Goal: Transaction & Acquisition: Purchase product/service

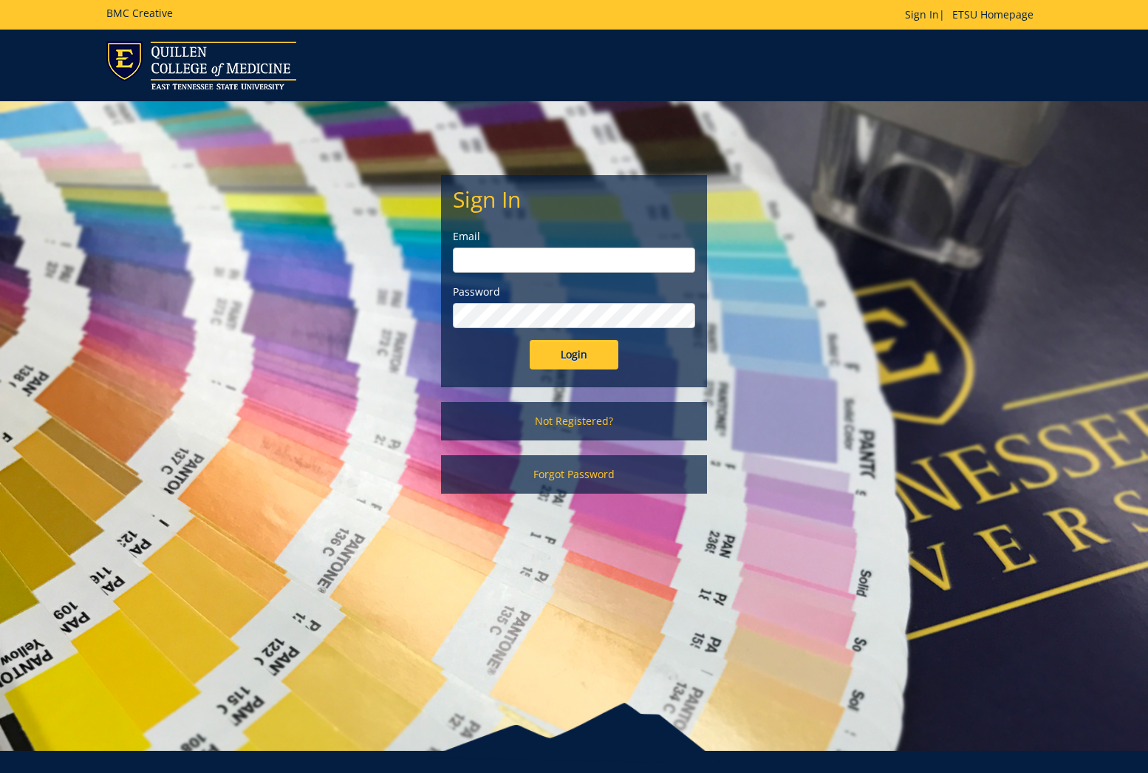
type input "tallentml@etsu.edu"
click at [619, 368] on div "Login" at bounding box center [574, 355] width 242 height 30
click at [612, 364] on input "Login" at bounding box center [574, 355] width 89 height 30
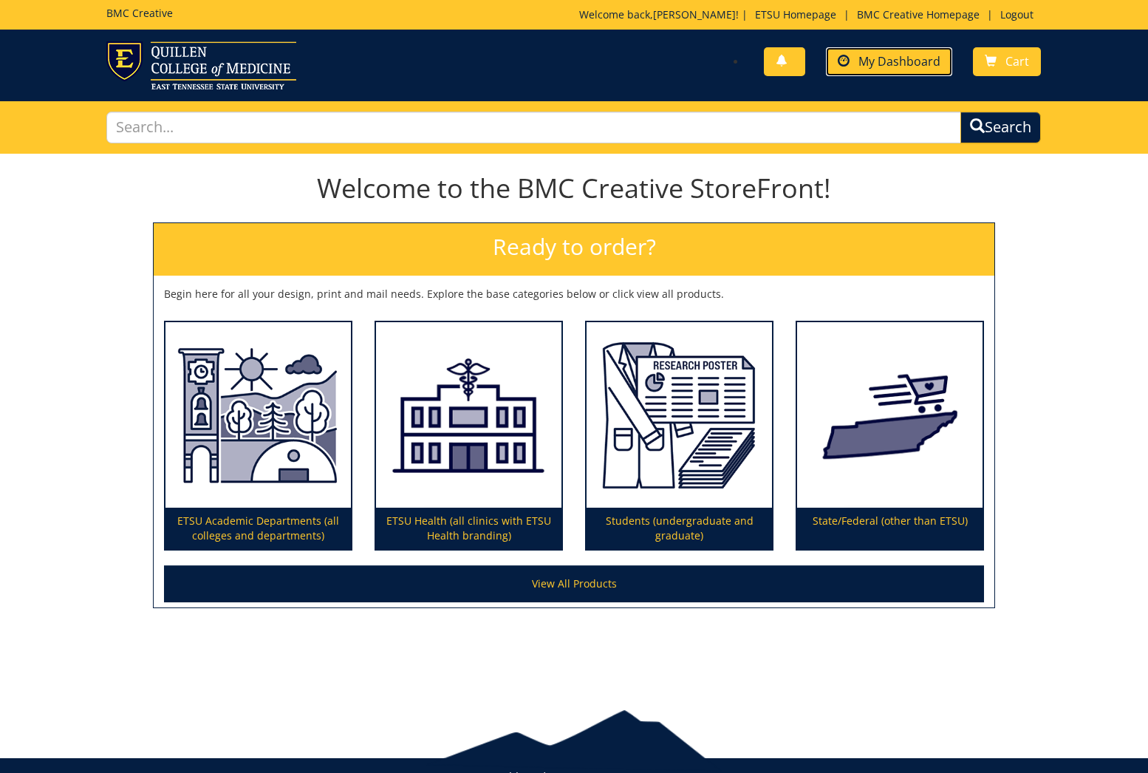
click at [876, 51] on link "My Dashboard" at bounding box center [889, 61] width 126 height 29
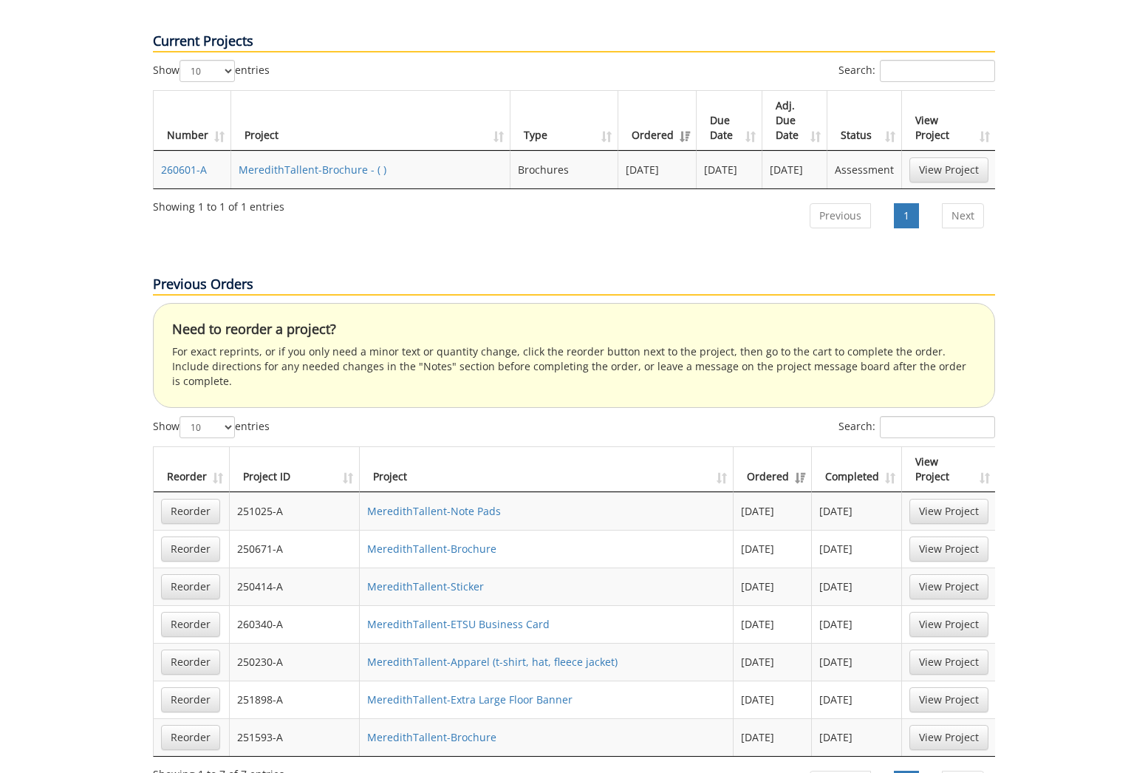
scroll to position [627, 0]
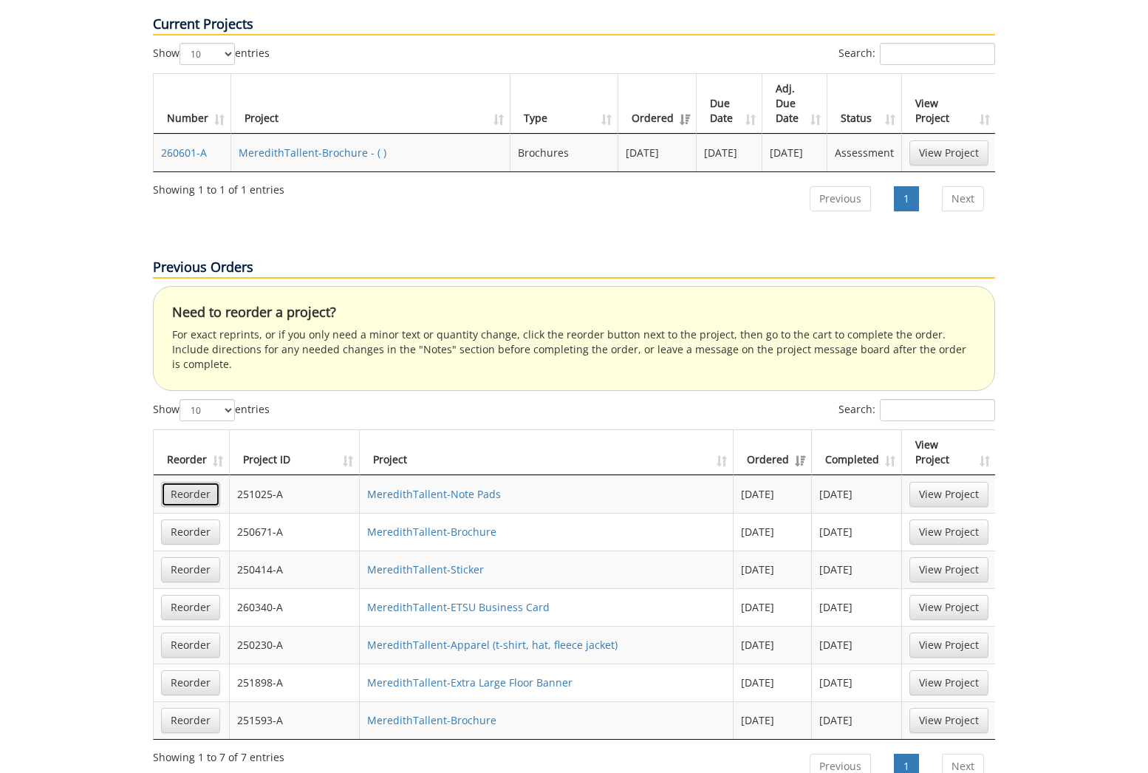
click at [201, 482] on link "Reorder" at bounding box center [190, 494] width 59 height 25
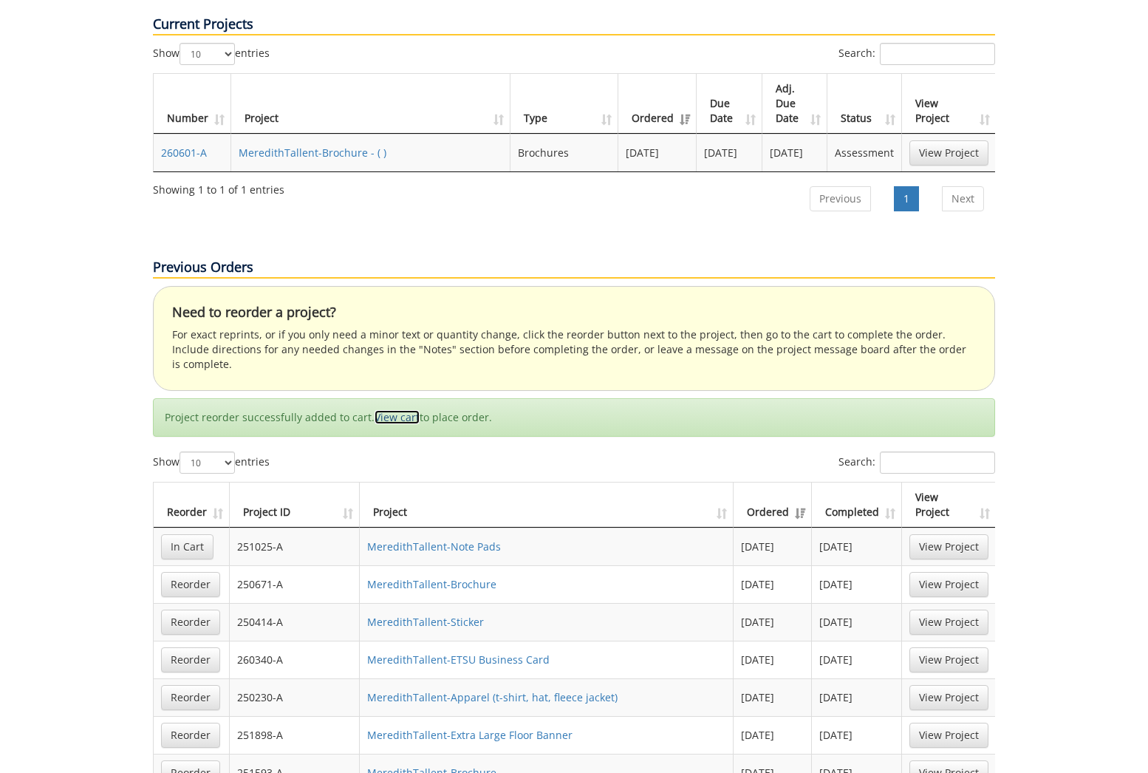
click at [392, 410] on link "View cart" at bounding box center [397, 417] width 45 height 14
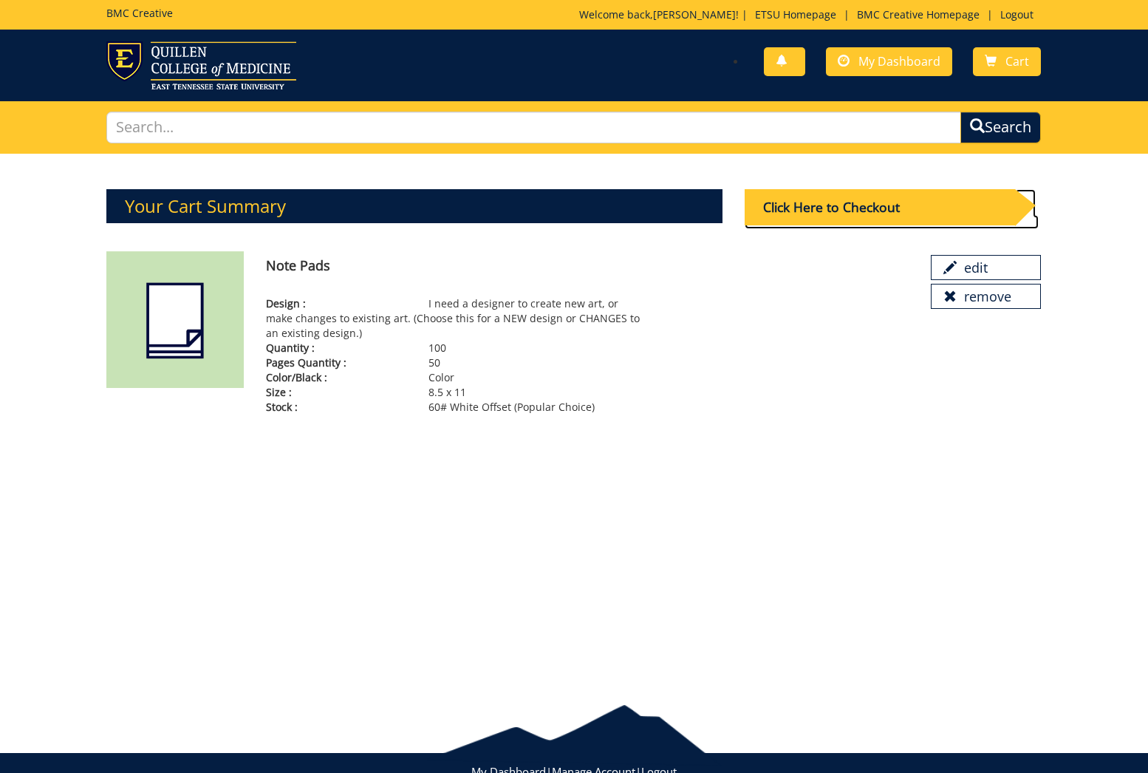
click at [818, 210] on div "Click Here to Checkout" at bounding box center [880, 207] width 271 height 36
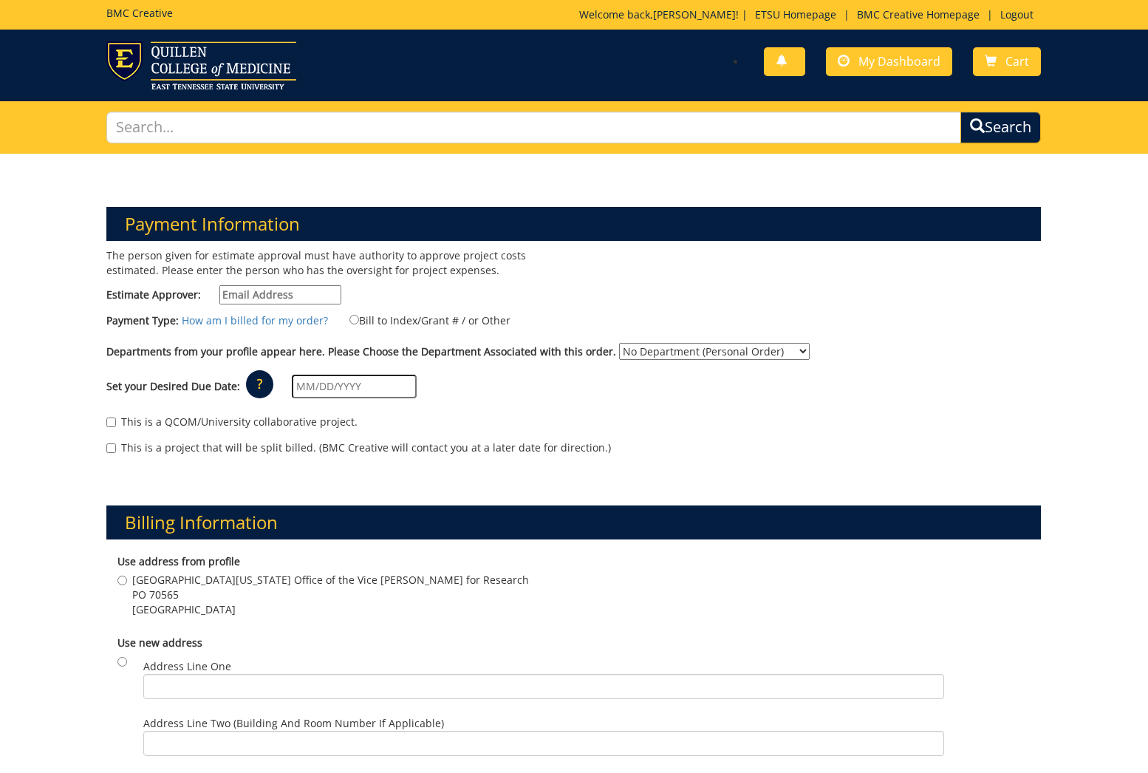
click at [276, 295] on input "Estimate Approver:" at bounding box center [280, 294] width 122 height 19
type input "tallentml@etsu.edu"
click at [351, 319] on input "Bill to Index/Grant # / or Other" at bounding box center [354, 320] width 10 height 10
radio input "true"
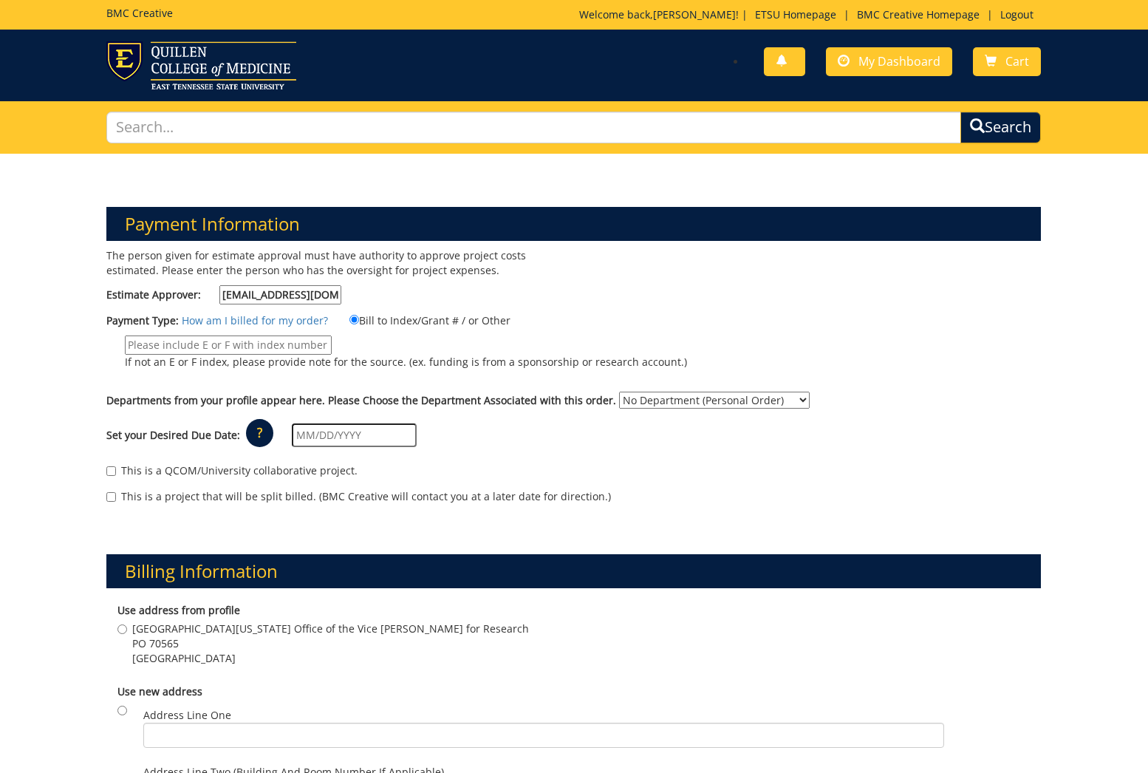
click at [311, 349] on input "If not an E or F index, please provide note for the source. (ex. funding is fro…" at bounding box center [228, 344] width 207 height 19
type input "E"
click at [216, 346] on input "If not an E or F index, please provide note for the source. (ex. funding is fro…" at bounding box center [228, 344] width 207 height 19
paste input "10-42000-100000-100-{INSERT ACCOUNT}-250-999-999-999"
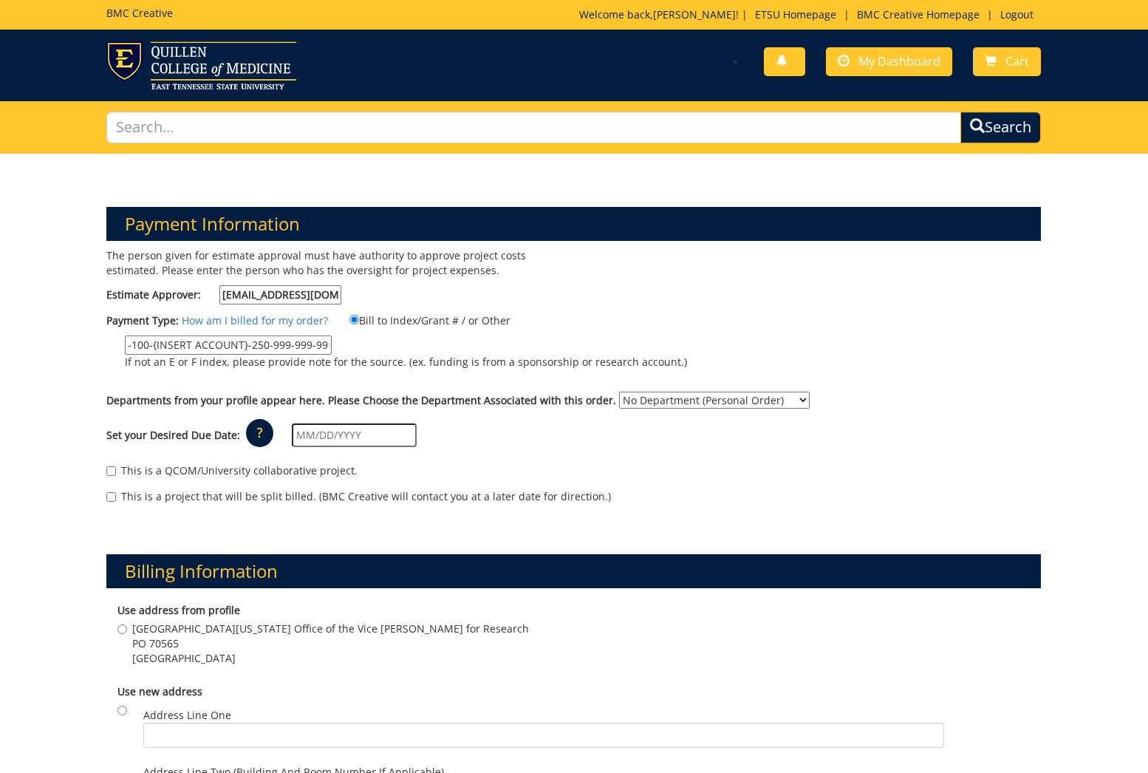
type input "10-42000-100000-100-{INSERT ACCOUNT}-250-999-999-999"
click at [665, 398] on select "No Department (Personal Order) Research and Sponsored Programs" at bounding box center [714, 400] width 191 height 17
select select "161"
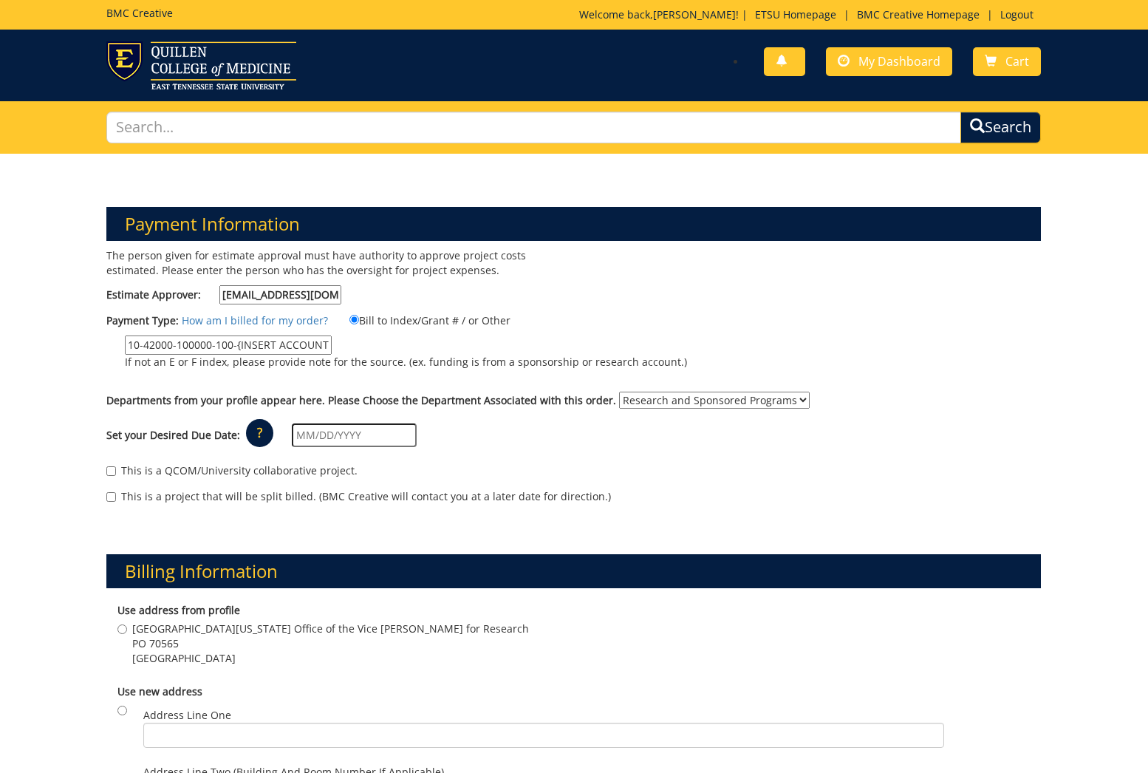
click at [619, 392] on select "No Department (Personal Order) Research and Sponsored Programs" at bounding box center [714, 400] width 191 height 17
click at [337, 434] on input "text" at bounding box center [354, 435] width 125 height 24
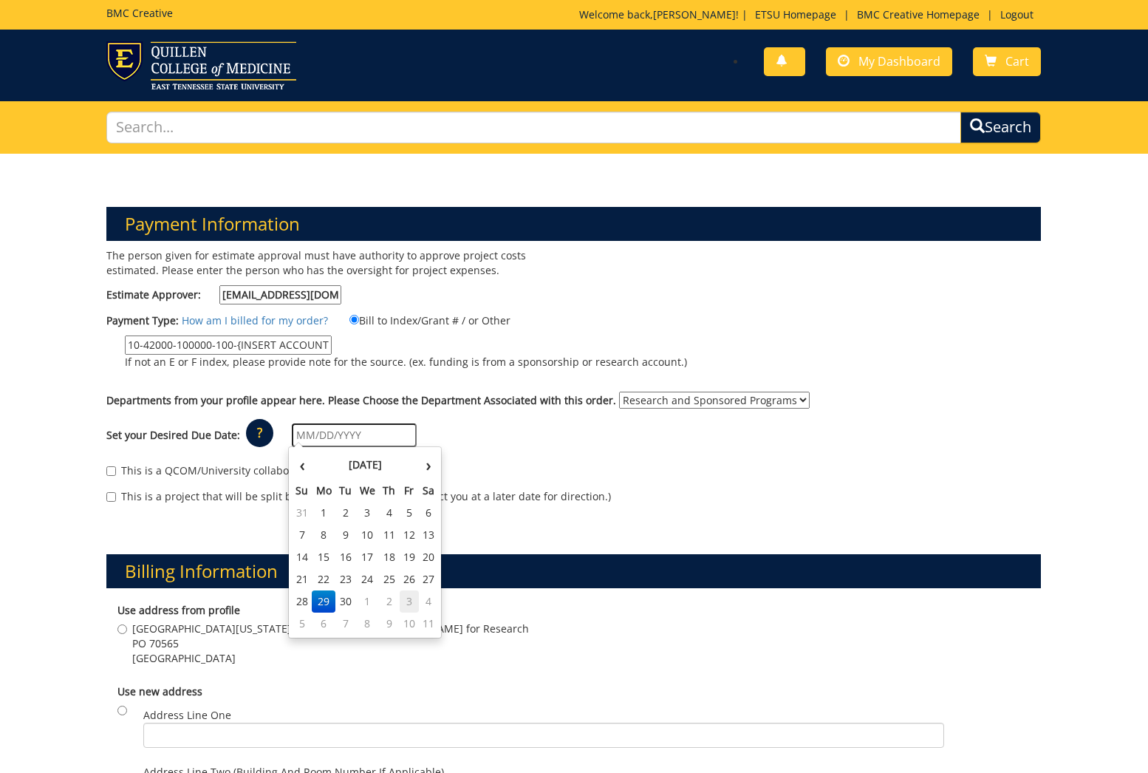
click at [409, 606] on td "3" at bounding box center [410, 601] width 20 height 22
type input "[DATE]"
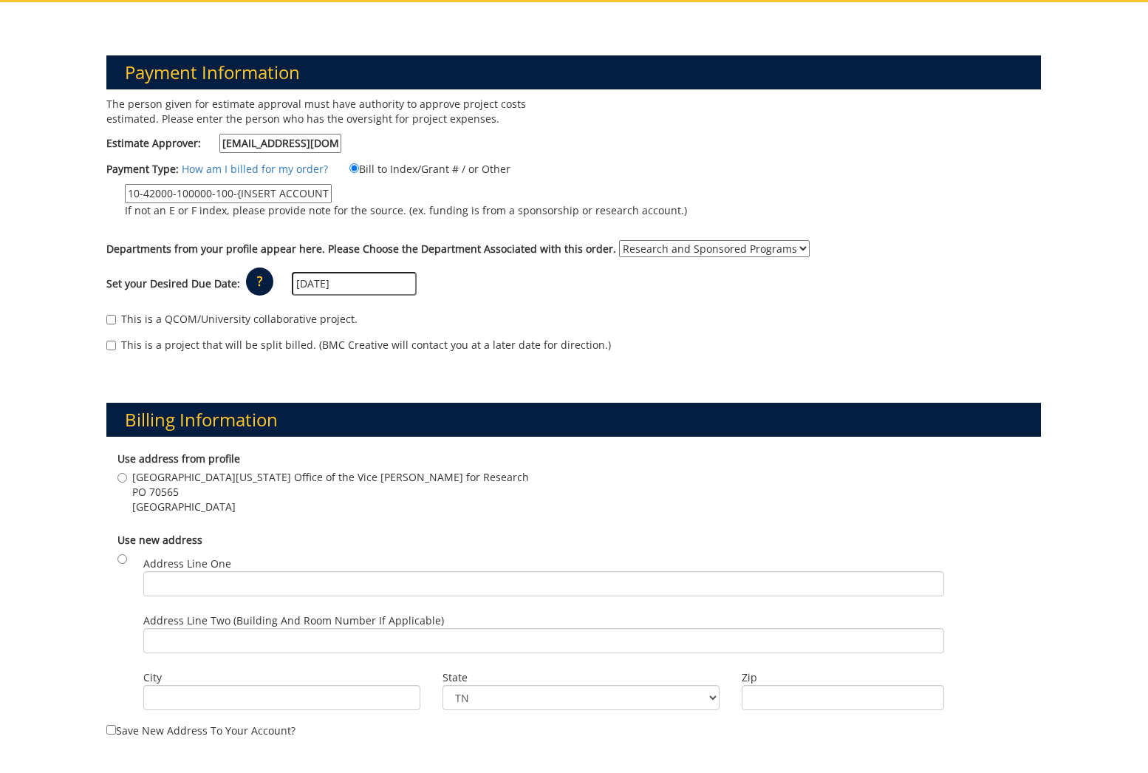
scroll to position [221, 0]
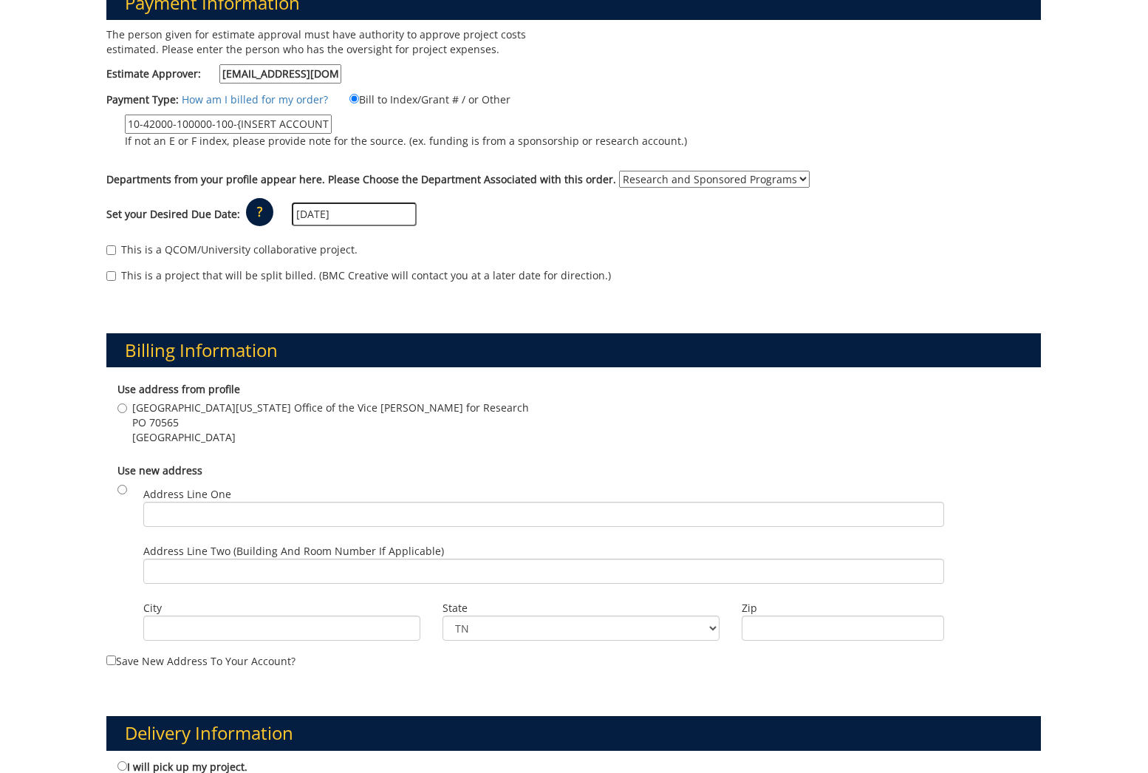
click at [122, 413] on label "East Tennessee State University Office of the Vice Provost for Research PO 7056…" at bounding box center [323, 422] width 412 height 44
click at [122, 413] on input "East Tennessee State University Office of the Vice Provost for Research PO 7056…" at bounding box center [122, 408] width 10 height 10
radio input "true"
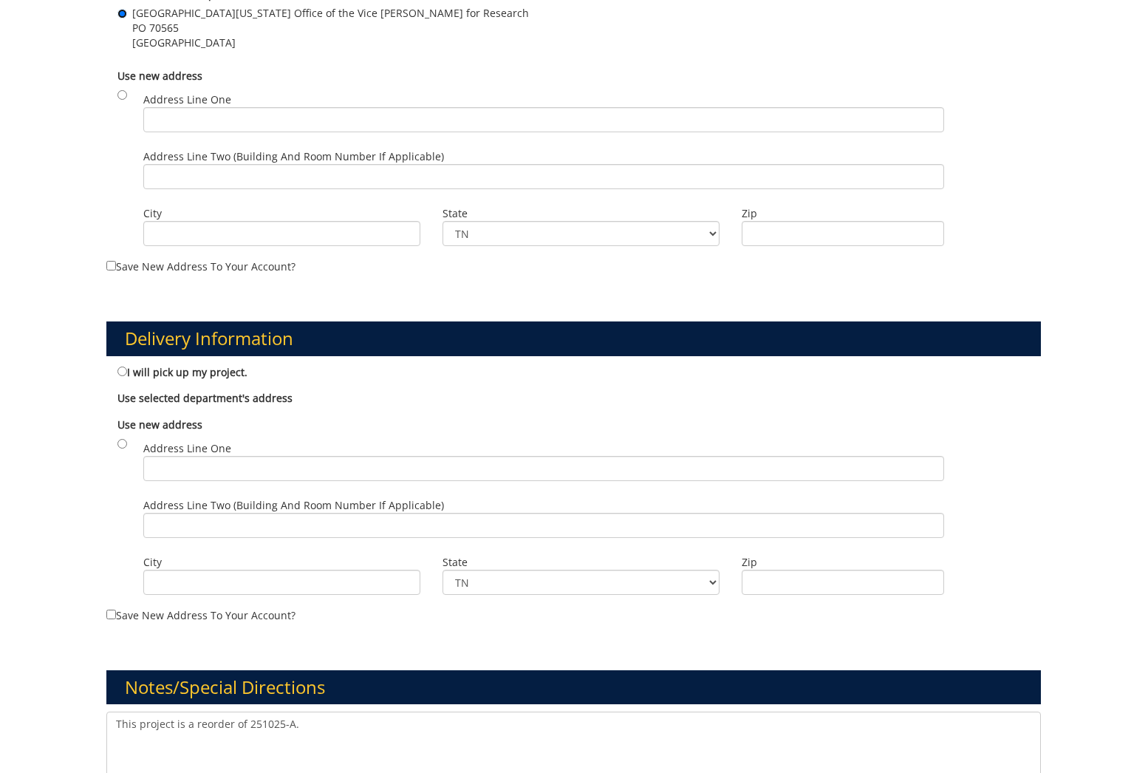
scroll to position [628, 0]
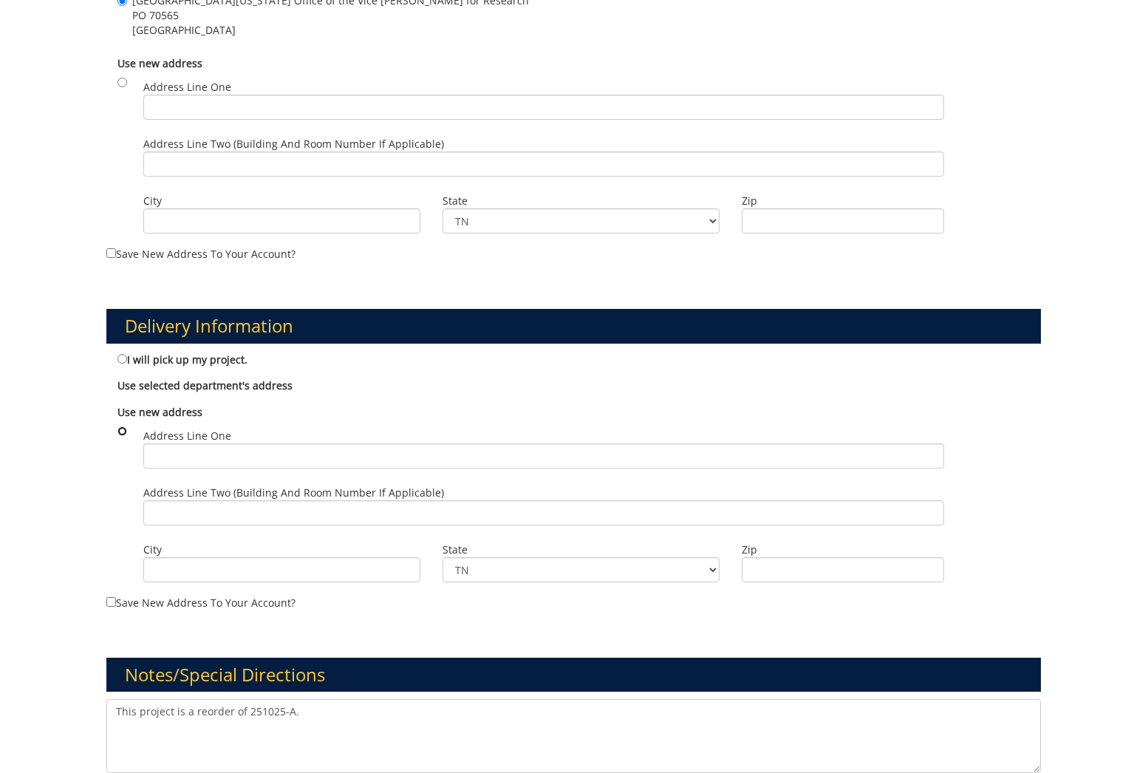
click at [121, 427] on input "radio" at bounding box center [122, 431] width 10 height 10
radio input "true"
drag, startPoint x: 187, startPoint y: 457, endPoint x: 205, endPoint y: 462, distance: 18.3
click at [187, 457] on input "Address Line One" at bounding box center [543, 455] width 801 height 25
type input "[GEOGRAPHIC_DATA][US_STATE] Office of the Vice [PERSON_NAME] for Research"
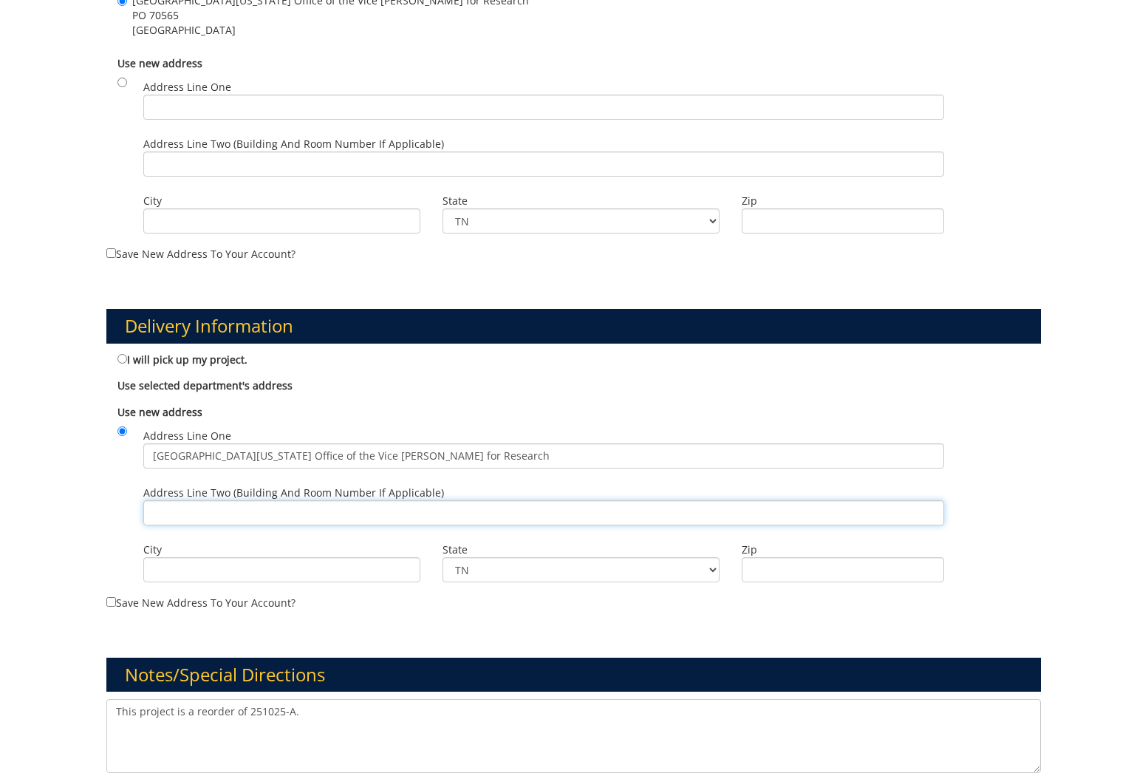
click at [302, 505] on input "Address Line Two (Building and Room Number if applicable)" at bounding box center [543, 512] width 801 height 25
type input "Ross Hall Room 432 (Box 70565)"
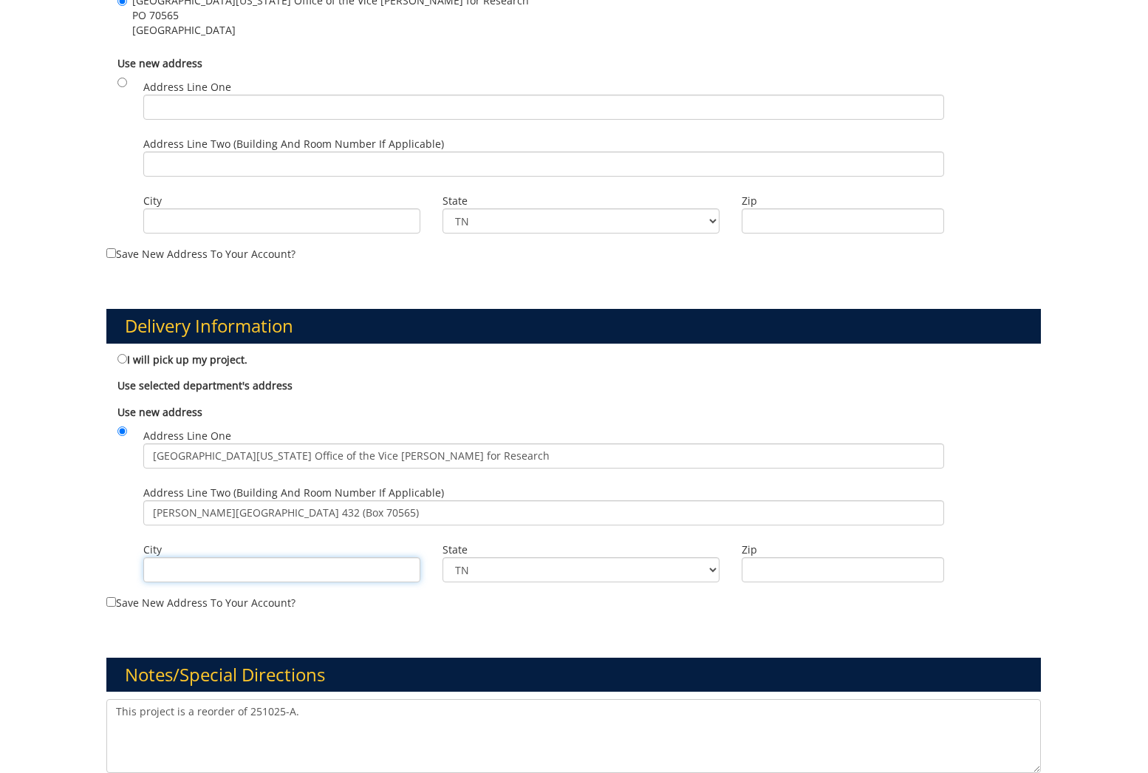
click at [296, 571] on input "City" at bounding box center [281, 569] width 277 height 25
type input "Johnson City"
click at [878, 561] on input "Zip" at bounding box center [843, 569] width 202 height 25
type input "37614"
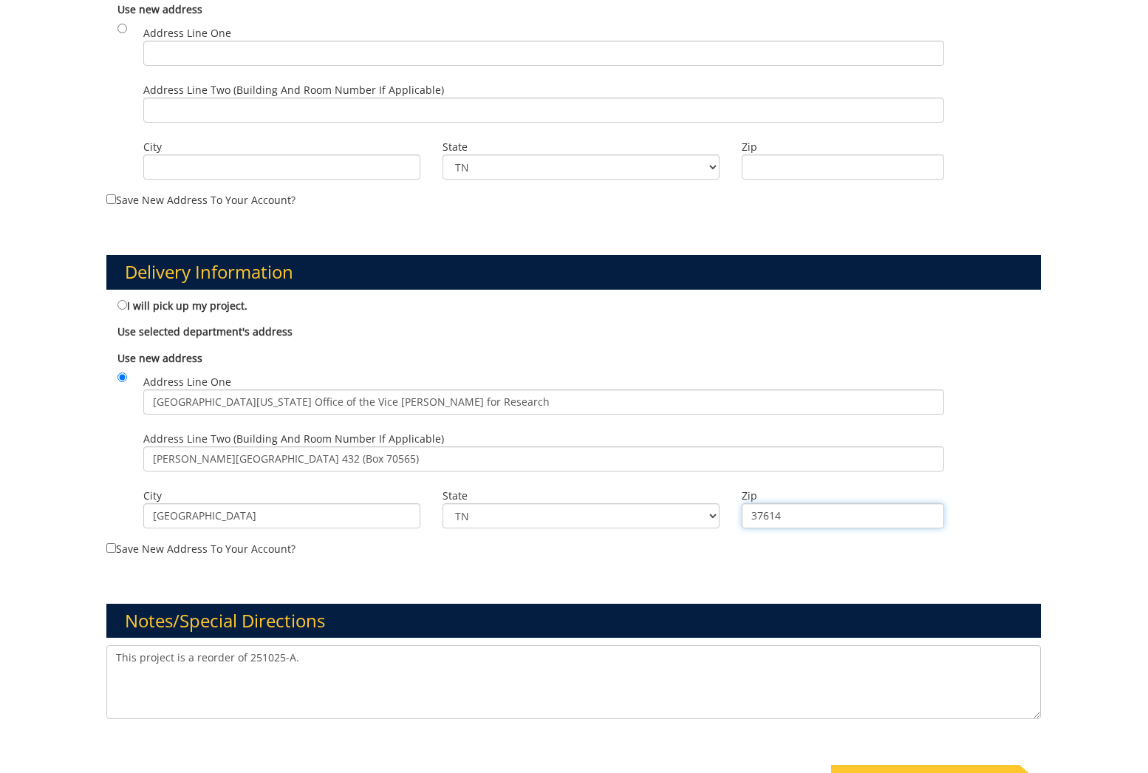
scroll to position [853, 0]
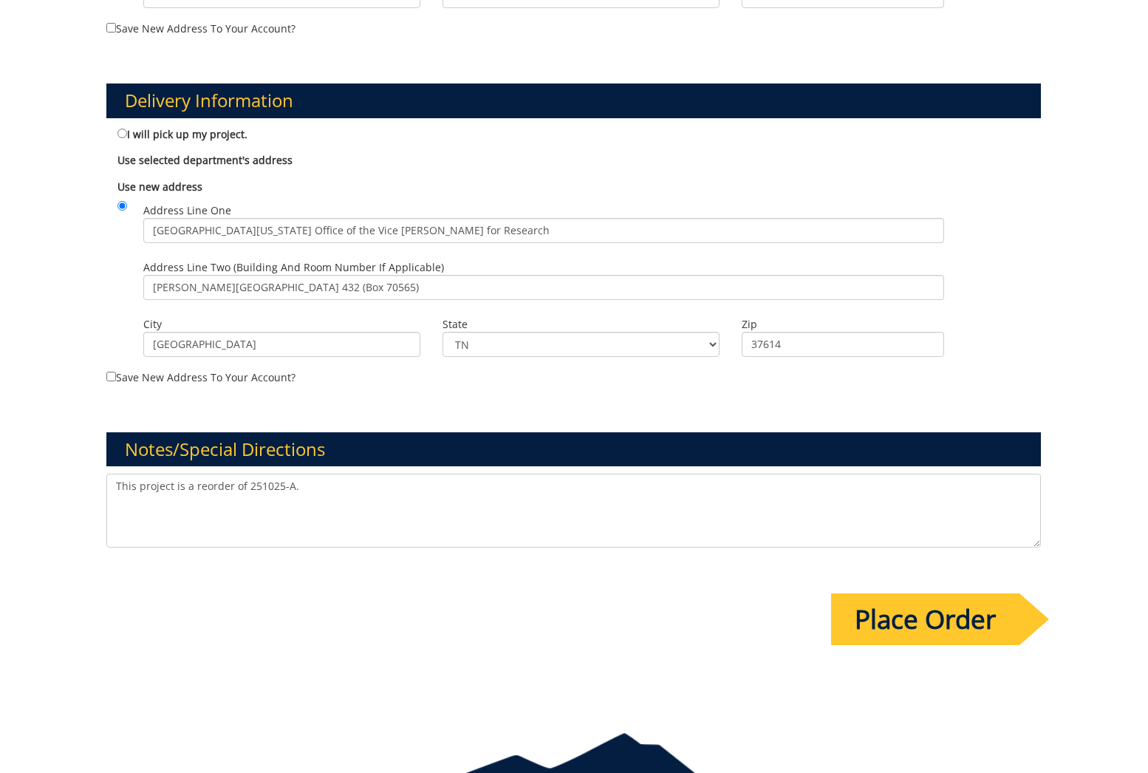
click at [901, 626] on input "Place Order" at bounding box center [925, 619] width 188 height 52
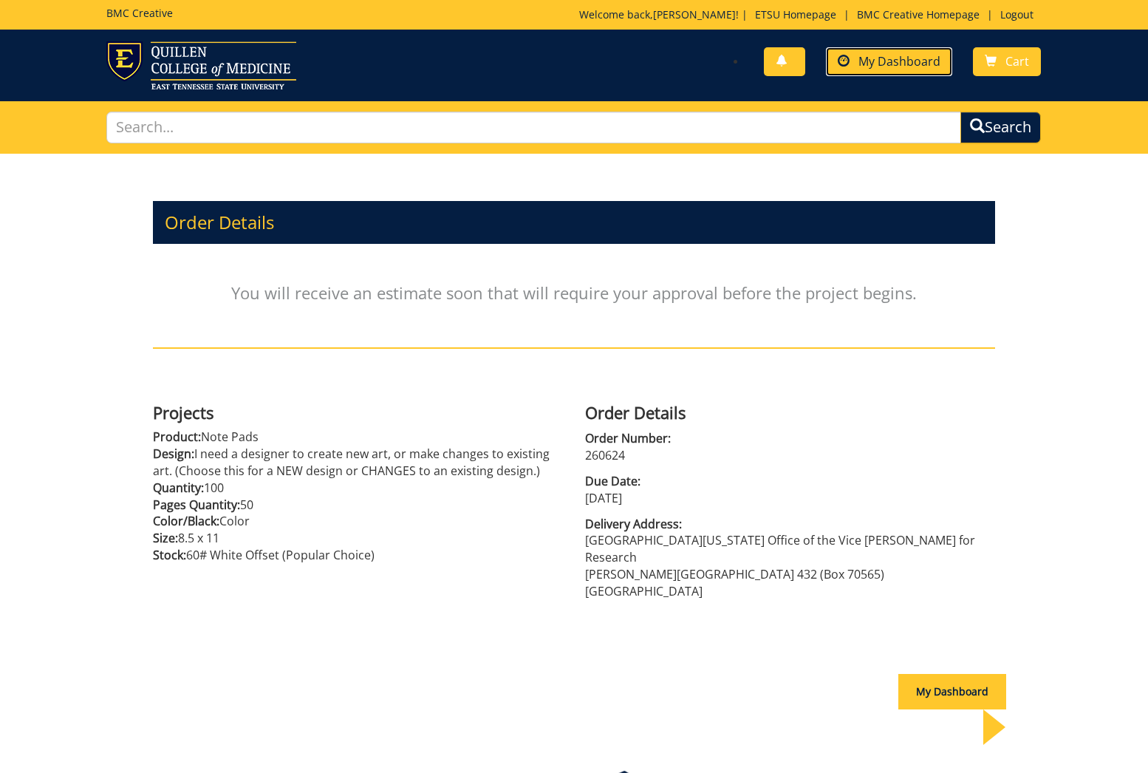
click at [869, 57] on span "My Dashboard" at bounding box center [899, 61] width 82 height 16
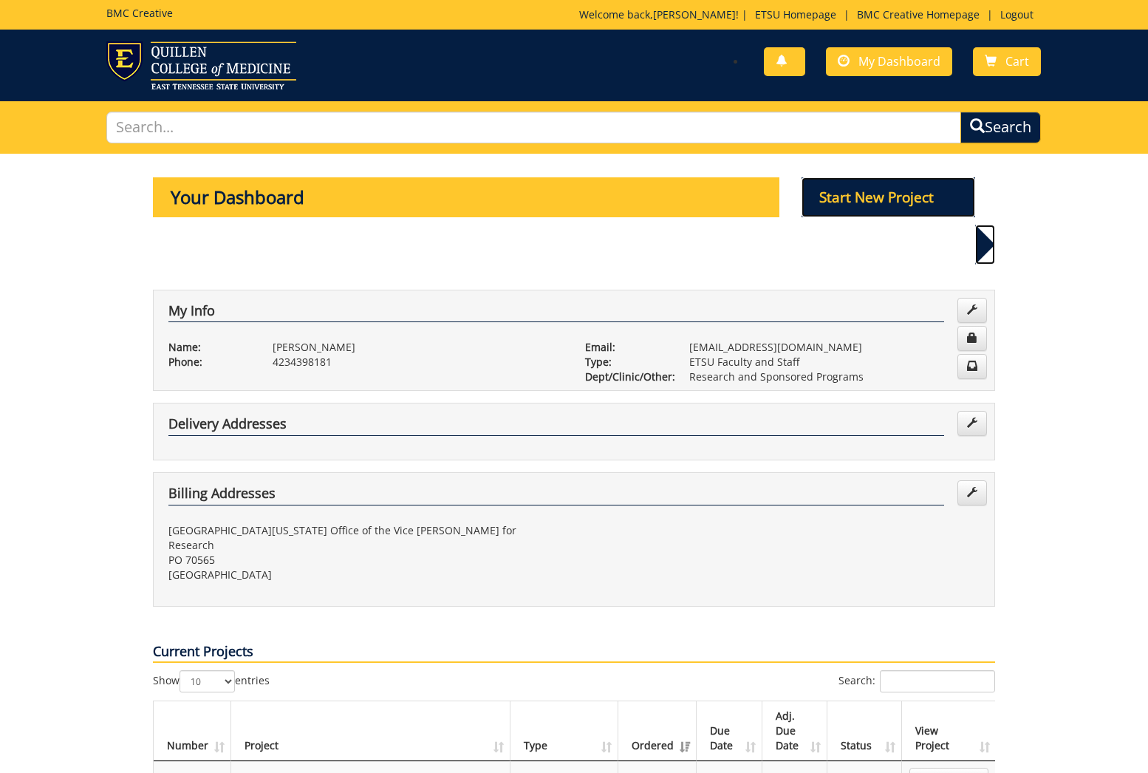
click at [875, 215] on p "Start New Project" at bounding box center [889, 197] width 174 height 40
click at [926, 194] on p "Start New Project" at bounding box center [889, 197] width 174 height 40
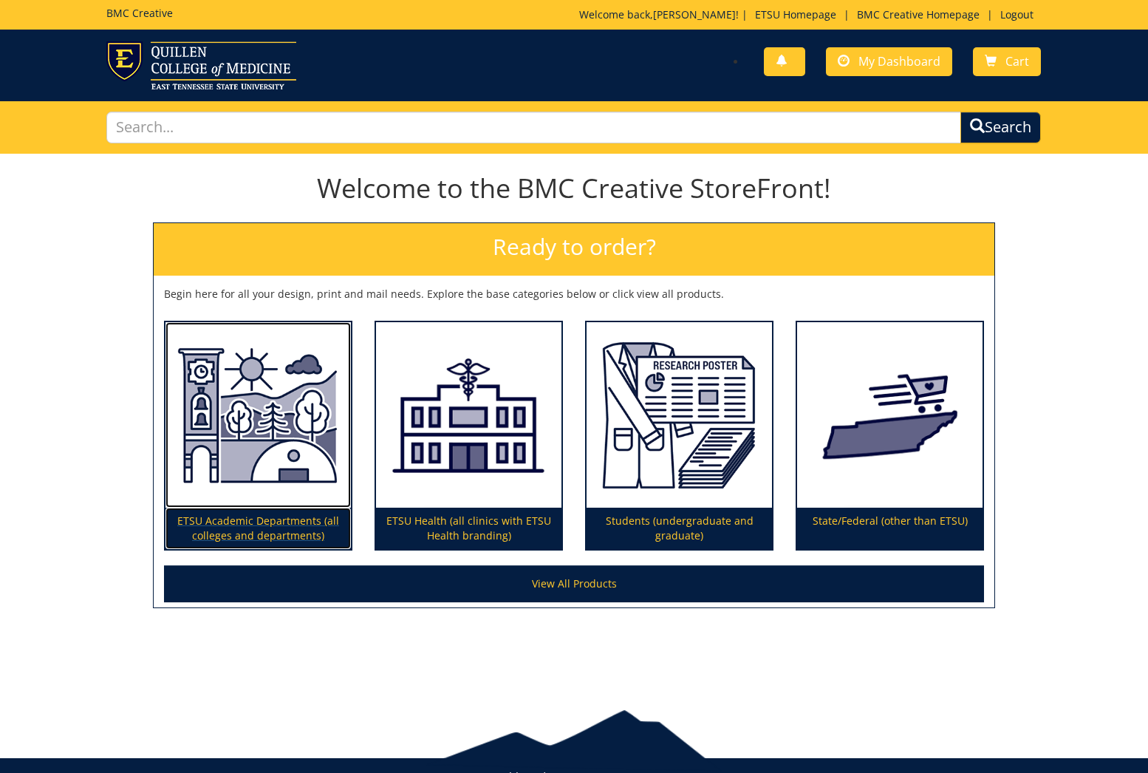
click at [305, 491] on img at bounding box center [257, 415] width 185 height 186
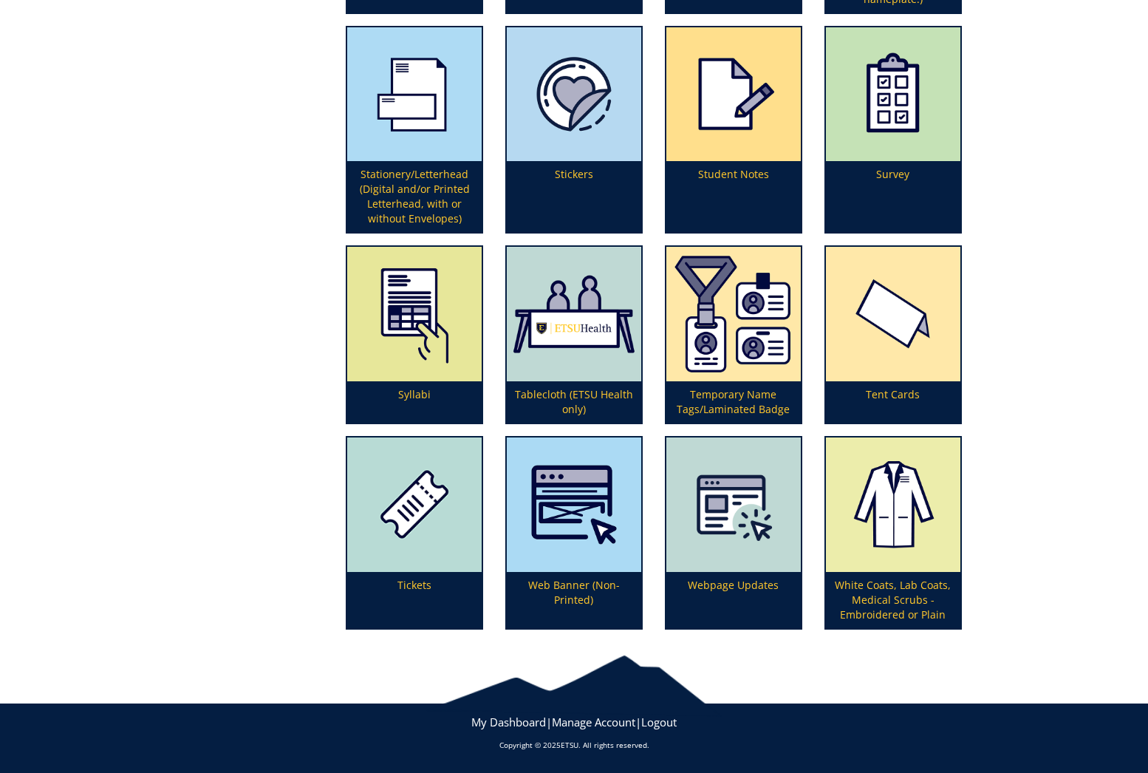
scroll to position [3000, 0]
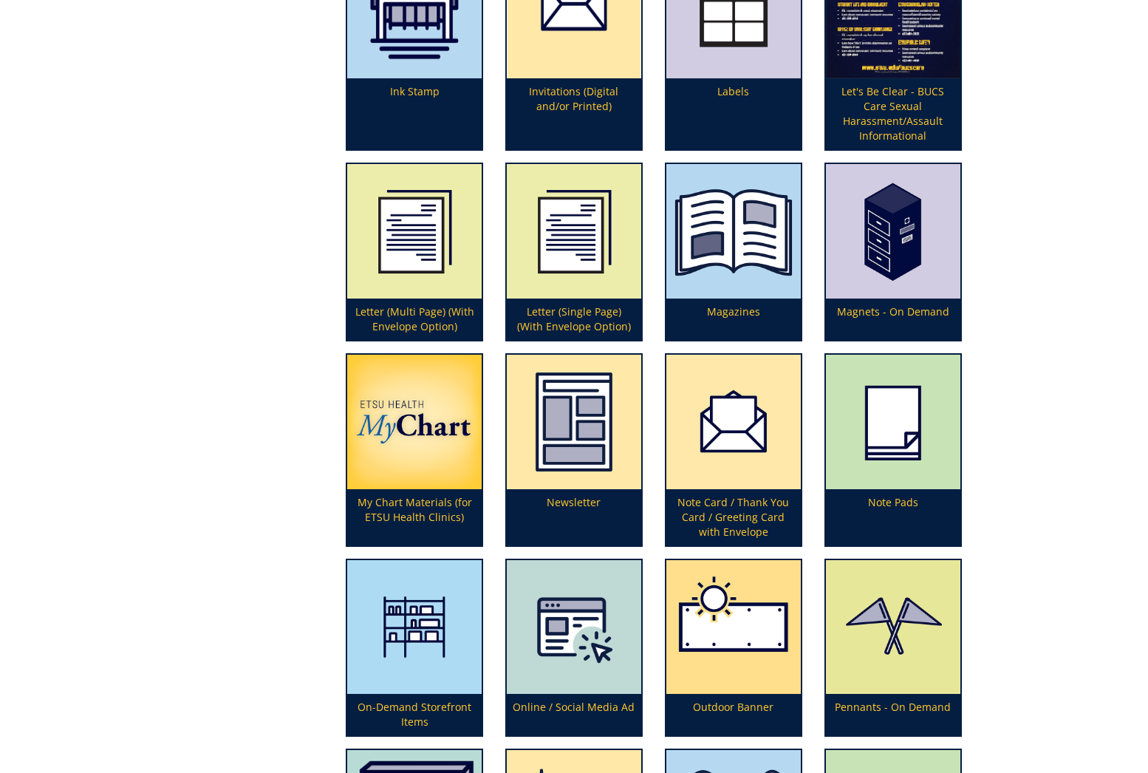
scroll to position [2655, 0]
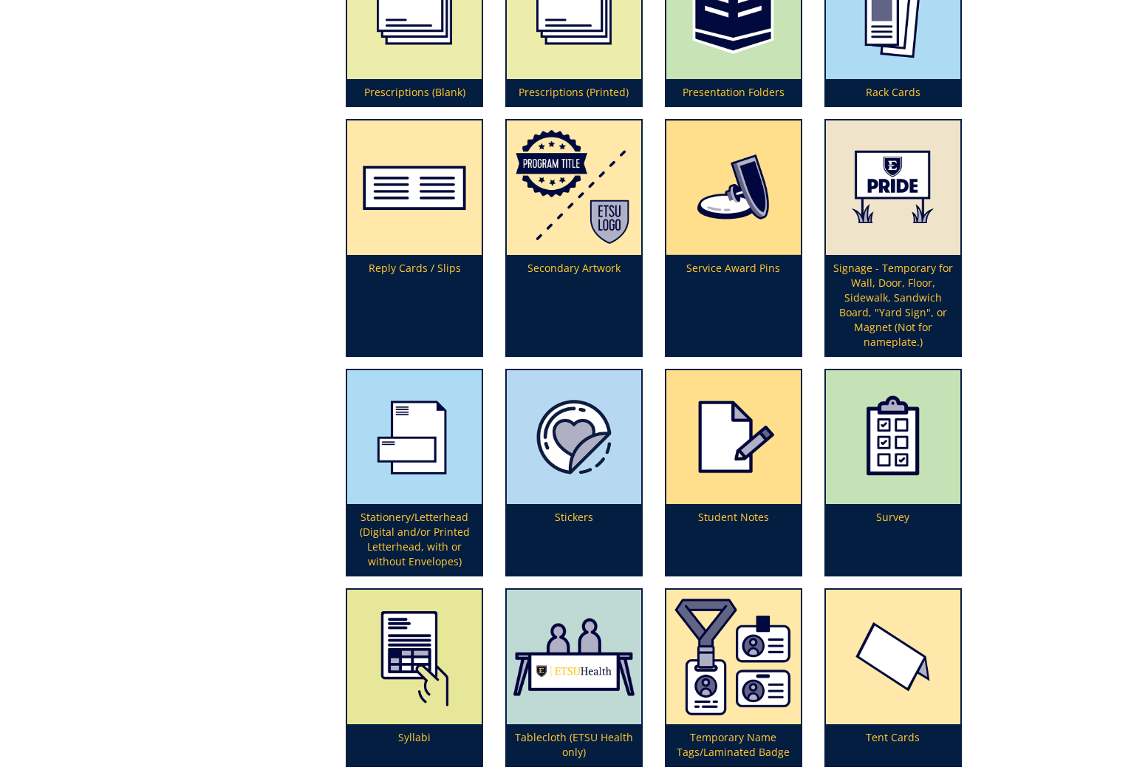
scroll to position [3861, 0]
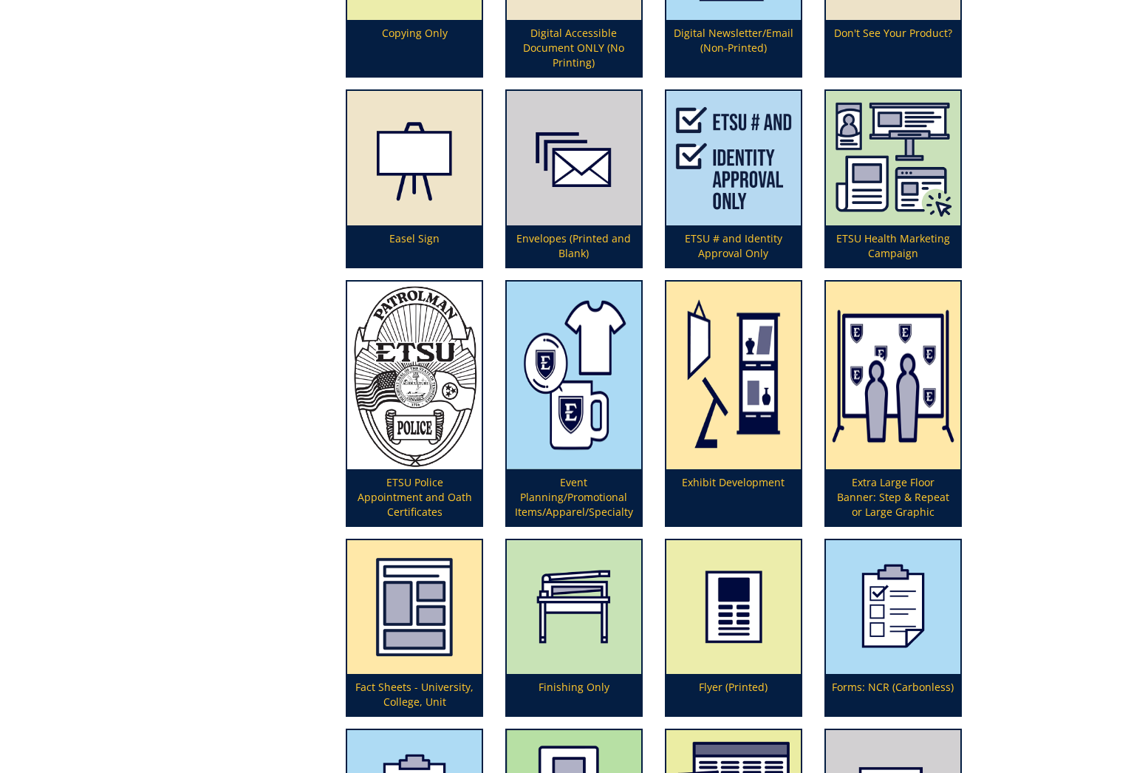
scroll to position [1209, 0]
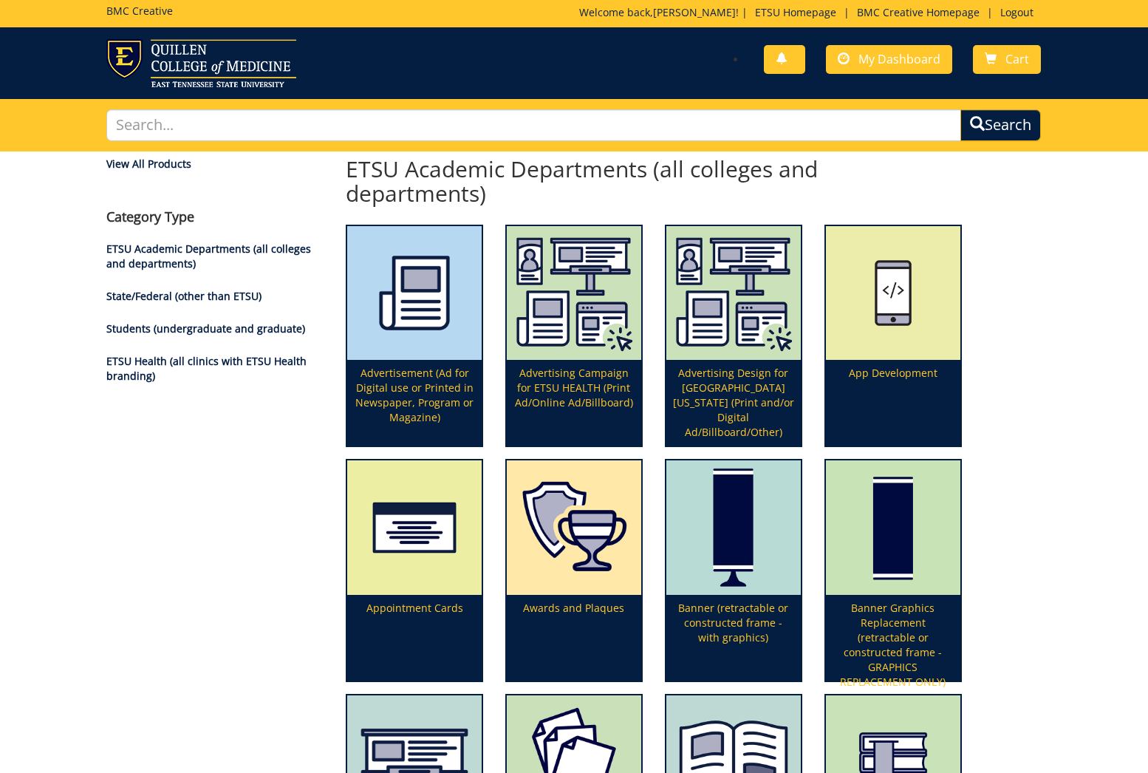
scroll to position [0, 0]
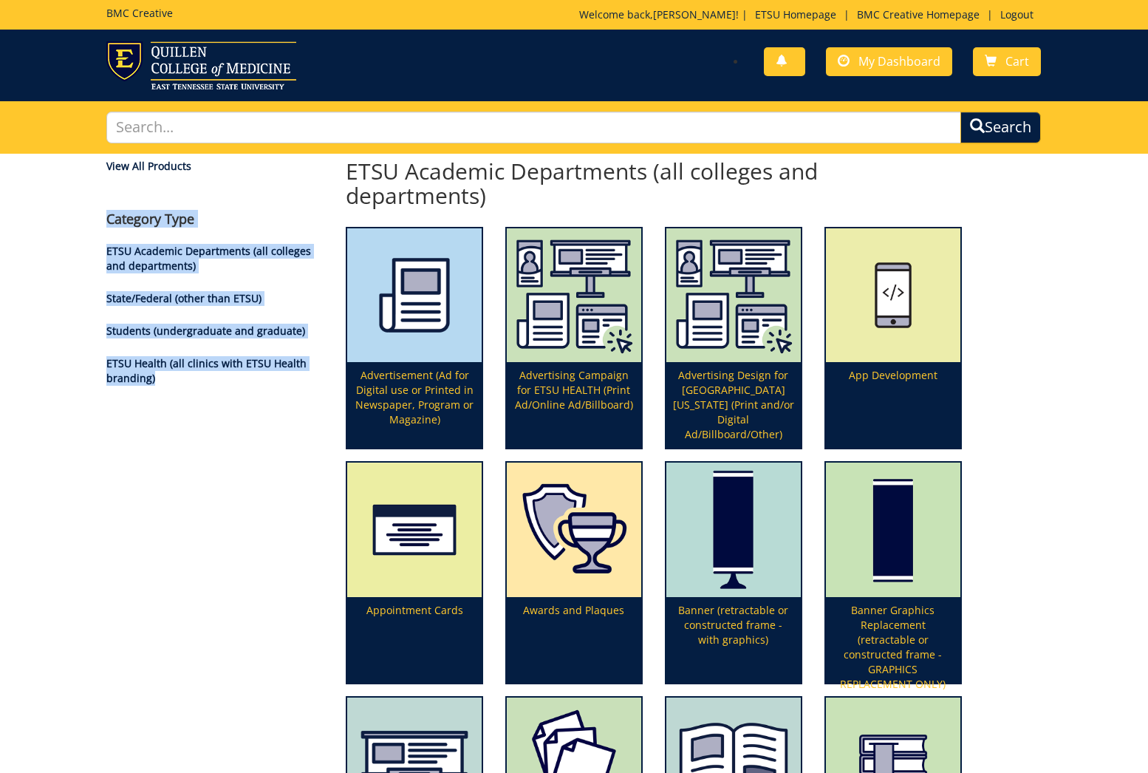
drag, startPoint x: 161, startPoint y: 380, endPoint x: 63, endPoint y: 200, distance: 205.3
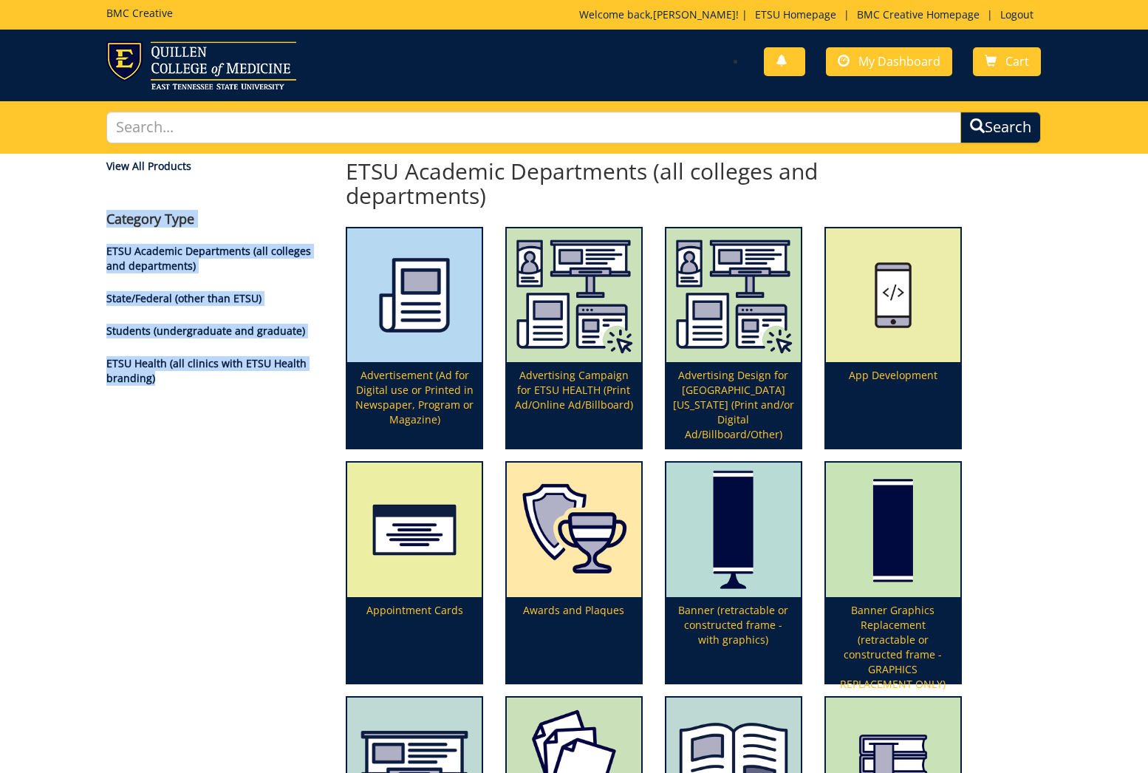
drag, startPoint x: 100, startPoint y: 218, endPoint x: 171, endPoint y: 405, distance: 200.2
click at [191, 401] on div "View All Products Category Type ETSU Academic Departments (all colleges and dep…" at bounding box center [214, 281] width 239 height 245
drag, startPoint x: 166, startPoint y: 381, endPoint x: 109, endPoint y: 208, distance: 182.0
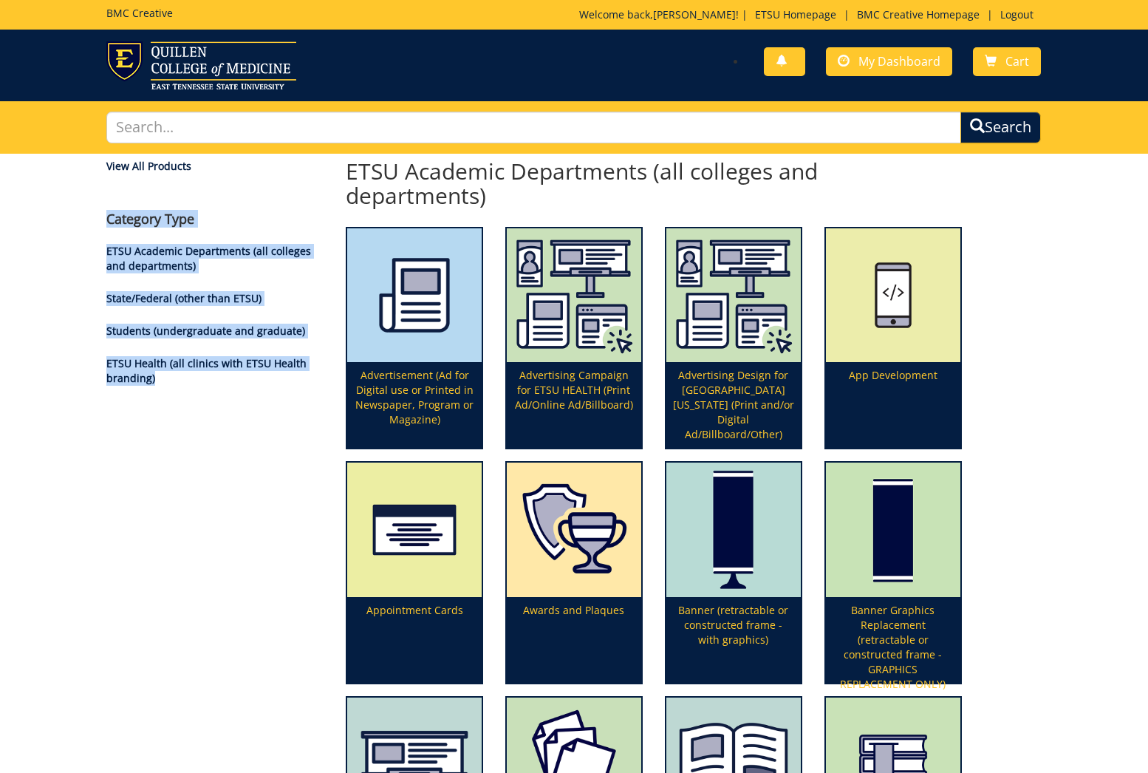
click at [109, 217] on h4 "Category Type" at bounding box center [214, 219] width 217 height 15
drag, startPoint x: 106, startPoint y: 217, endPoint x: 174, endPoint y: 395, distance: 190.6
click at [174, 395] on div "View All Products Category Type ETSU Academic Departments (all colleges and dep…" at bounding box center [214, 281] width 239 height 245
click at [181, 394] on div "View All Products Category Type ETSU Academic Departments (all colleges and dep…" at bounding box center [214, 281] width 239 height 245
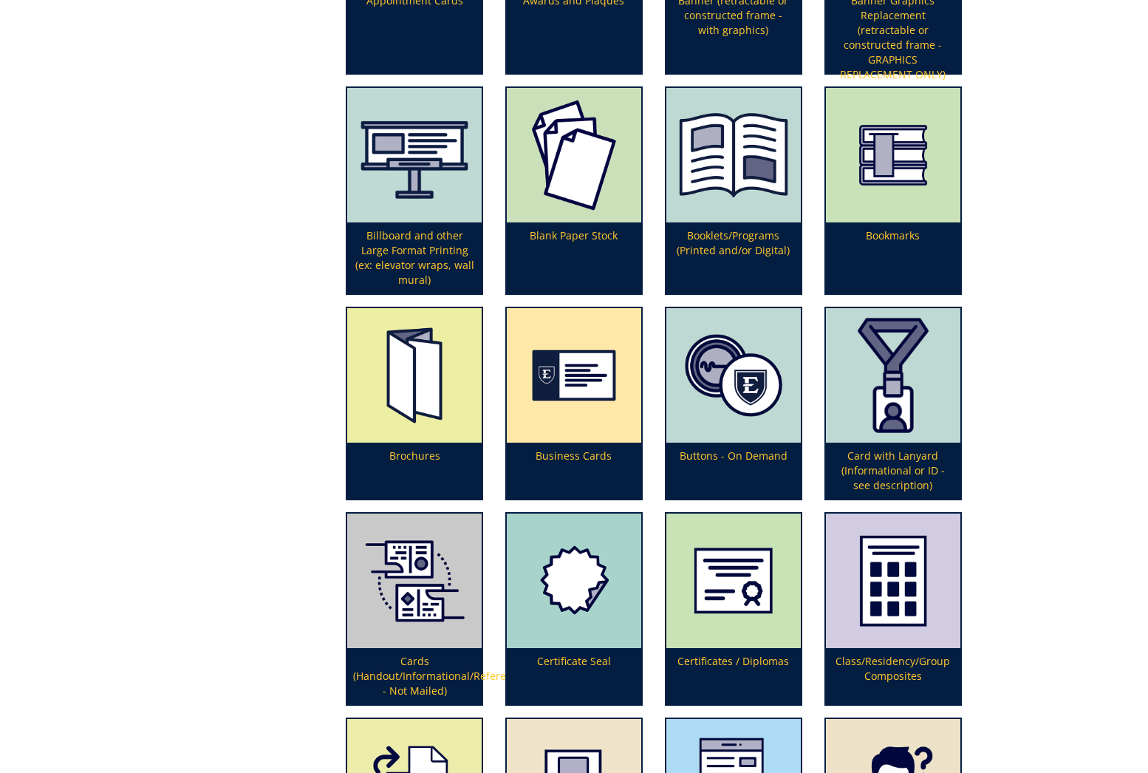
scroll to position [514, 0]
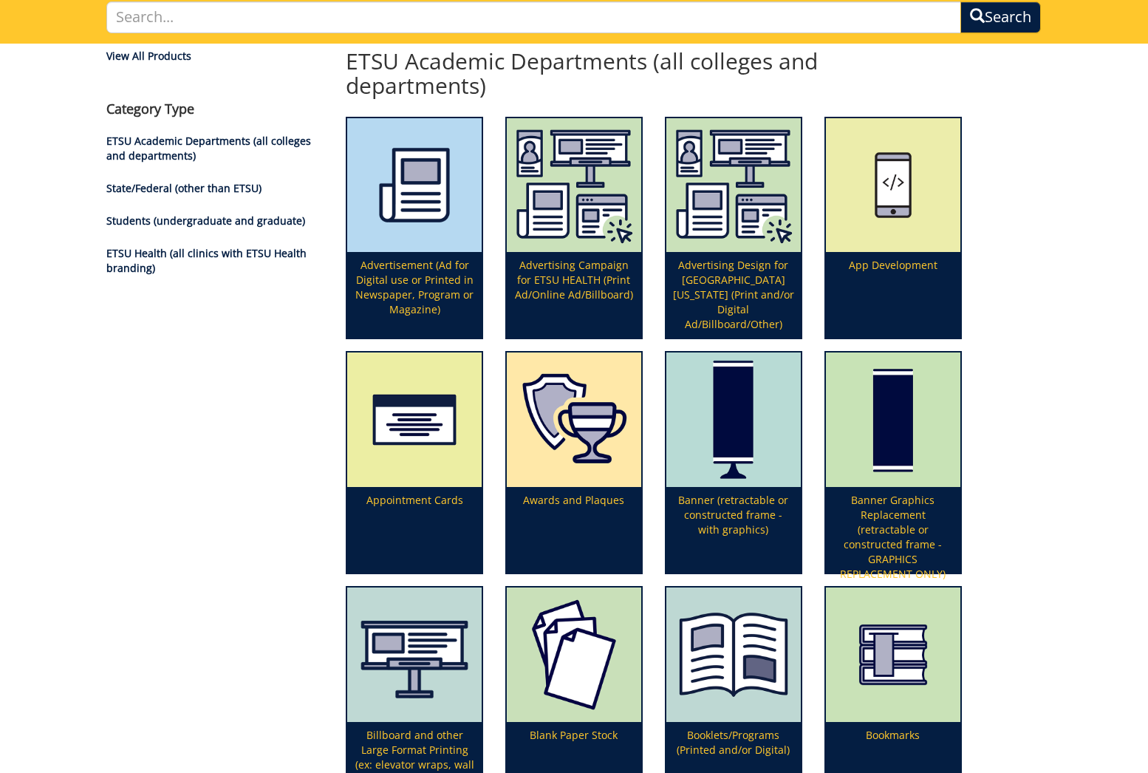
scroll to position [109, 0]
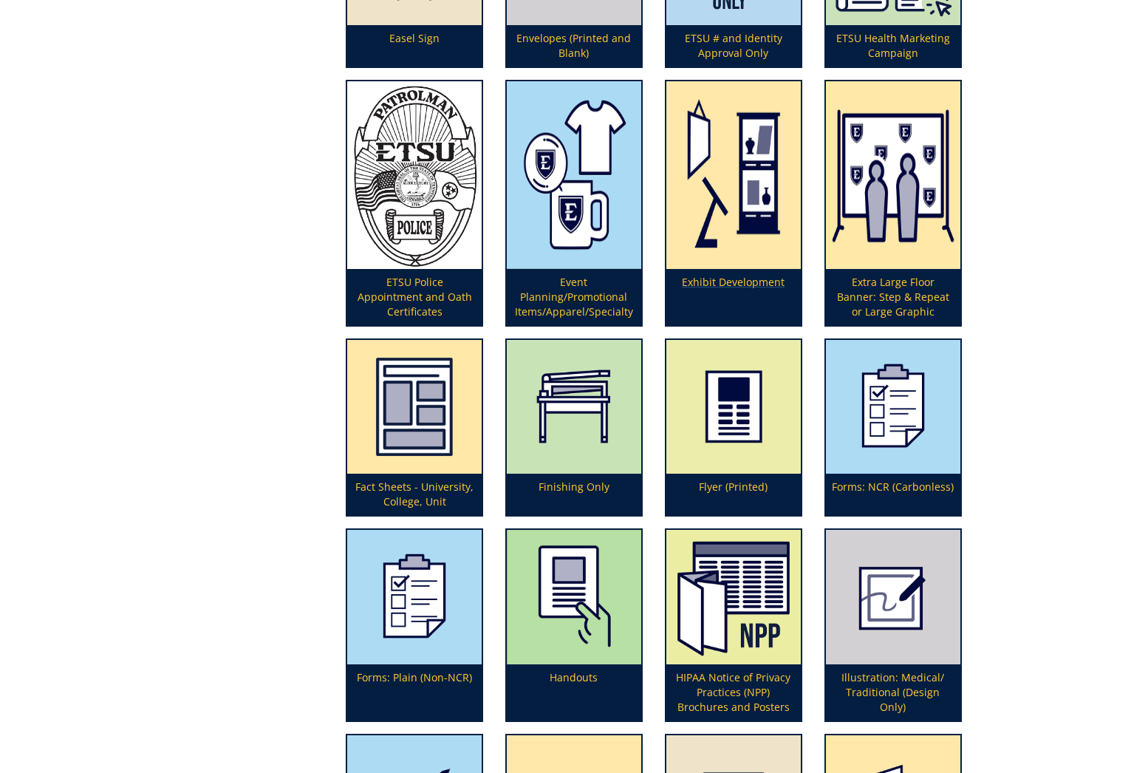
scroll to position [1641, 0]
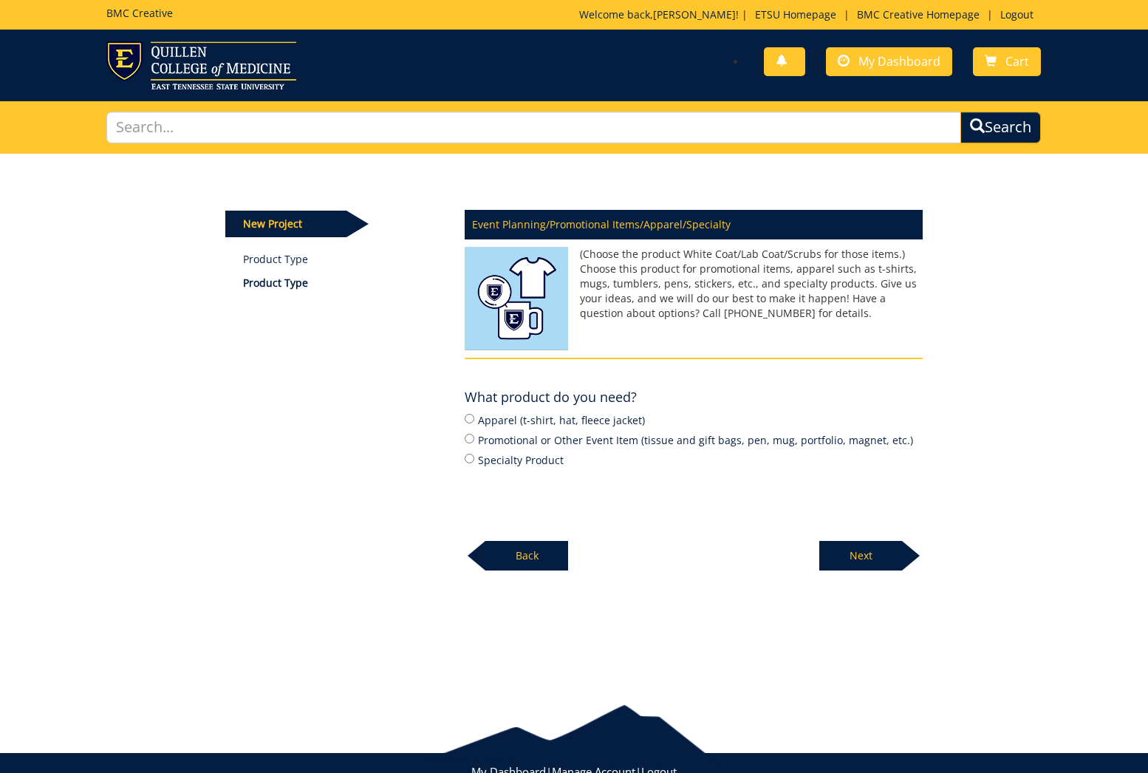
click at [647, 440] on label "Promotional or Other Event Item (tissue and gift bags, pen, mug, portfolio, mag…" at bounding box center [694, 439] width 458 height 16
click at [474, 440] on input "Promotional or Other Event Item (tissue and gift bags, pen, mug, portfolio, mag…" at bounding box center [470, 439] width 10 height 10
radio input "true"
click at [852, 547] on p "Next" at bounding box center [860, 556] width 83 height 30
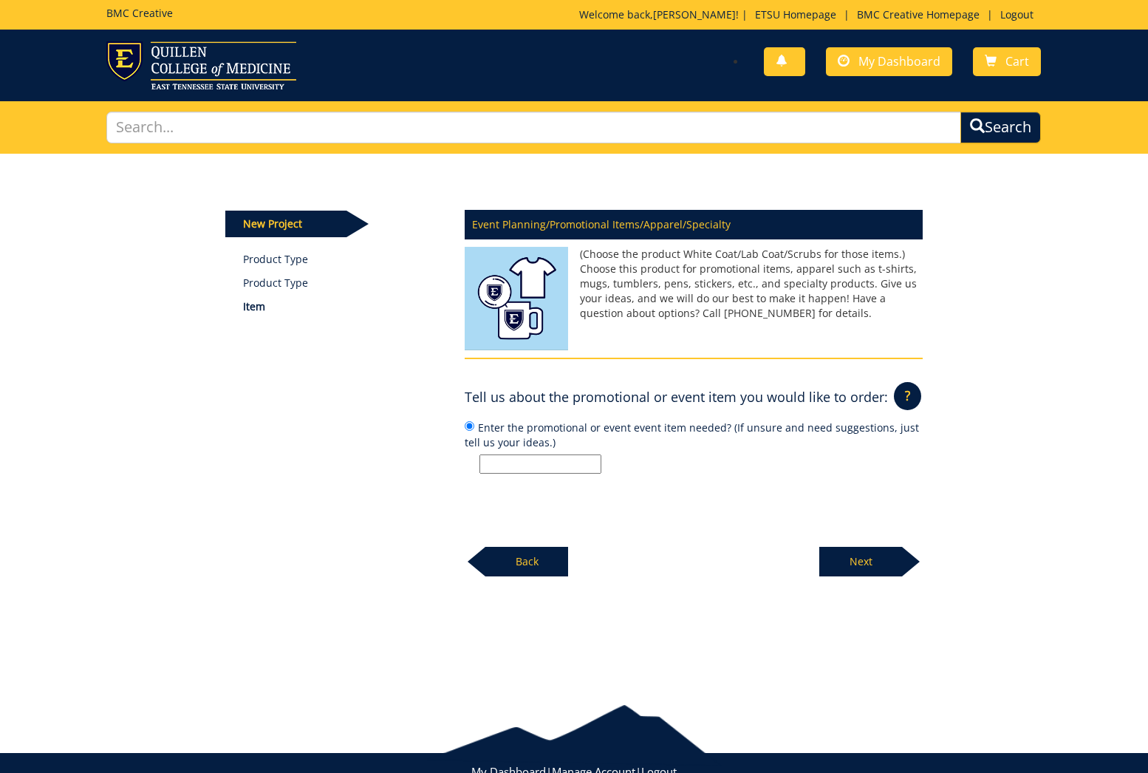
click at [555, 453] on label "Enter the promotional or event event item needed? (If unsure and need suggestio…" at bounding box center [694, 446] width 458 height 55
click at [474, 431] on input "Enter the promotional or event event item needed? (If unsure and need suggestio…" at bounding box center [470, 426] width 10 height 10
click at [555, 456] on input "Enter the promotional or event event item needed? (If unsure and need suggestio…" at bounding box center [540, 463] width 122 height 19
click at [650, 462] on p at bounding box center [700, 463] width 443 height 19
click at [474, 431] on input "Enter the promotional or event event item needed? (If unsure and need suggestio…" at bounding box center [470, 426] width 10 height 10
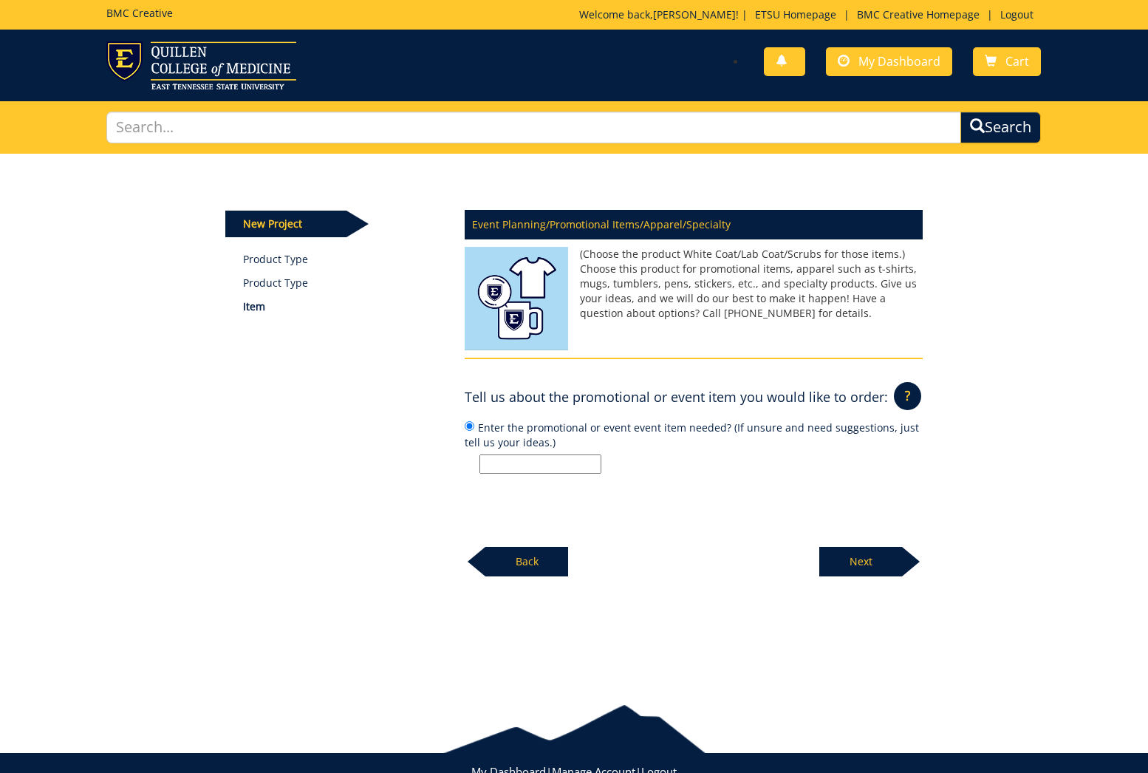
click at [563, 470] on input "Enter the promotional or event event item needed? (If unsure and need suggestio…" at bounding box center [540, 463] width 122 height 19
type input "Pen"
click at [853, 561] on p "Next" at bounding box center [860, 562] width 83 height 30
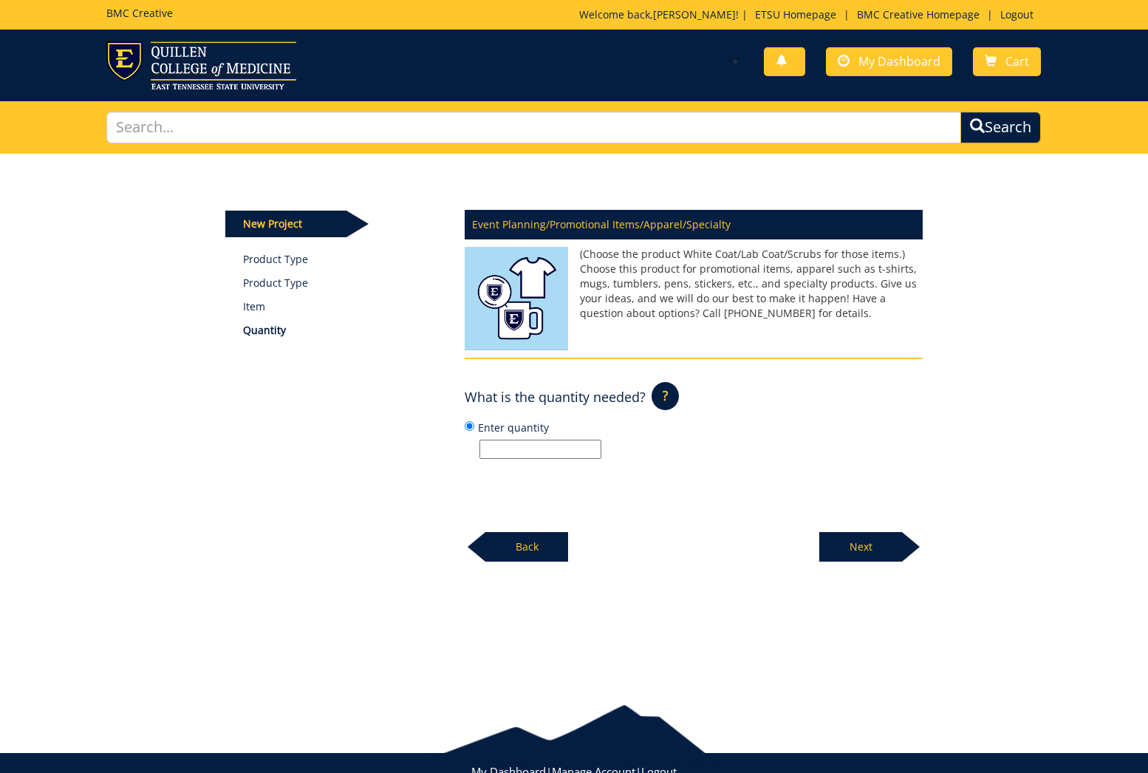
click at [544, 459] on div "Event Planning/Promotional Items/Apparel/Specialty (Choose the product White Co…" at bounding box center [694, 381] width 480 height 361
click at [552, 454] on input "Enter quantity" at bounding box center [540, 449] width 122 height 19
type input "100"
drag, startPoint x: 736, startPoint y: 511, endPoint x: 862, endPoint y: 547, distance: 131.2
click at [742, 511] on div "Event Planning/Promotional Items/Apparel/Specialty (Choose the product White Co…" at bounding box center [694, 381] width 480 height 361
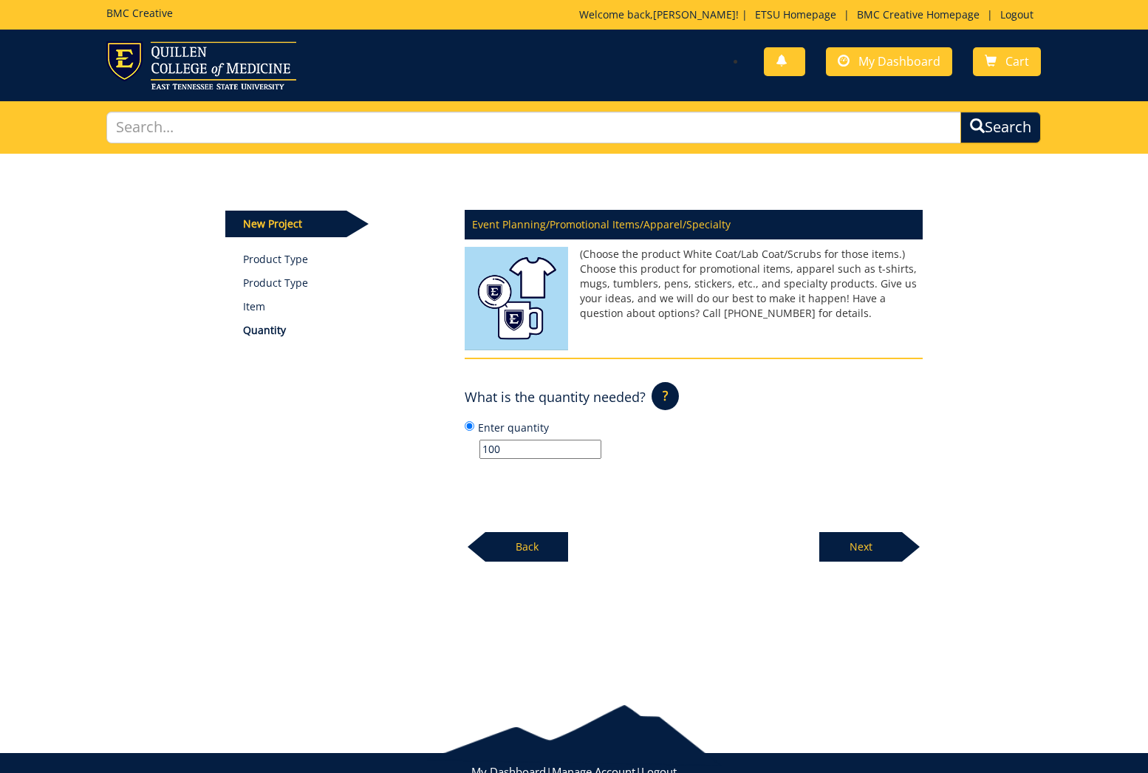
click at [885, 554] on p "Next" at bounding box center [860, 547] width 83 height 30
click at [578, 447] on input "Enter event information (name, date, time, location)" at bounding box center [540, 449] width 122 height 19
type input "TN VPR Conference, 10/7/25, all day, Sherrod/tour/Fossil Site"
drag, startPoint x: 712, startPoint y: 534, endPoint x: 820, endPoint y: 542, distance: 108.1
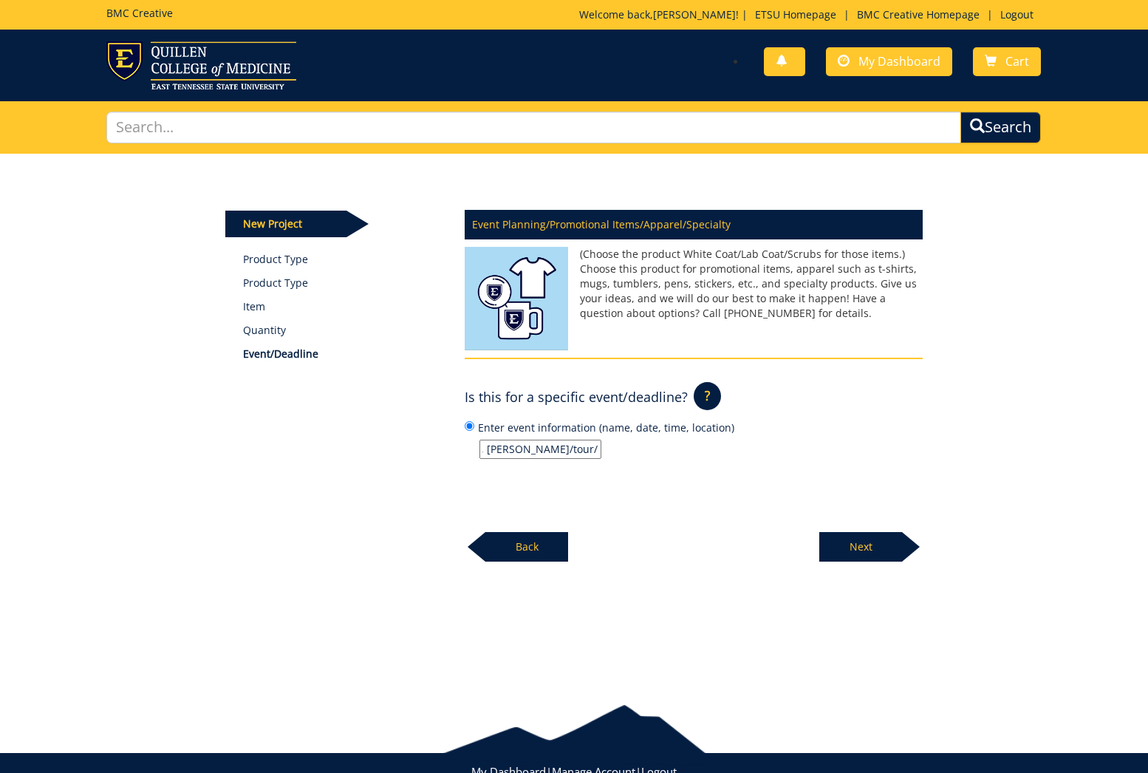
click at [712, 534] on div "Event Planning/Promotional Items/Apparel/Specialty (Choose the product White Co…" at bounding box center [694, 381] width 480 height 361
click at [836, 543] on p "Next" at bounding box center [860, 547] width 83 height 30
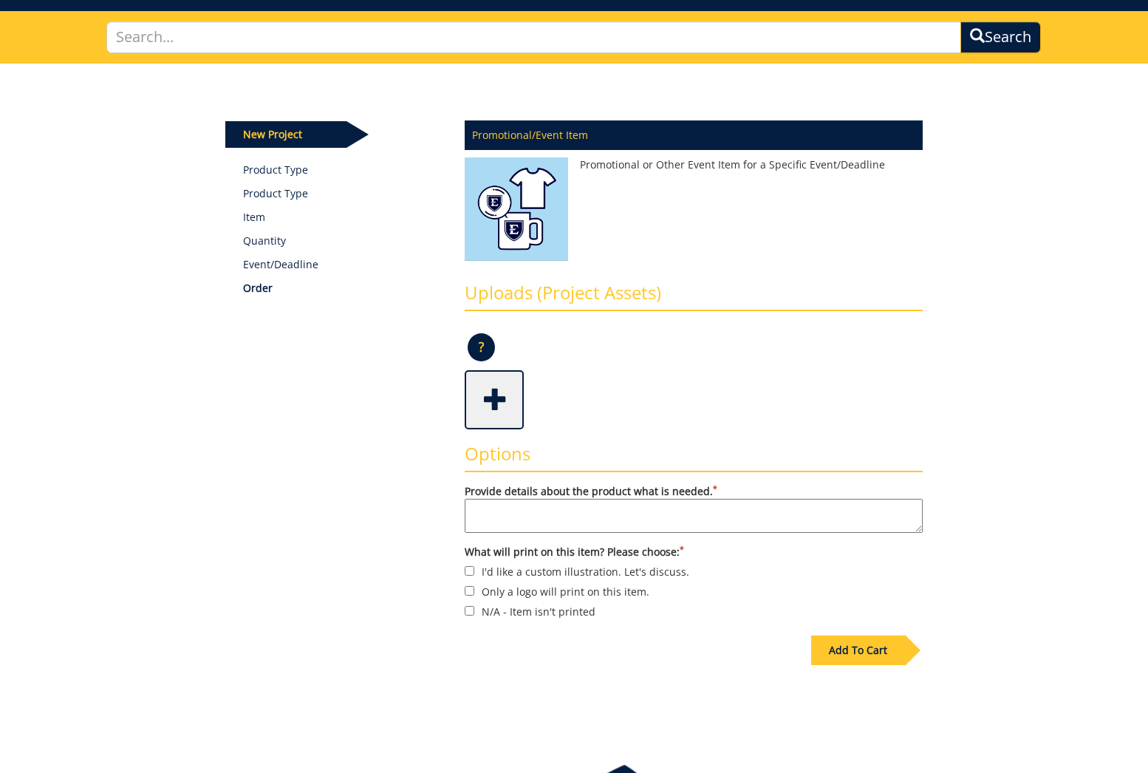
scroll to position [76, 0]
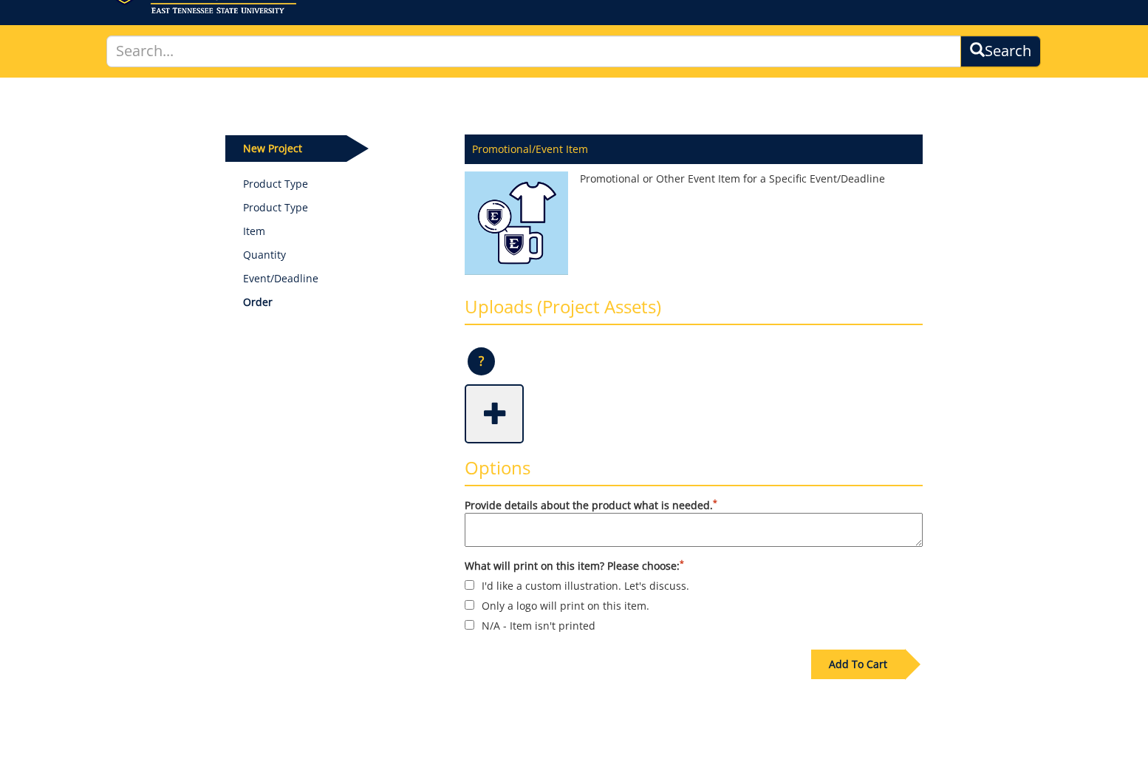
click at [599, 536] on textarea "Provide details about the product what is needed. *" at bounding box center [694, 530] width 458 height 34
click at [477, 428] on span at bounding box center [495, 412] width 59 height 52
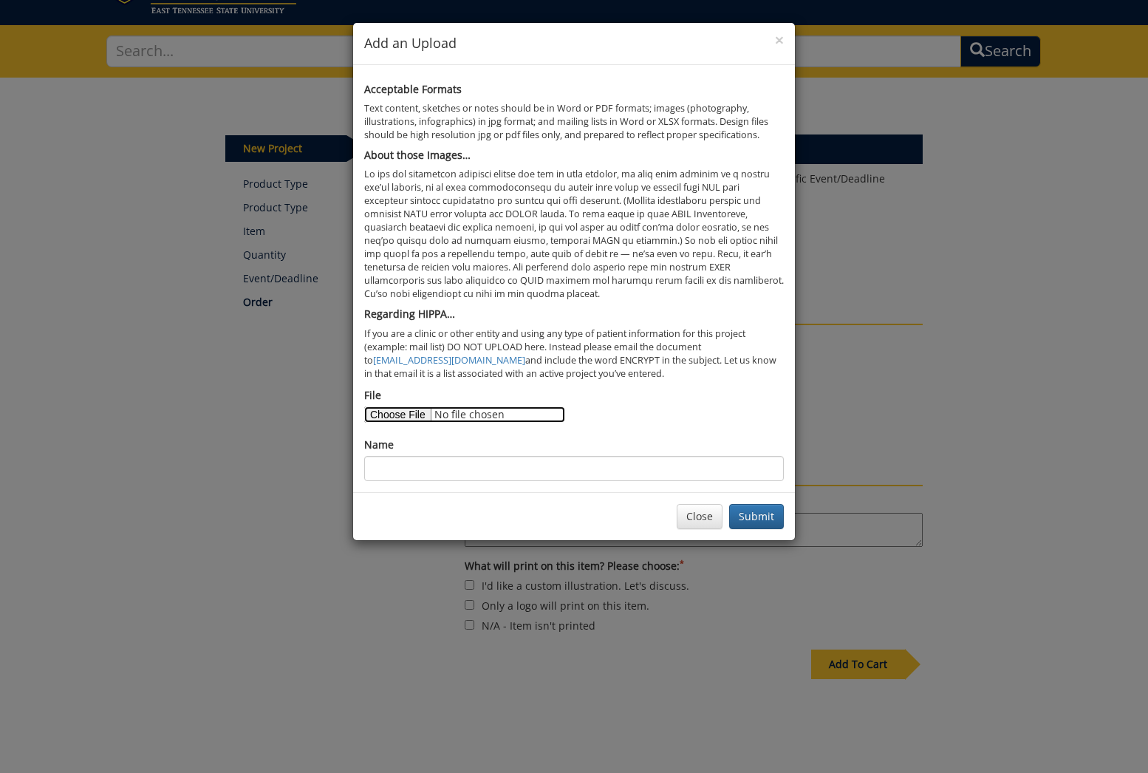
click at [412, 413] on input "File" at bounding box center [464, 414] width 201 height 16
type input "C:\fakepath\Research Trailblazer Logo.pdf"
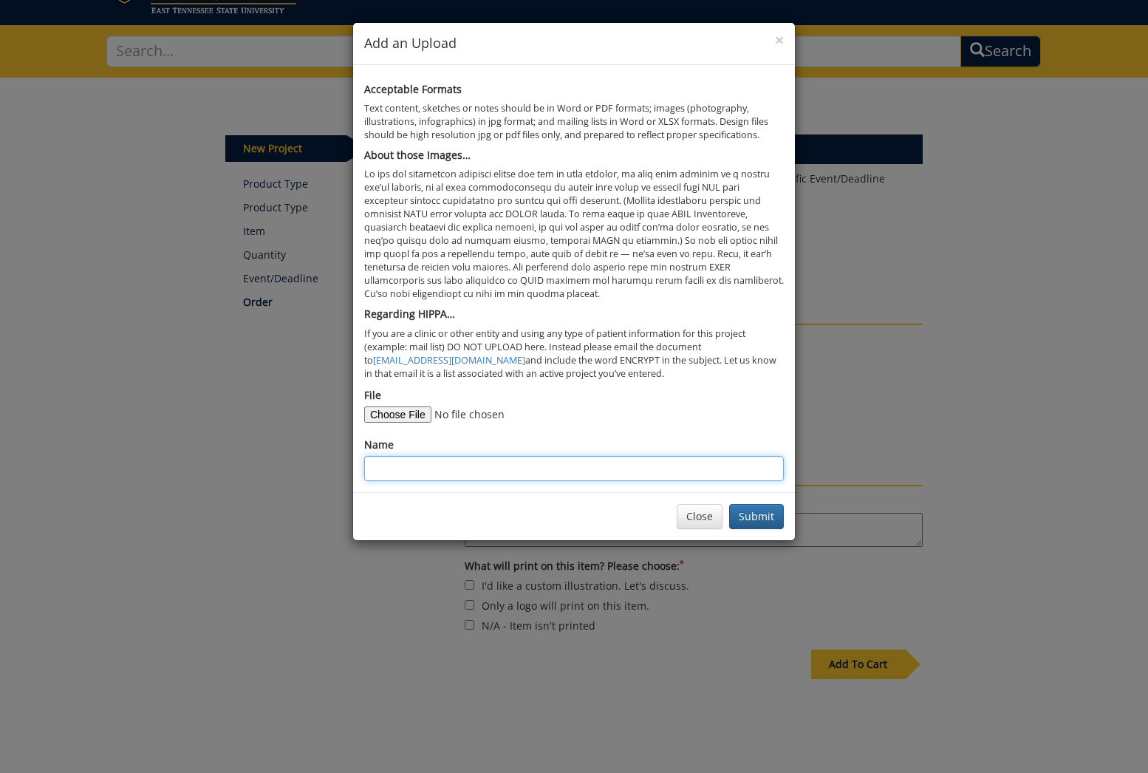
click at [523, 475] on input "Name" at bounding box center [574, 468] width 420 height 25
type input "Logo"
click at [759, 513] on button "Submit" at bounding box center [756, 516] width 55 height 25
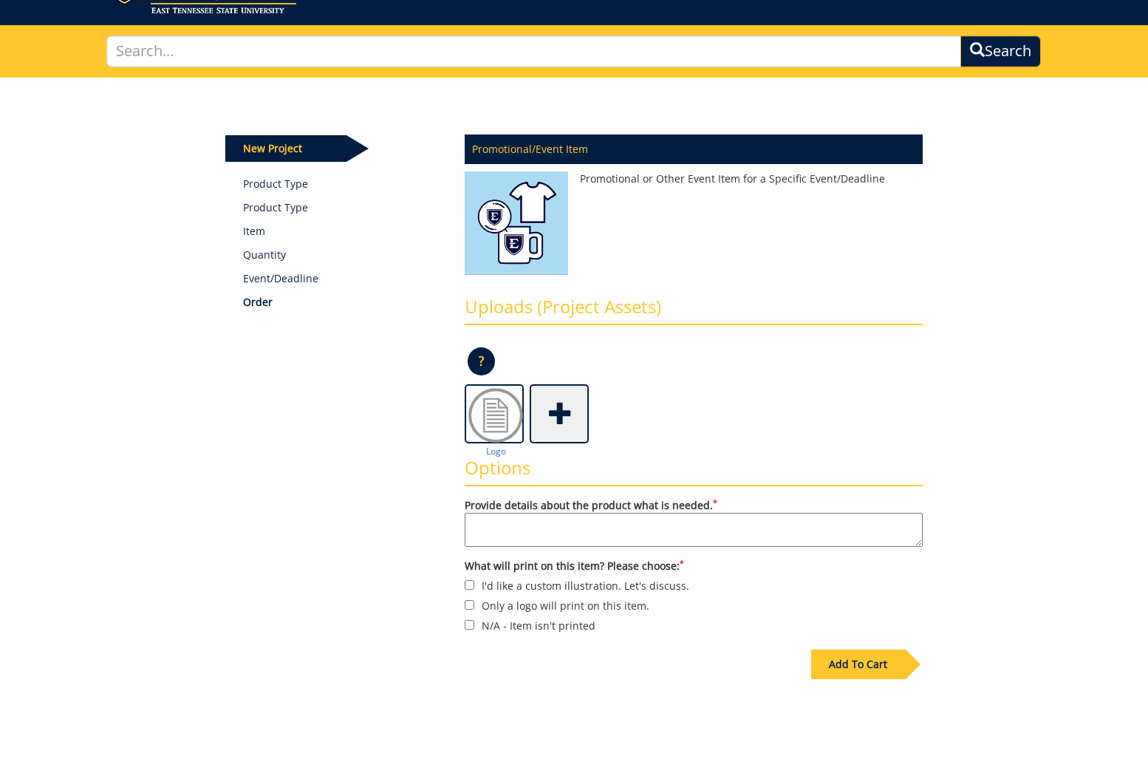
click at [653, 532] on textarea "Provide details about the product what is needed. *" at bounding box center [694, 530] width 458 height 34
drag, startPoint x: 539, startPoint y: 525, endPoint x: 618, endPoint y: 550, distance: 82.9
click at [539, 525] on textarea "I provided the Trailblazer" at bounding box center [694, 530] width 458 height 34
click at [658, 525] on textarea "I provided the Research Trailblazer" at bounding box center [694, 530] width 458 height 34
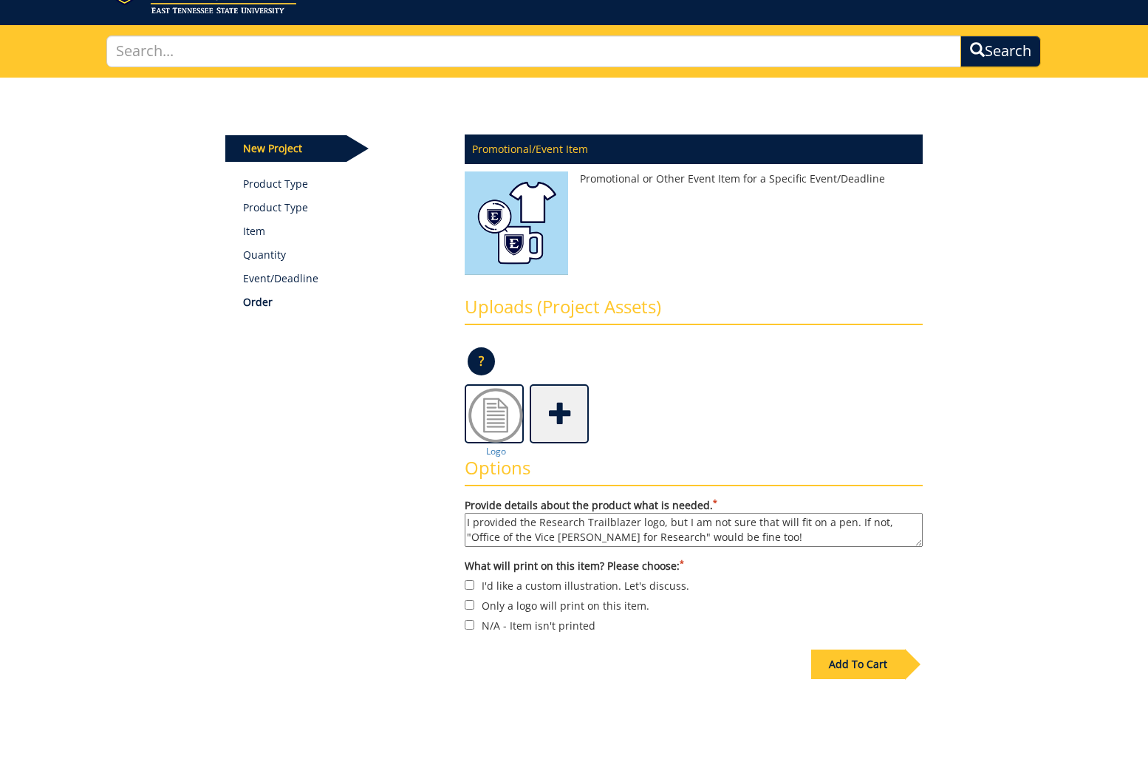
type textarea "I provided the Research Trailblazer logo, but I am not sure that will fit on a …"
click at [559, 610] on label "Only a logo will print on this item." at bounding box center [694, 605] width 458 height 16
click at [474, 610] on input "Only a logo will print on this item." at bounding box center [470, 605] width 10 height 10
checkbox input "true"
click at [907, 663] on div at bounding box center [913, 664] width 16 height 31
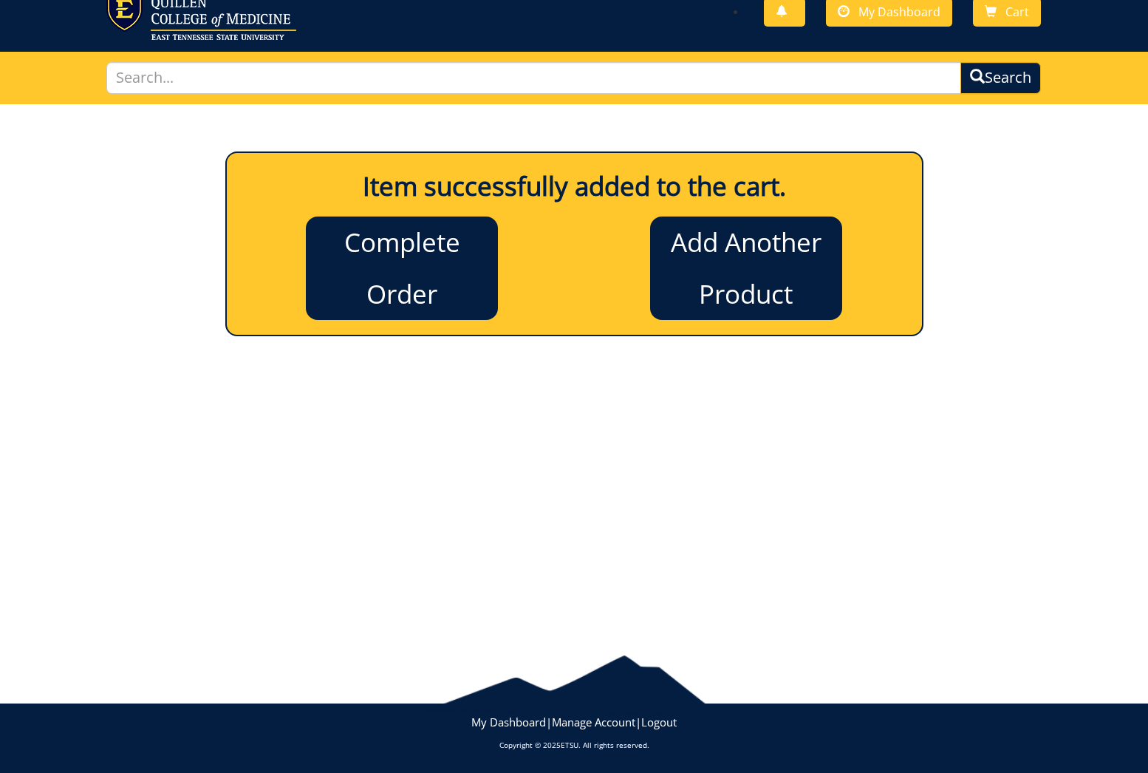
scroll to position [49, 0]
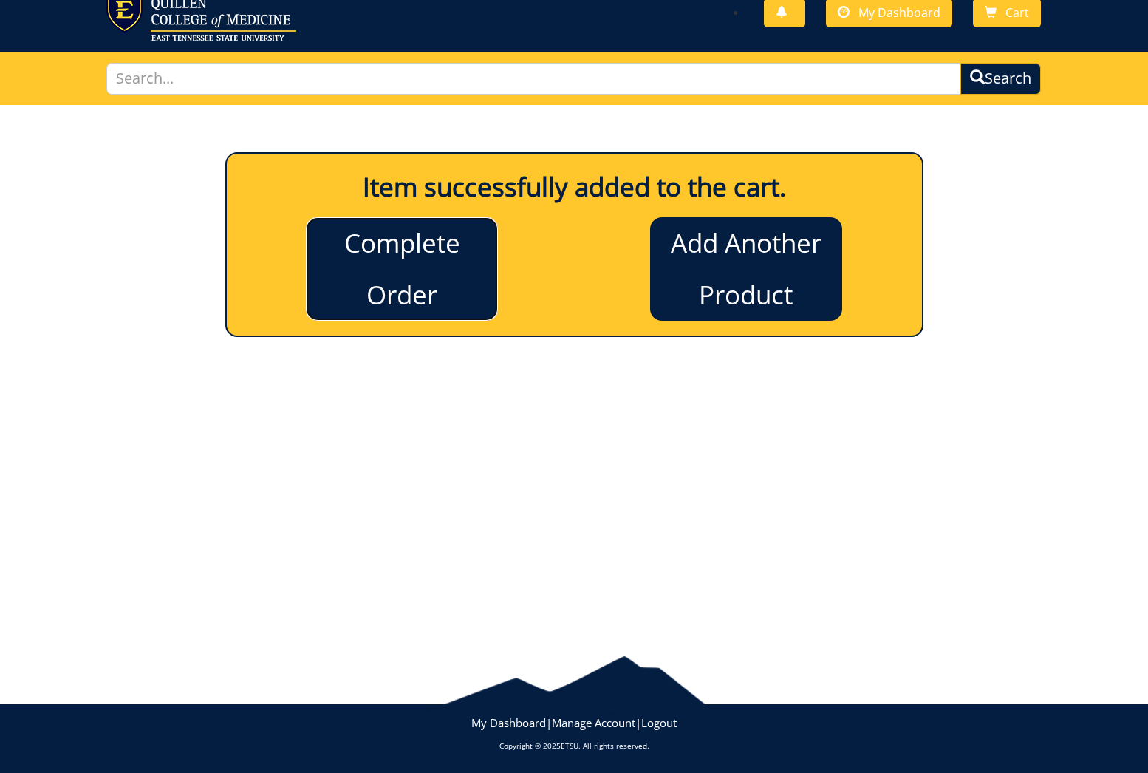
click at [426, 252] on link "Complete Order" at bounding box center [402, 268] width 192 height 103
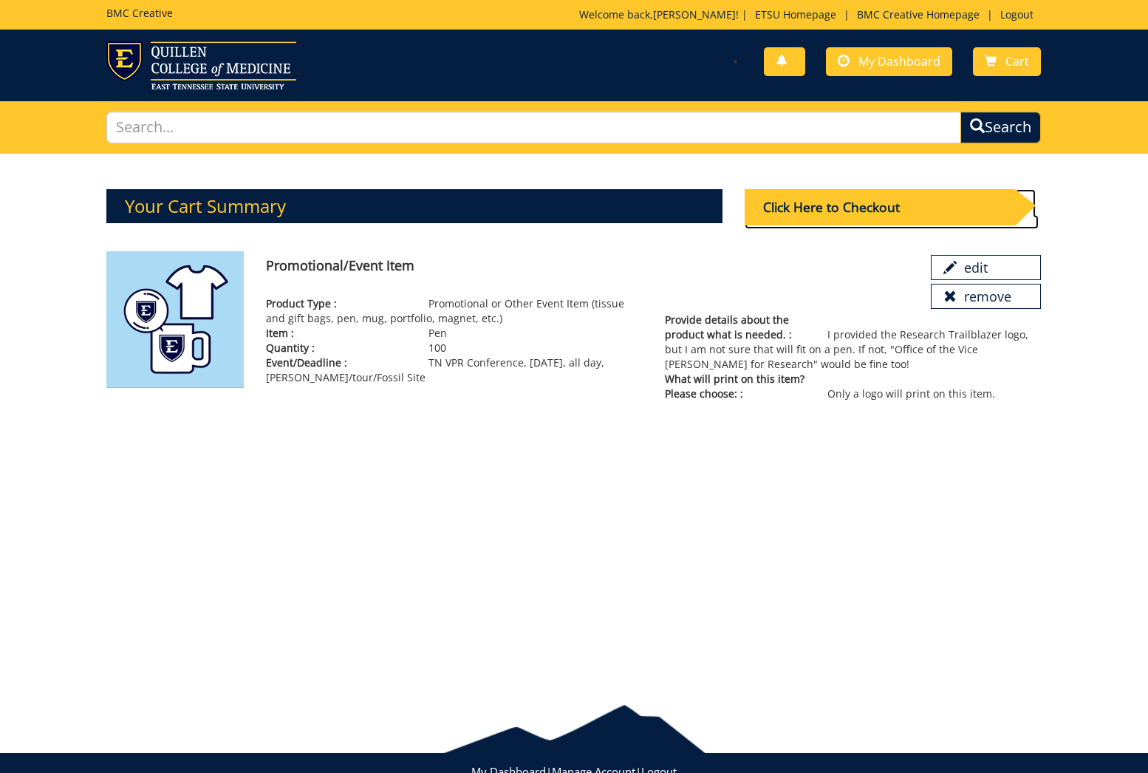
click at [933, 216] on div "Click Here to Checkout" at bounding box center [880, 207] width 271 height 36
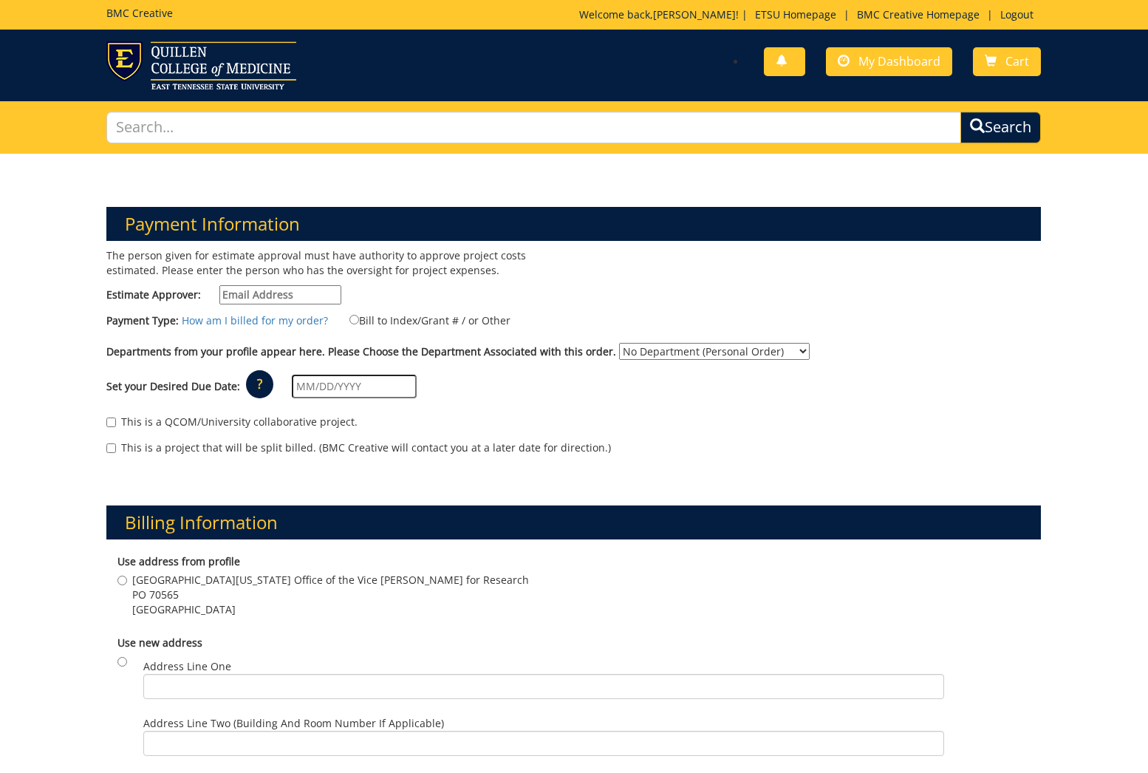
click at [256, 293] on input "Estimate Approver:" at bounding box center [280, 294] width 122 height 19
type input "[EMAIL_ADDRESS][DOMAIN_NAME]"
click at [632, 348] on select "No Department (Personal Order) Research and Sponsored Programs" at bounding box center [714, 351] width 191 height 17
select select "161"
click at [619, 343] on select "No Department (Personal Order) Research and Sponsored Programs" at bounding box center [714, 351] width 191 height 17
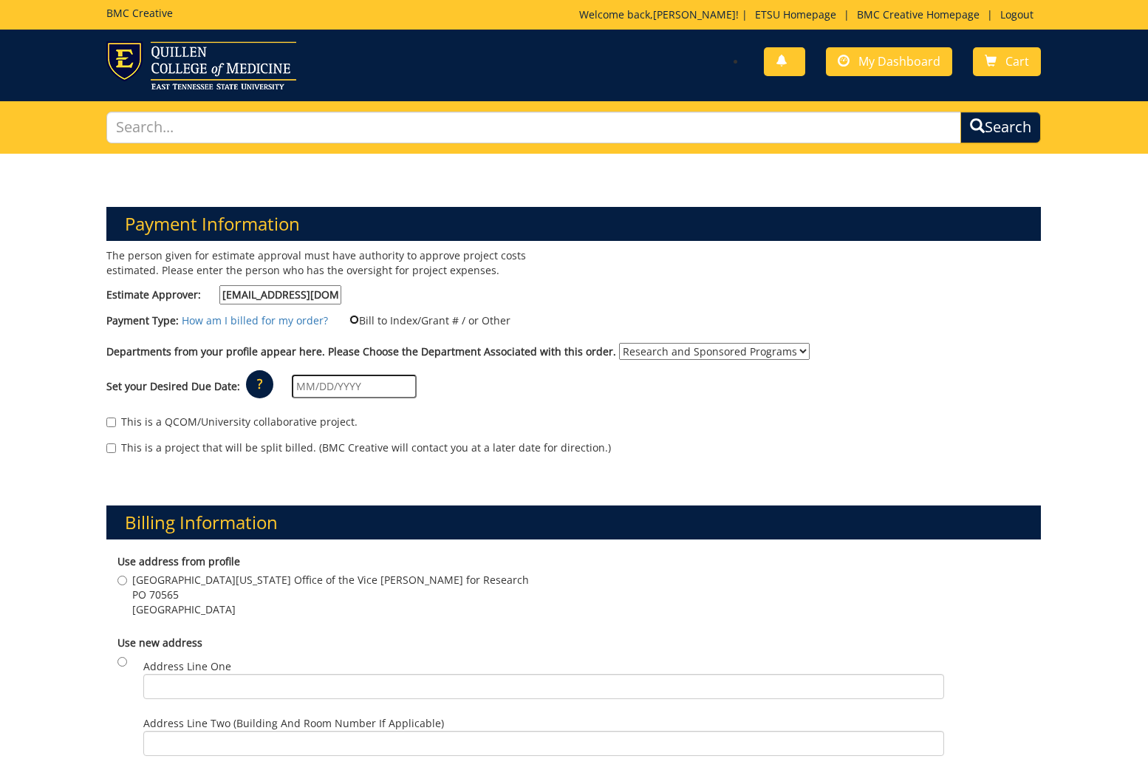
click at [349, 324] on input "Bill to Index/Grant # / or Other" at bounding box center [354, 320] width 10 height 10
radio input "true"
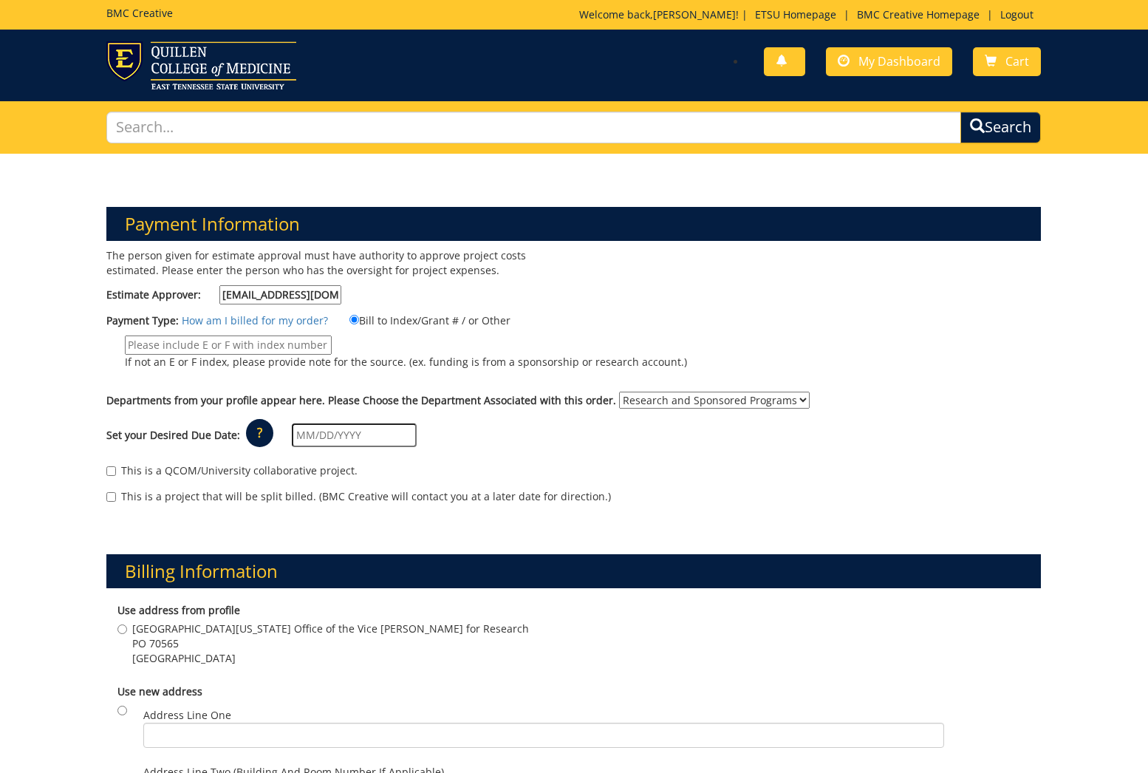
click at [222, 349] on input "If not an E or F index, please provide note for the source. (ex. funding is fro…" at bounding box center [228, 344] width 207 height 19
paste input "10-42000-100000-100-{INSERT ACCOUNT}-250-999-999-999"
type input "10-42000-100000-100-{INSERT ACCOUNT}-250-999-999-999"
drag, startPoint x: 598, startPoint y: 442, endPoint x: 386, endPoint y: 420, distance: 213.8
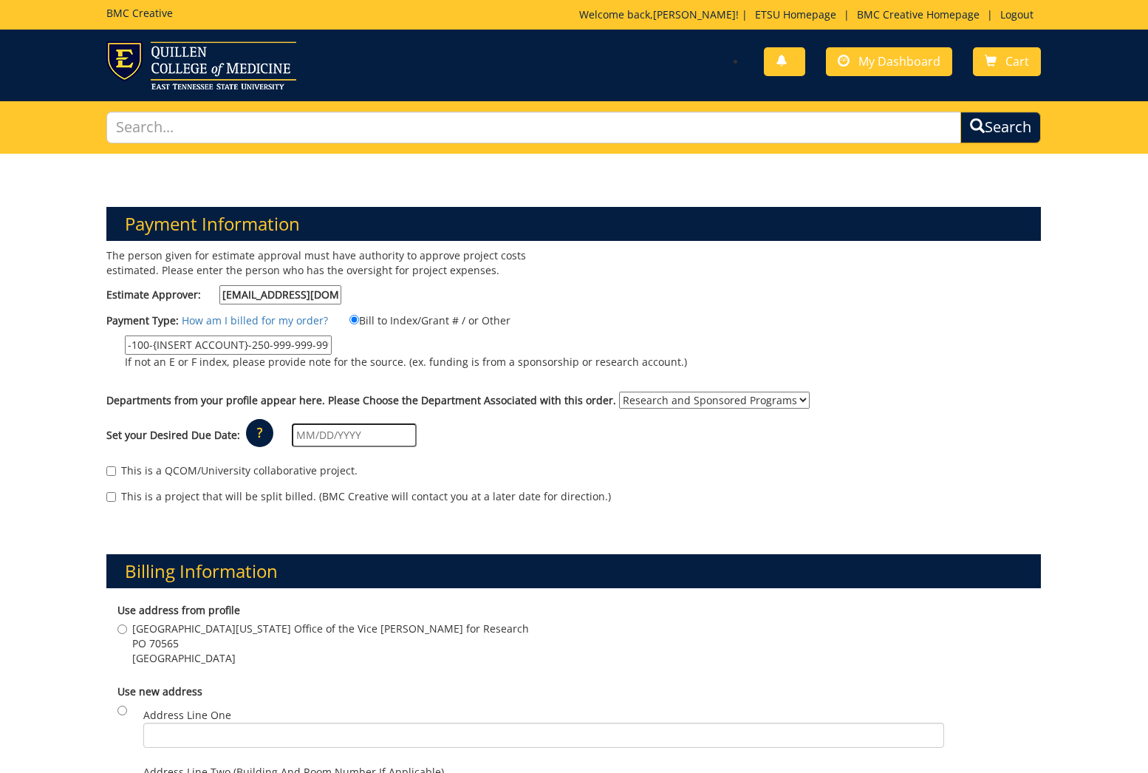
click at [593, 442] on div "Set your Desired Due Date: ? × How long will my project take to finish? : Pleas…" at bounding box center [573, 435] width 957 height 41
click at [358, 419] on div "Set your Desired Due Date: ? × How long will my project take to finish? : Pleas…" at bounding box center [573, 435] width 957 height 41
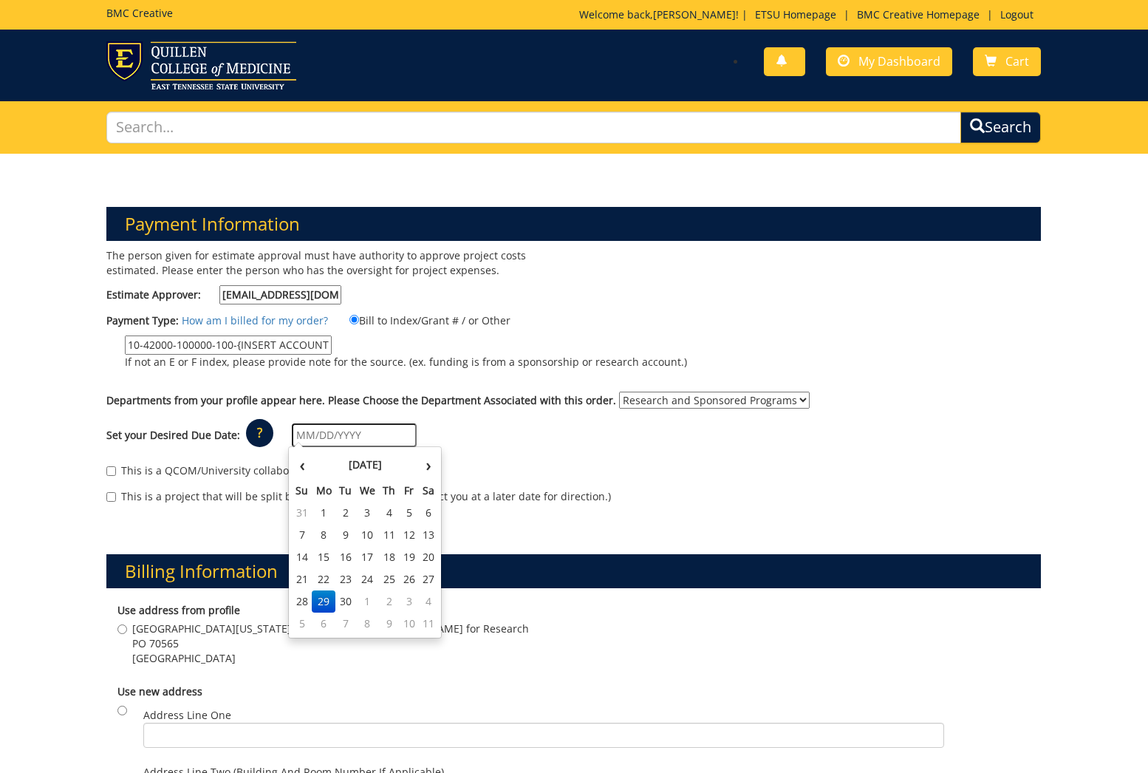
click at [359, 429] on input "text" at bounding box center [354, 435] width 125 height 24
click at [322, 619] on td "6" at bounding box center [324, 623] width 24 height 22
type input "10/06/2025"
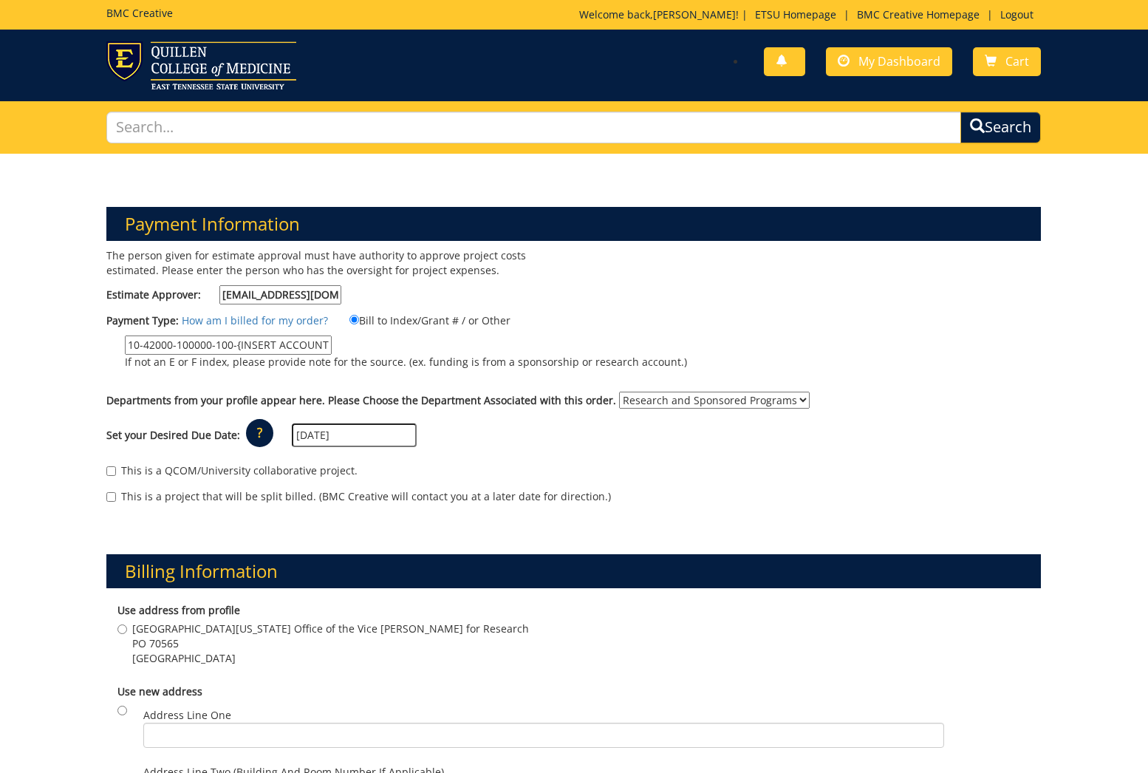
click at [629, 485] on div "This is a QCOM/University collaborative project. This is a project that will be…" at bounding box center [573, 487] width 957 height 63
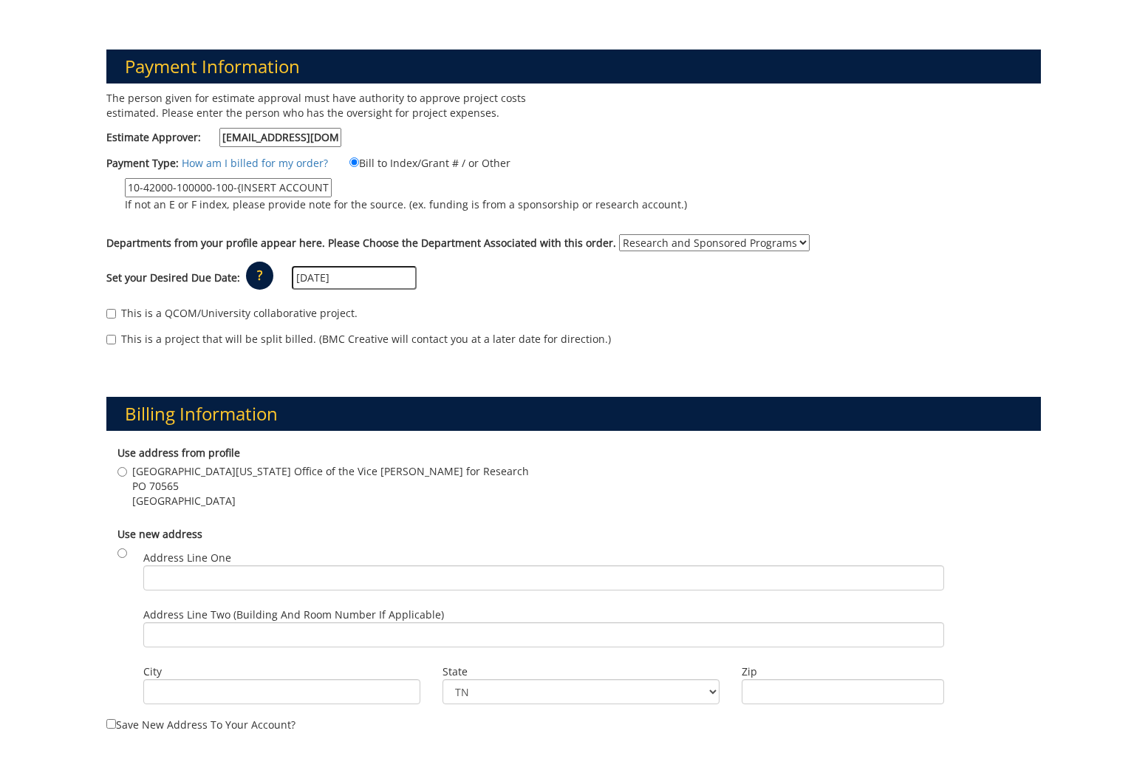
scroll to position [268, 0]
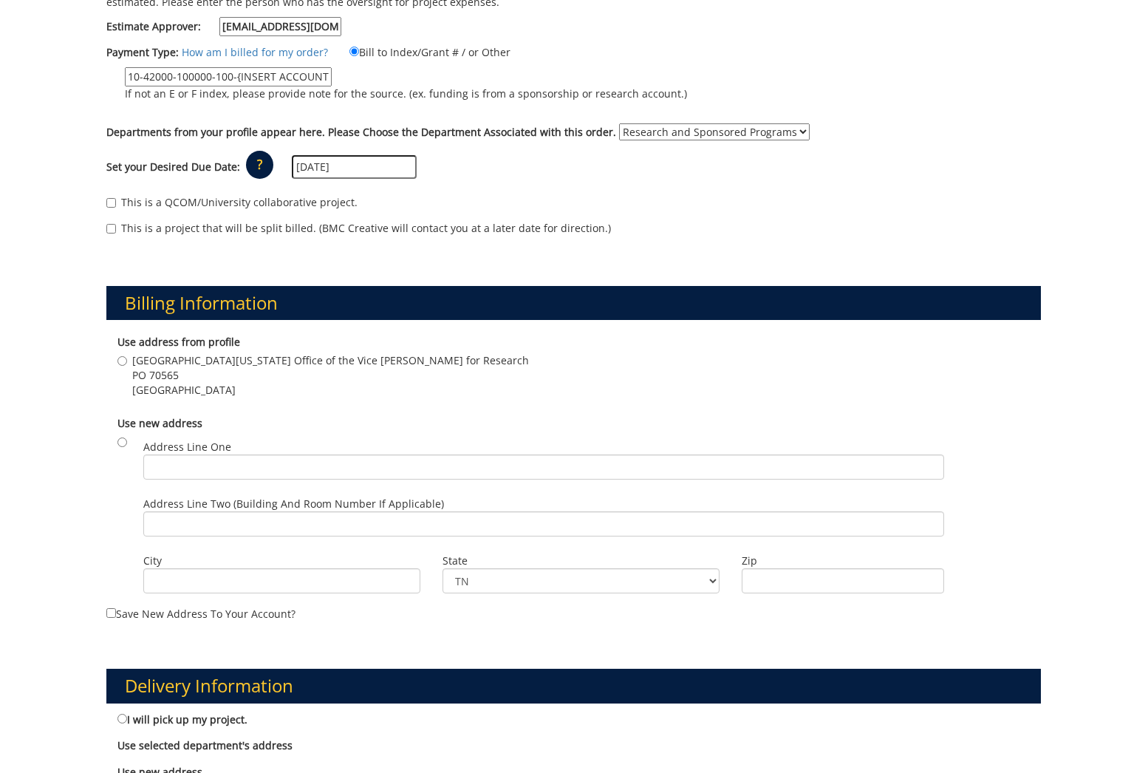
click at [158, 376] on span "PO 70565" at bounding box center [330, 375] width 397 height 15
click at [127, 366] on input "East Tennessee State University Office of the Vice Provost for Research PO 7056…" at bounding box center [122, 361] width 10 height 10
radio input "true"
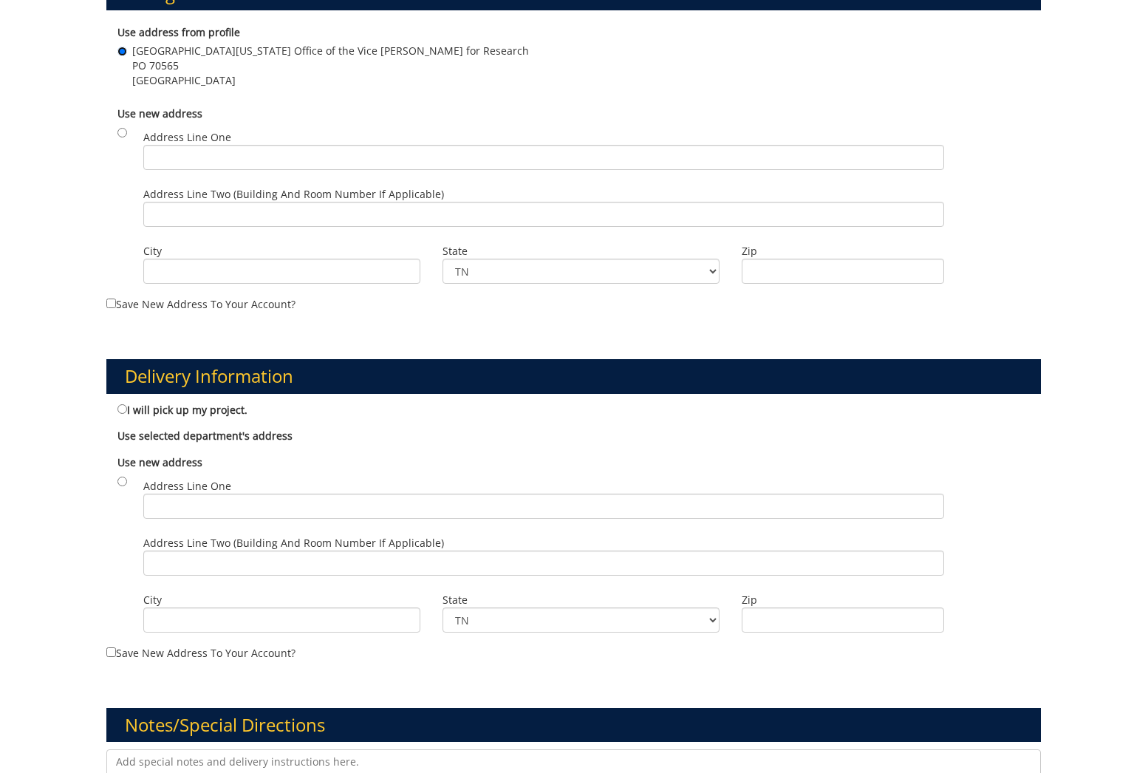
scroll to position [716, 0]
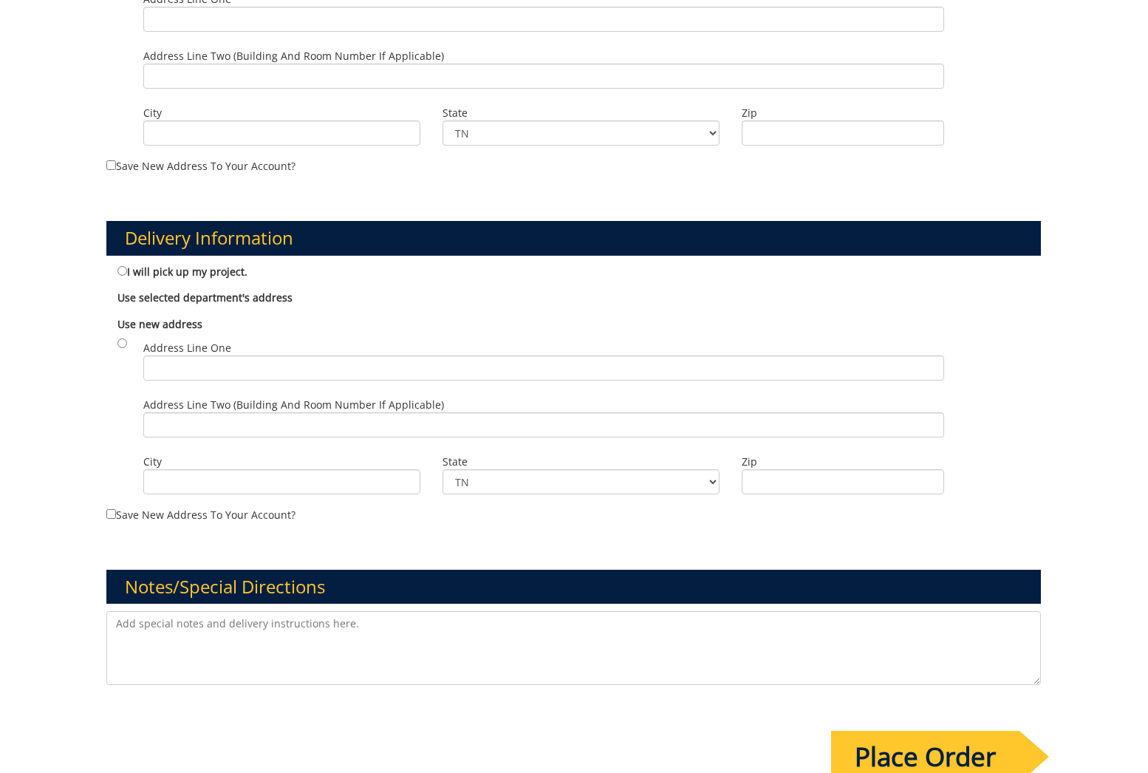
click at [139, 338] on div "Address Line One" at bounding box center [543, 363] width 823 height 57
click at [120, 342] on input "radio" at bounding box center [122, 343] width 10 height 10
radio input "true"
drag, startPoint x: 177, startPoint y: 355, endPoint x: 198, endPoint y: 369, distance: 25.2
click at [177, 356] on input "Address Line One" at bounding box center [543, 367] width 801 height 25
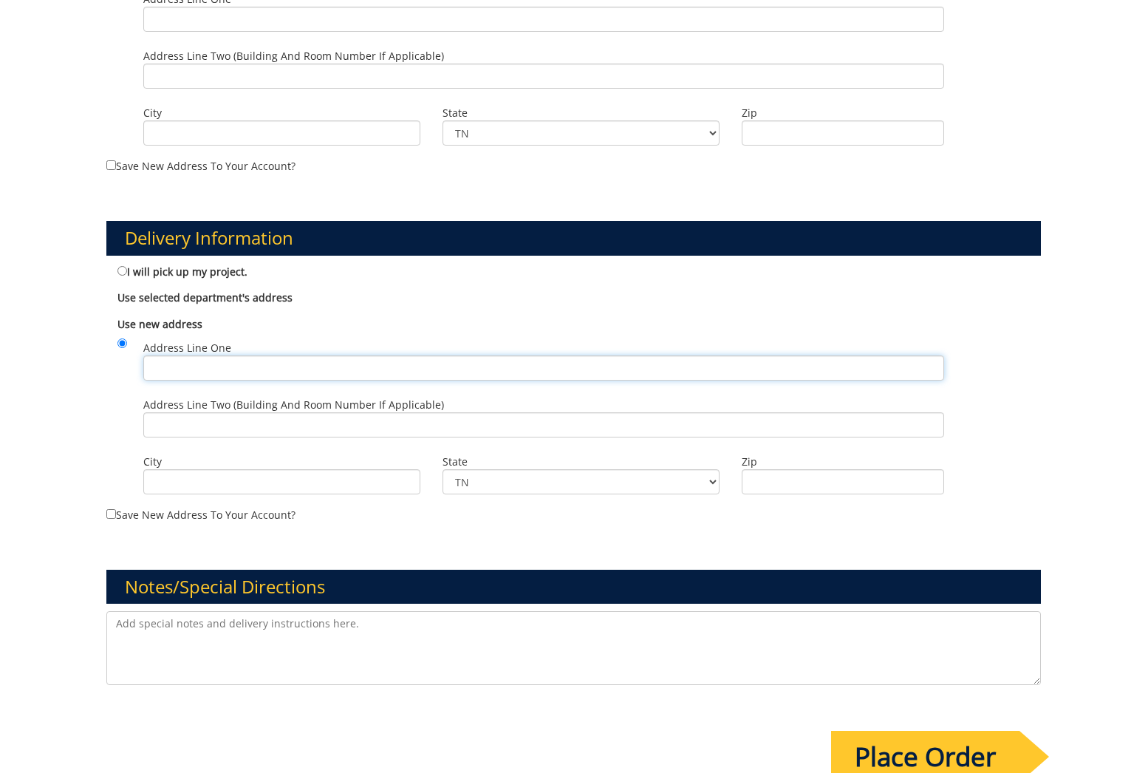
type input "East Tennessee State University Office of the Vice Provost for Research"
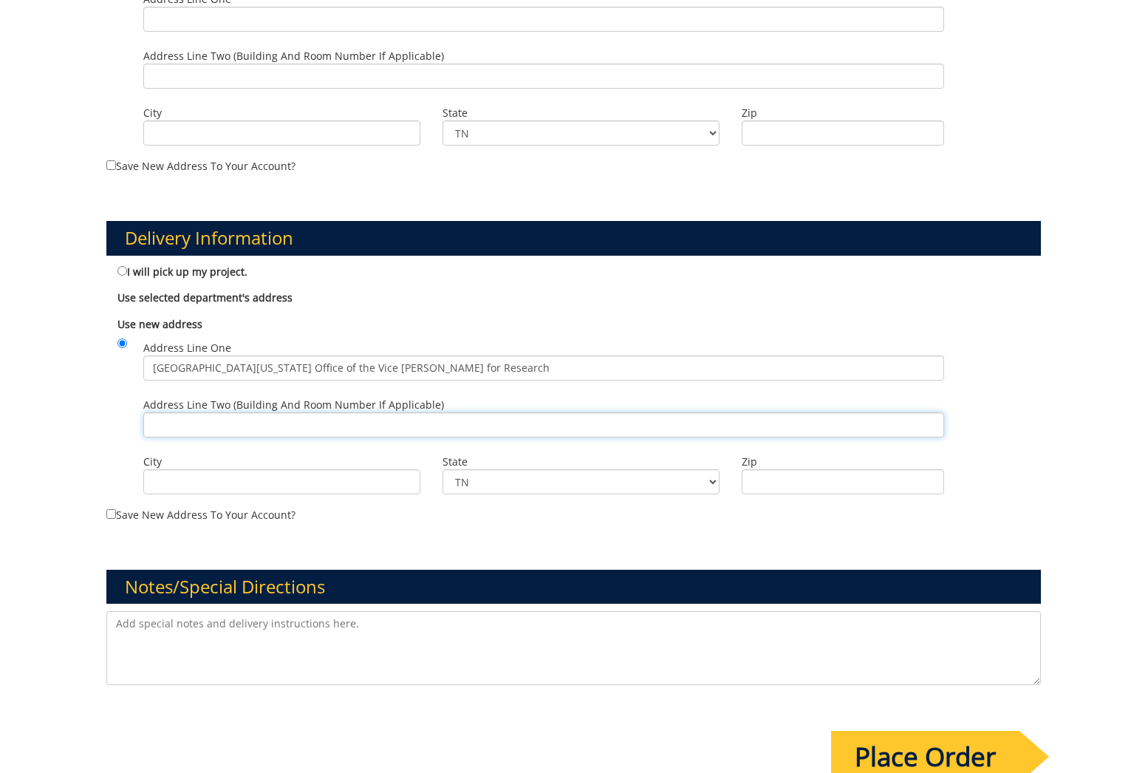
click at [233, 426] on input "Address Line Two (Building and Room Number if applicable)" at bounding box center [543, 424] width 801 height 25
type input "Ross Hall Room 432/Box 70565"
click at [284, 485] on input "City" at bounding box center [281, 481] width 277 height 25
type input "Johnson City"
click at [863, 485] on input "Zip" at bounding box center [843, 481] width 202 height 25
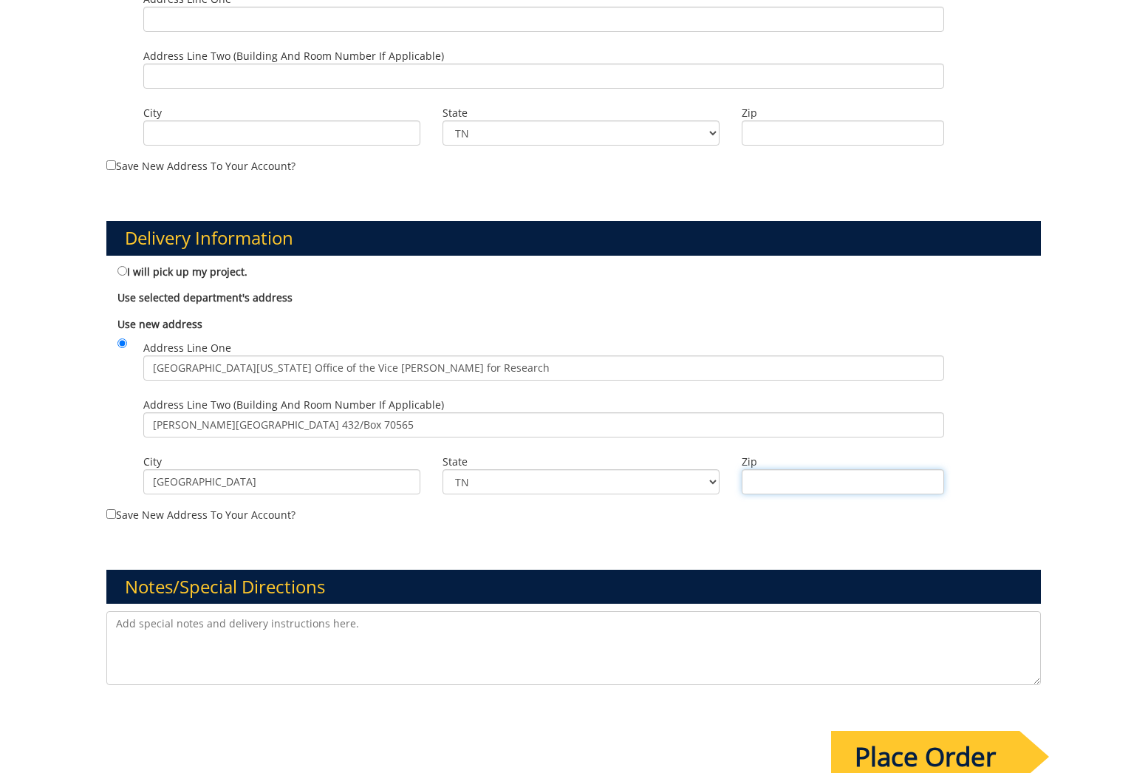
type input "37614"
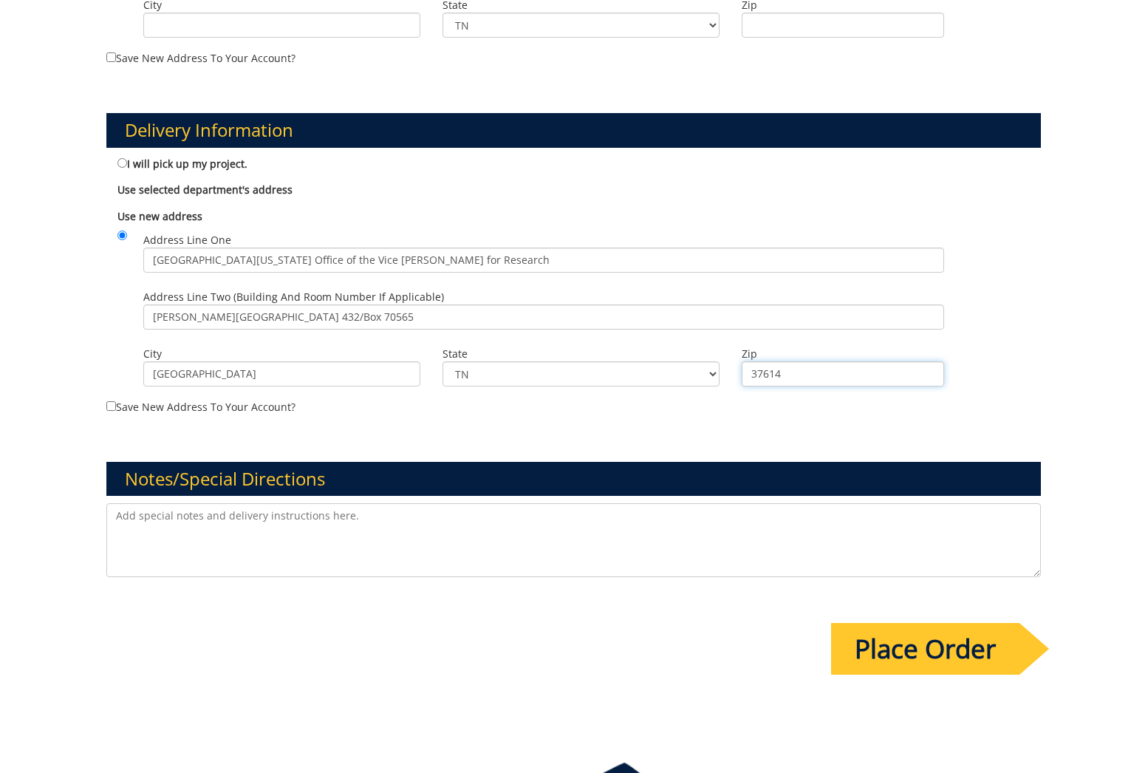
scroll to position [922, 0]
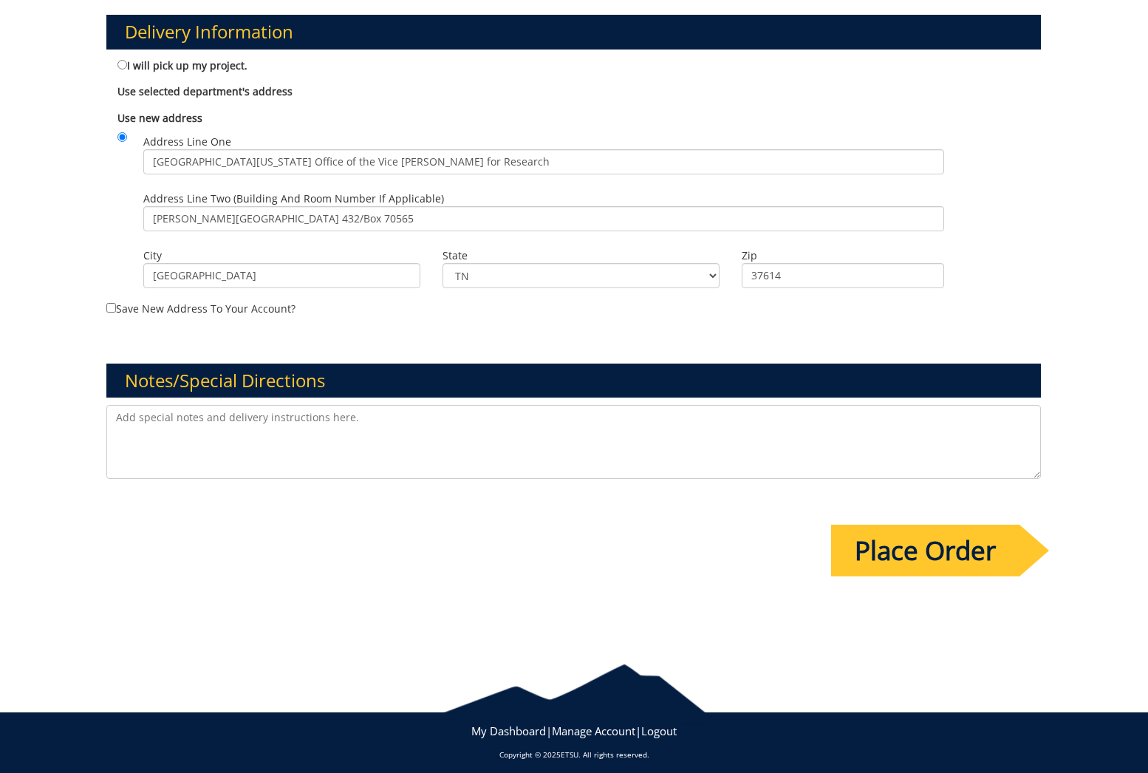
click at [930, 548] on input "Place Order" at bounding box center [925, 551] width 188 height 52
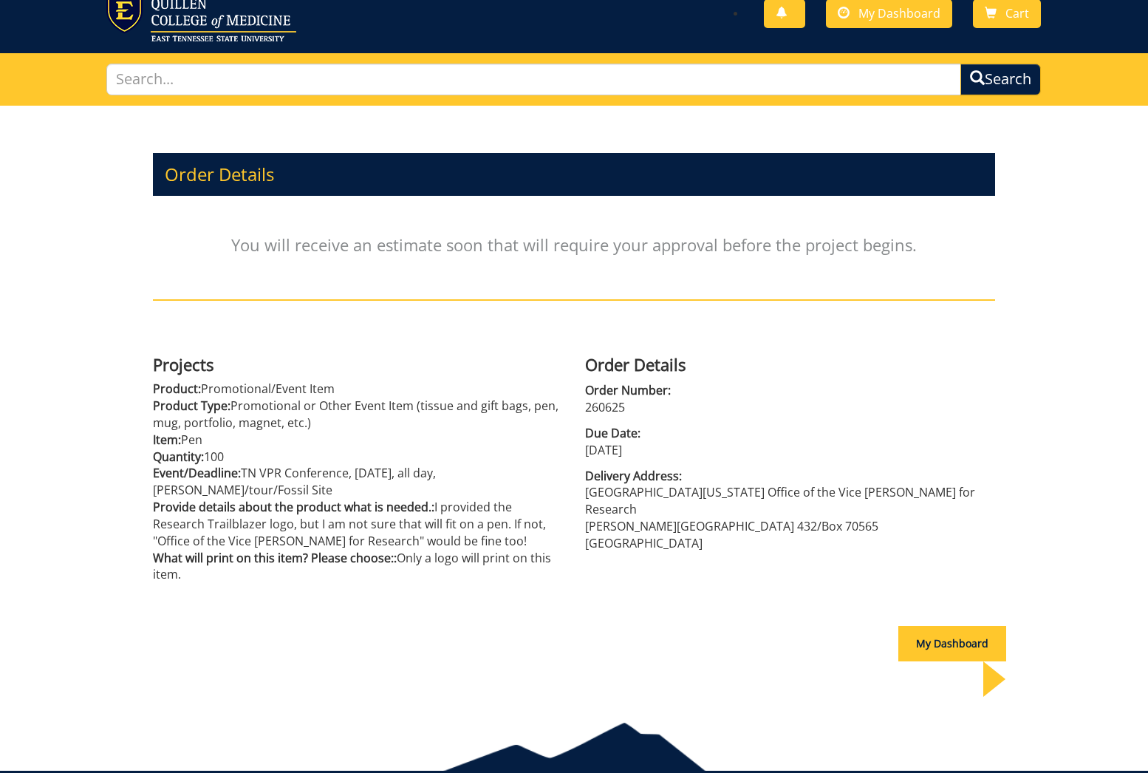
scroll to position [47, 0]
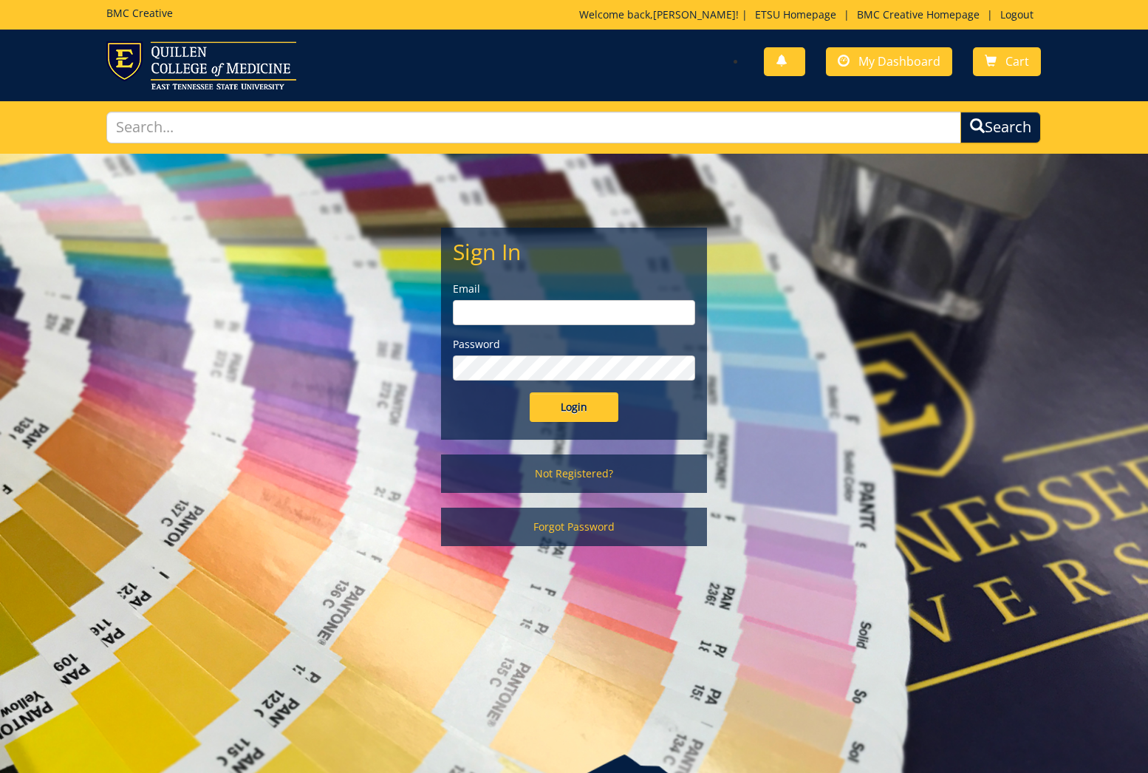
type input "[EMAIL_ADDRESS][DOMAIN_NAME]"
click at [587, 408] on input "Login" at bounding box center [574, 407] width 89 height 30
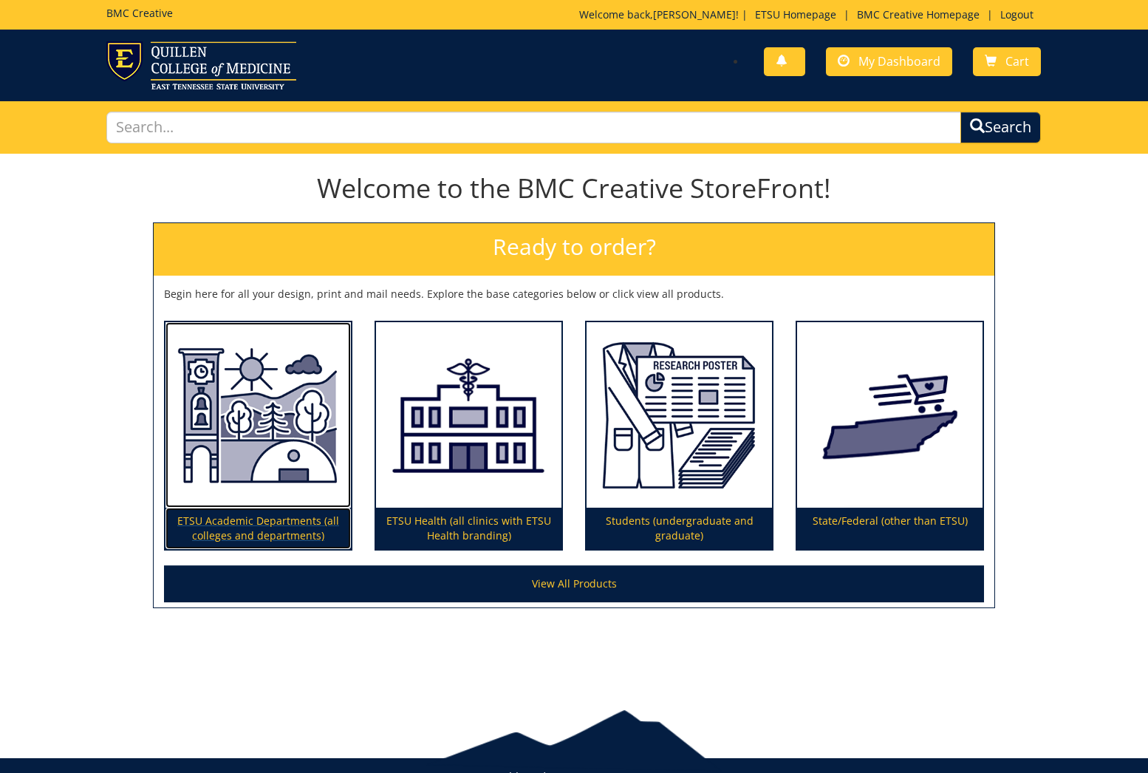
click at [231, 493] on img at bounding box center [257, 415] width 185 height 186
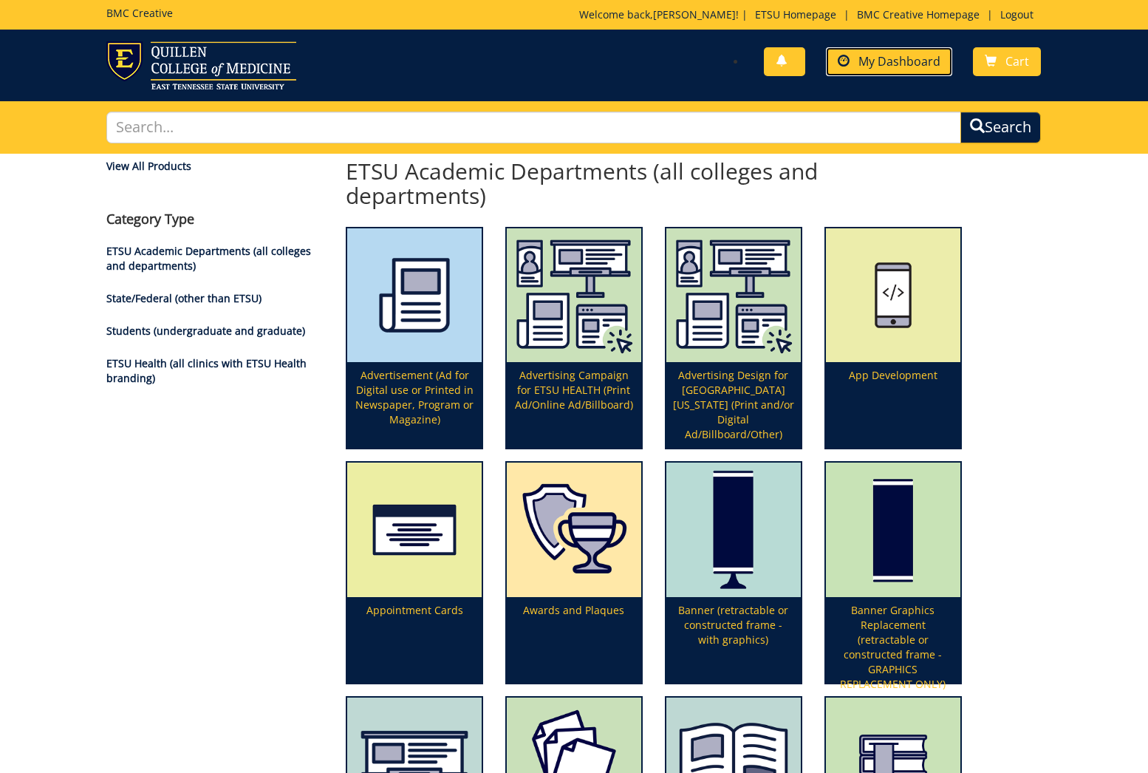
click at [907, 59] on span "My Dashboard" at bounding box center [899, 61] width 82 height 16
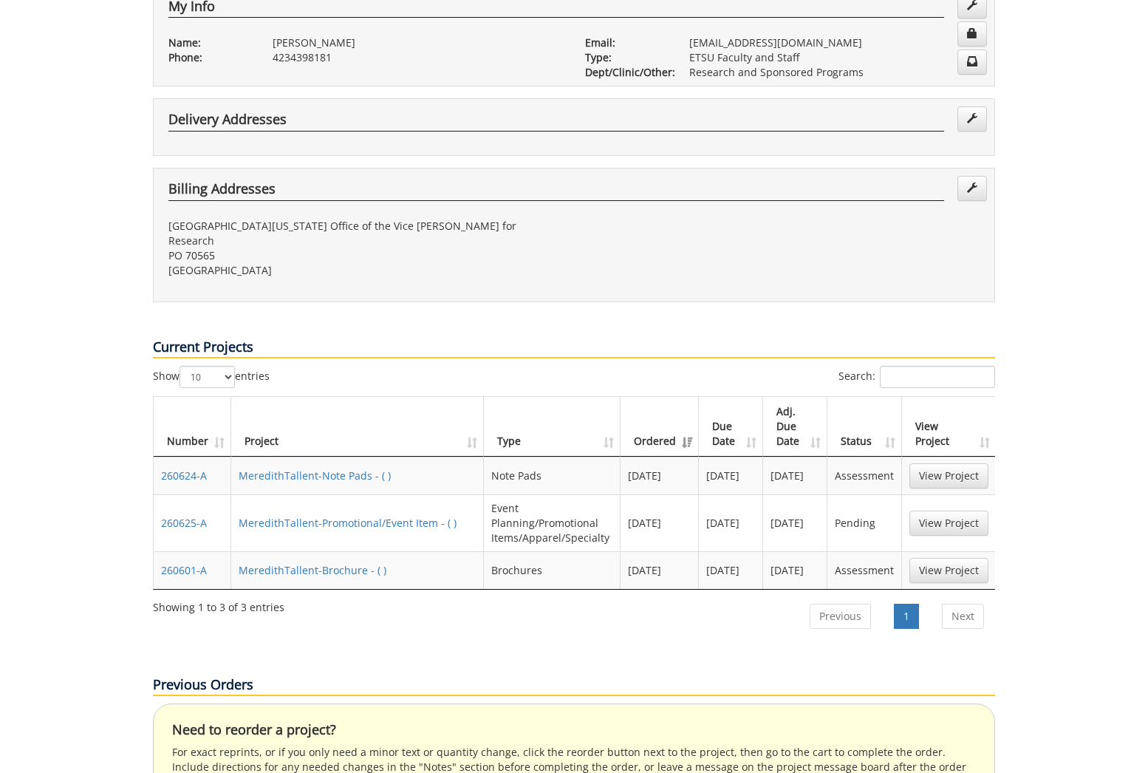
scroll to position [393, 0]
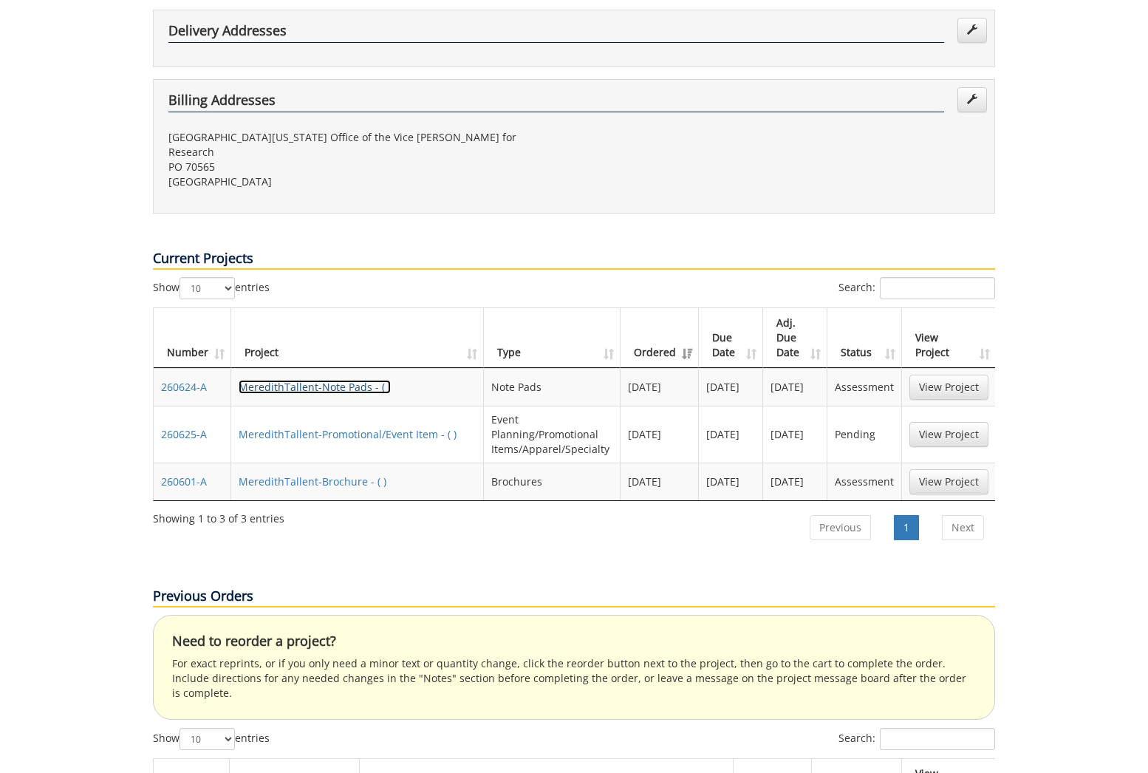
click at [357, 380] on link "MeredithTallent-Note Pads - ( )" at bounding box center [315, 387] width 152 height 14
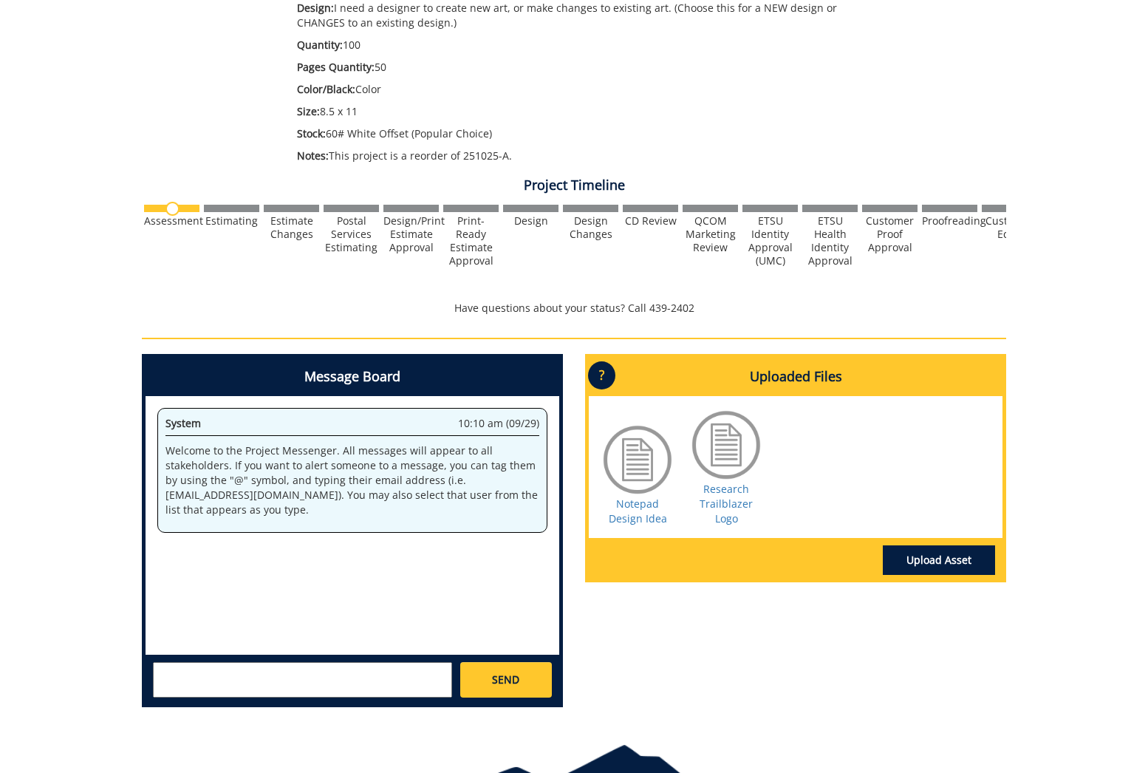
scroll to position [433, 0]
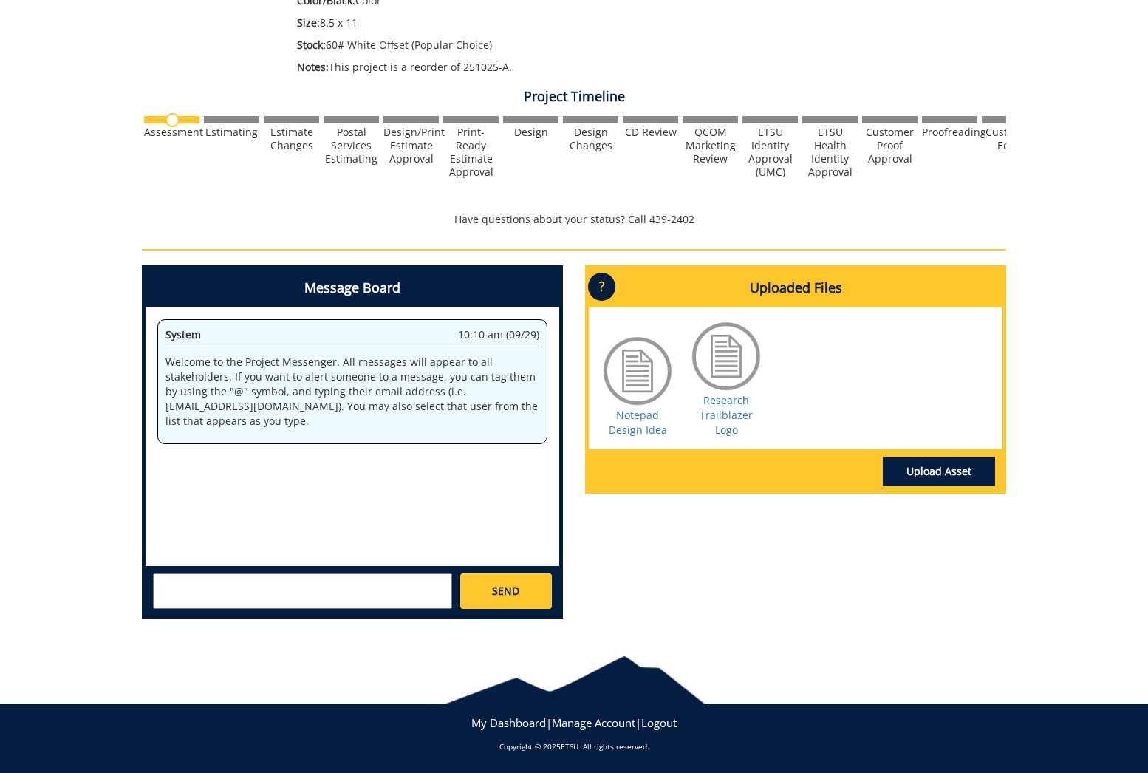
click at [343, 587] on textarea at bounding box center [302, 590] width 299 height 35
click at [302, 584] on textarea at bounding box center [302, 590] width 299 height 35
click at [157, 584] on textarea "I put [DATE] as the needed by time, but we actually do not need these until [DA…" at bounding box center [302, 590] width 299 height 35
type textarea "@lucasrf@etsu.edu I put this Friday as the needed by time, but we actually do n…"
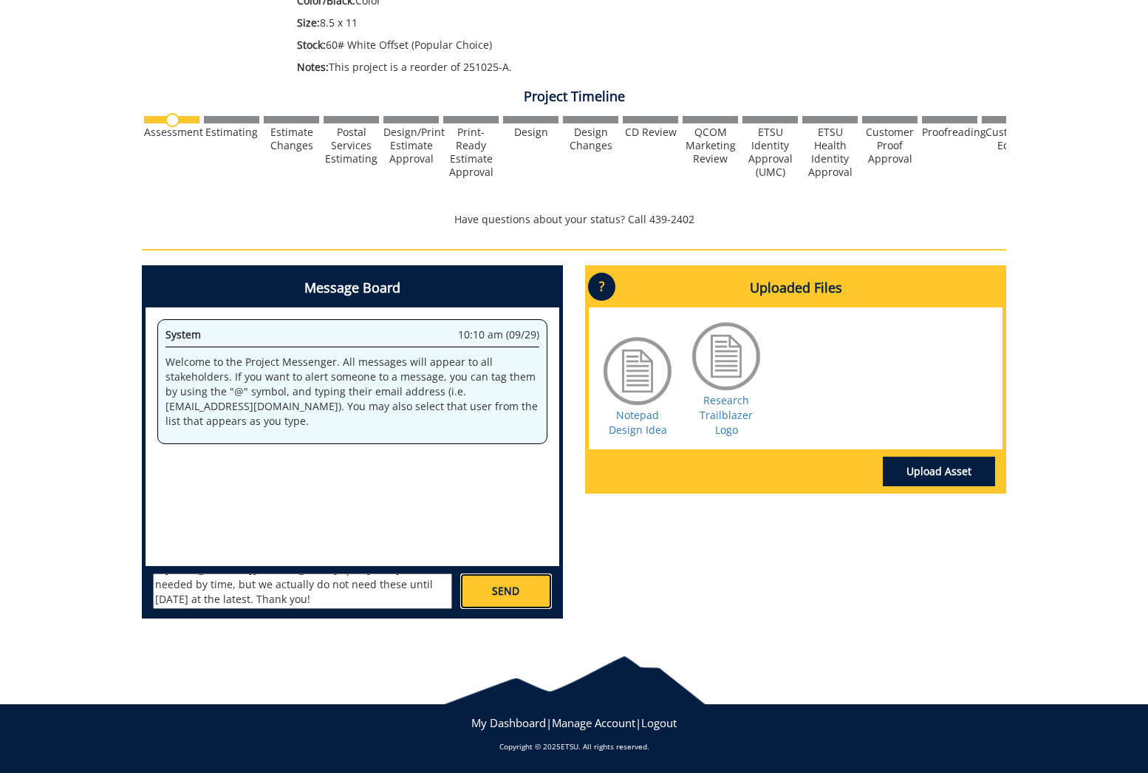
click at [492, 592] on link "SEND" at bounding box center [506, 590] width 92 height 35
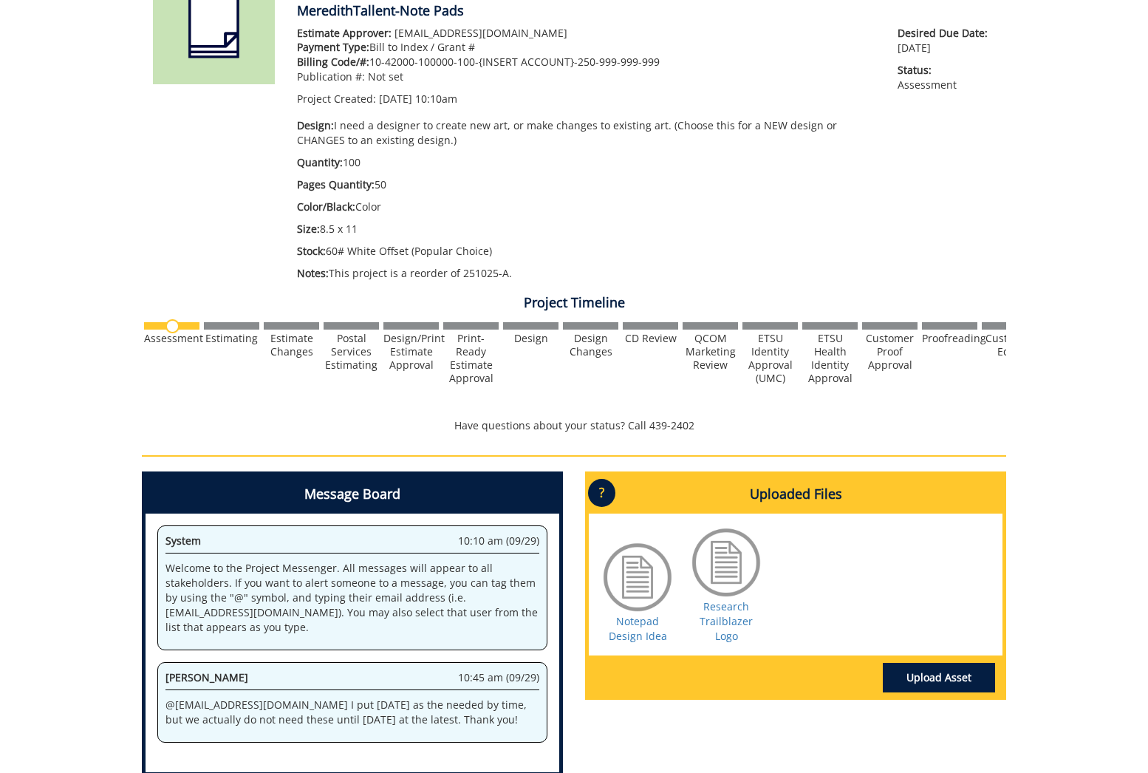
scroll to position [0, 0]
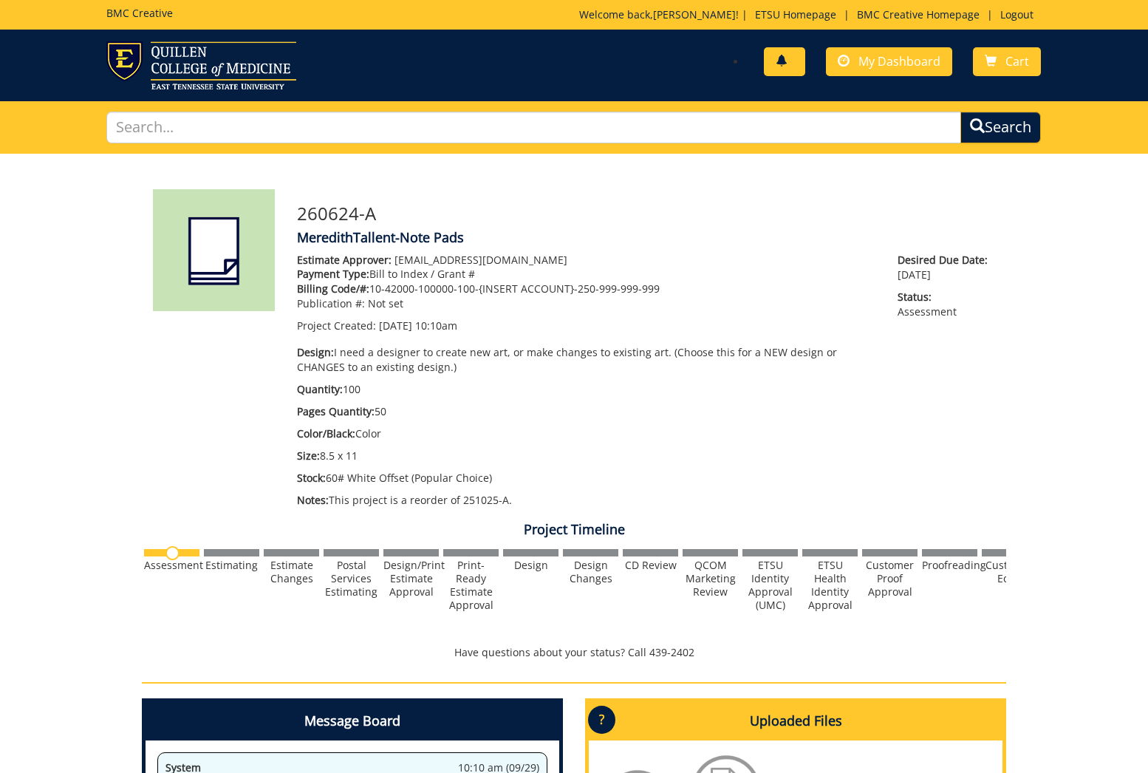
click at [787, 59] on span at bounding box center [782, 61] width 12 height 12
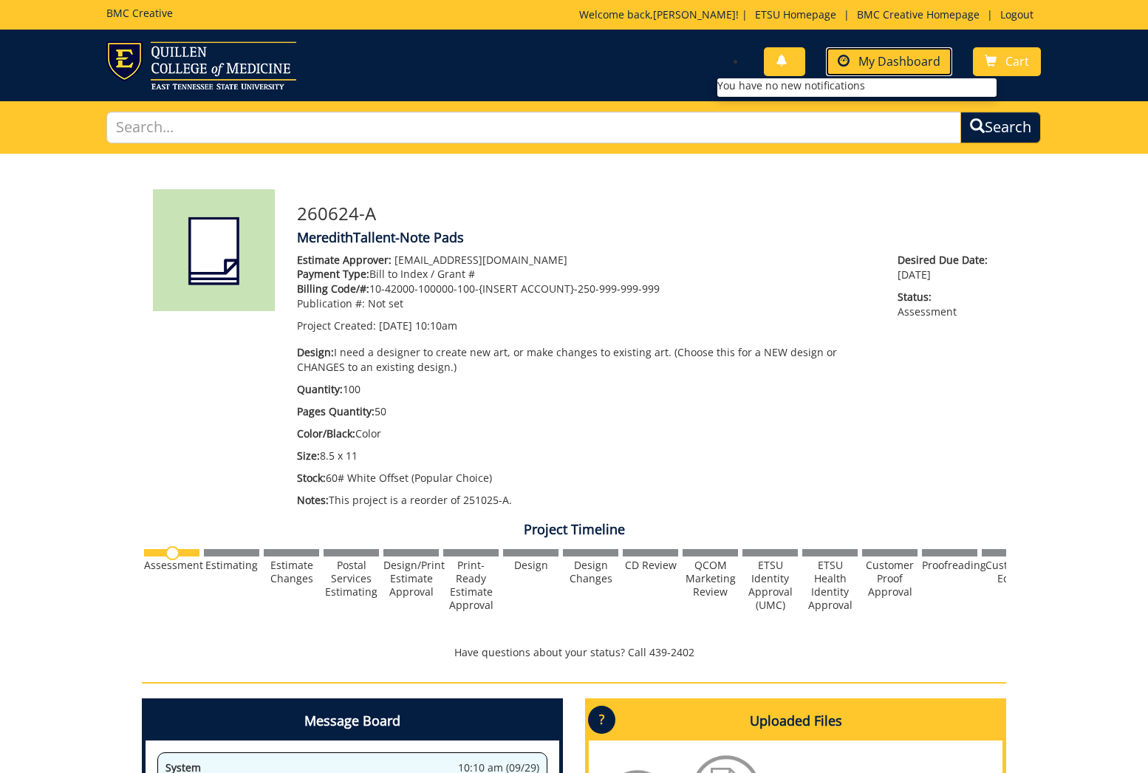
click at [869, 55] on span "My Dashboard" at bounding box center [899, 61] width 82 height 16
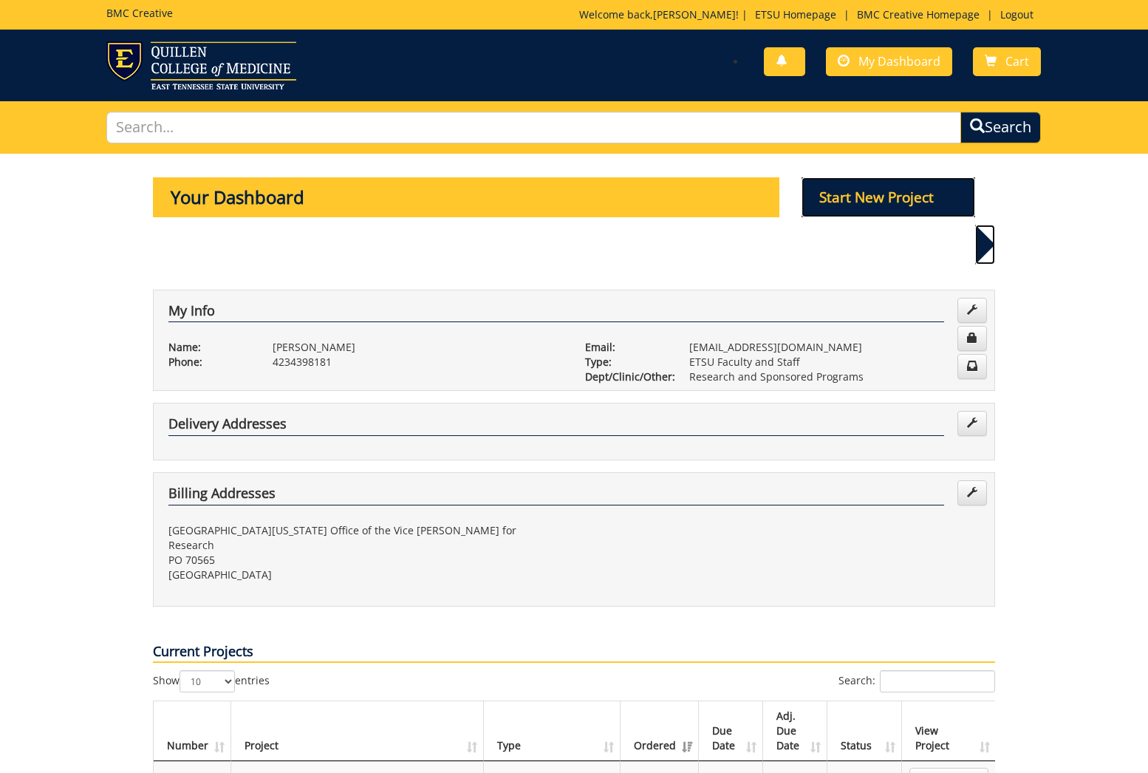
click at [924, 191] on p "Start New Project" at bounding box center [889, 197] width 174 height 40
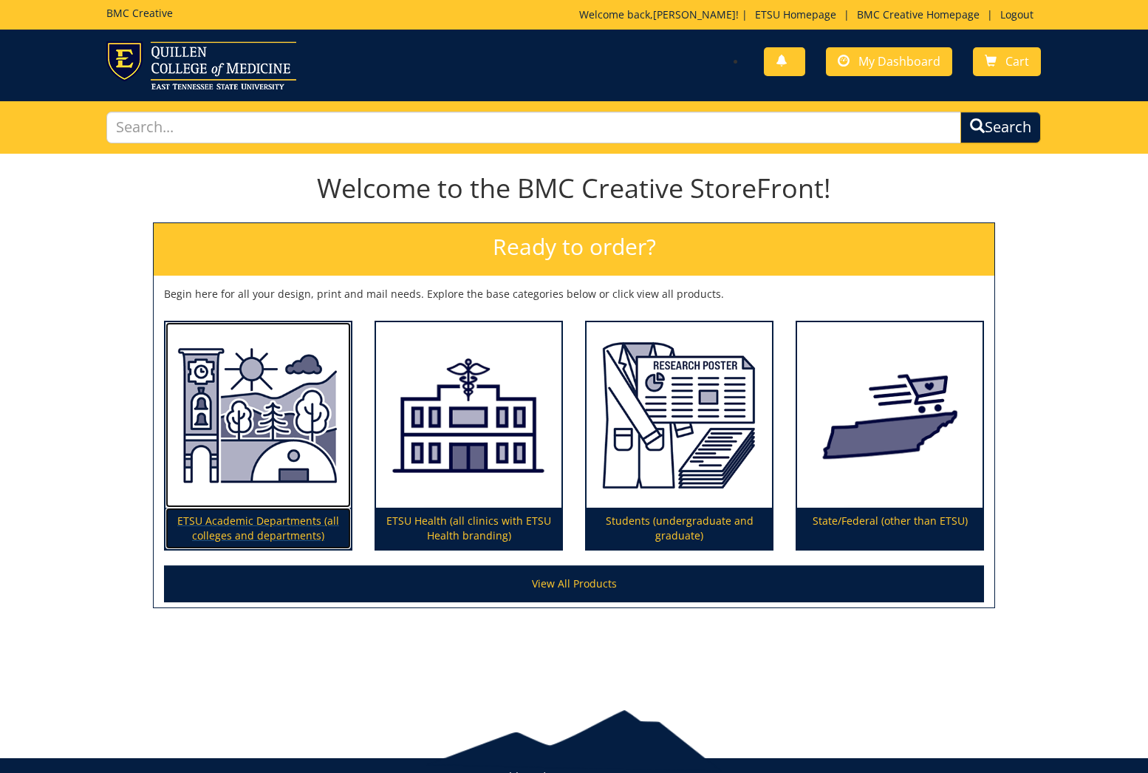
click at [179, 448] on img at bounding box center [257, 415] width 185 height 186
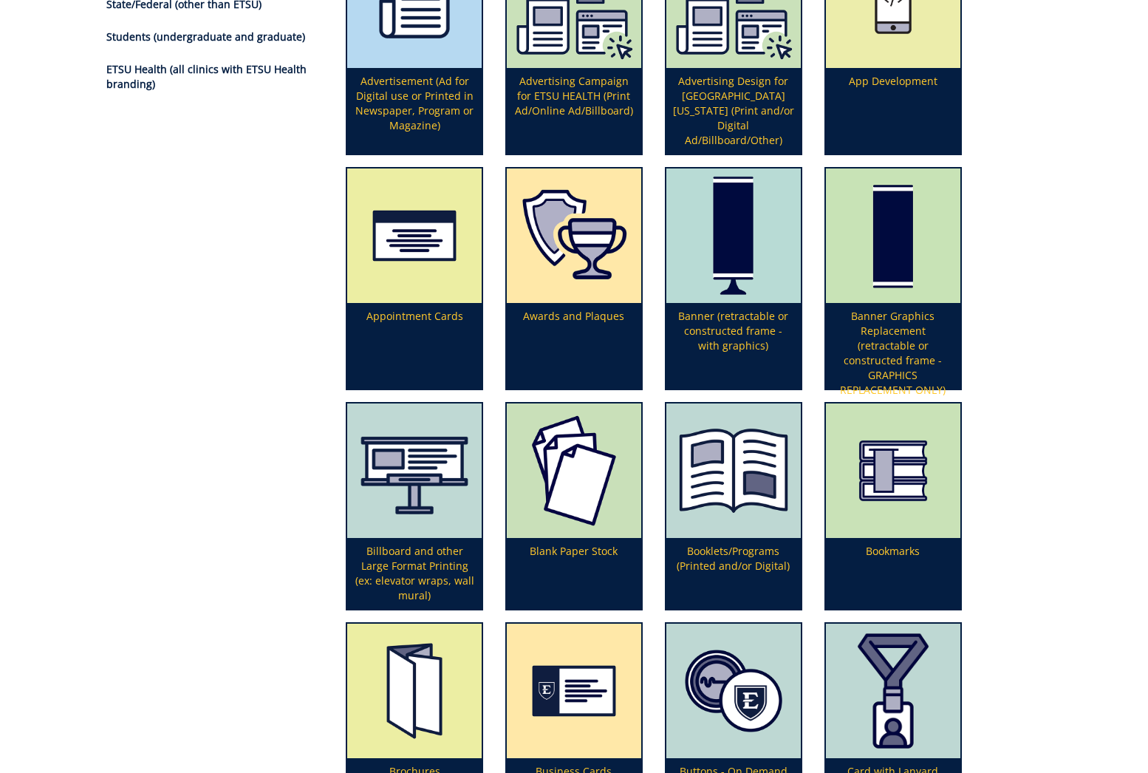
scroll to position [3587, 0]
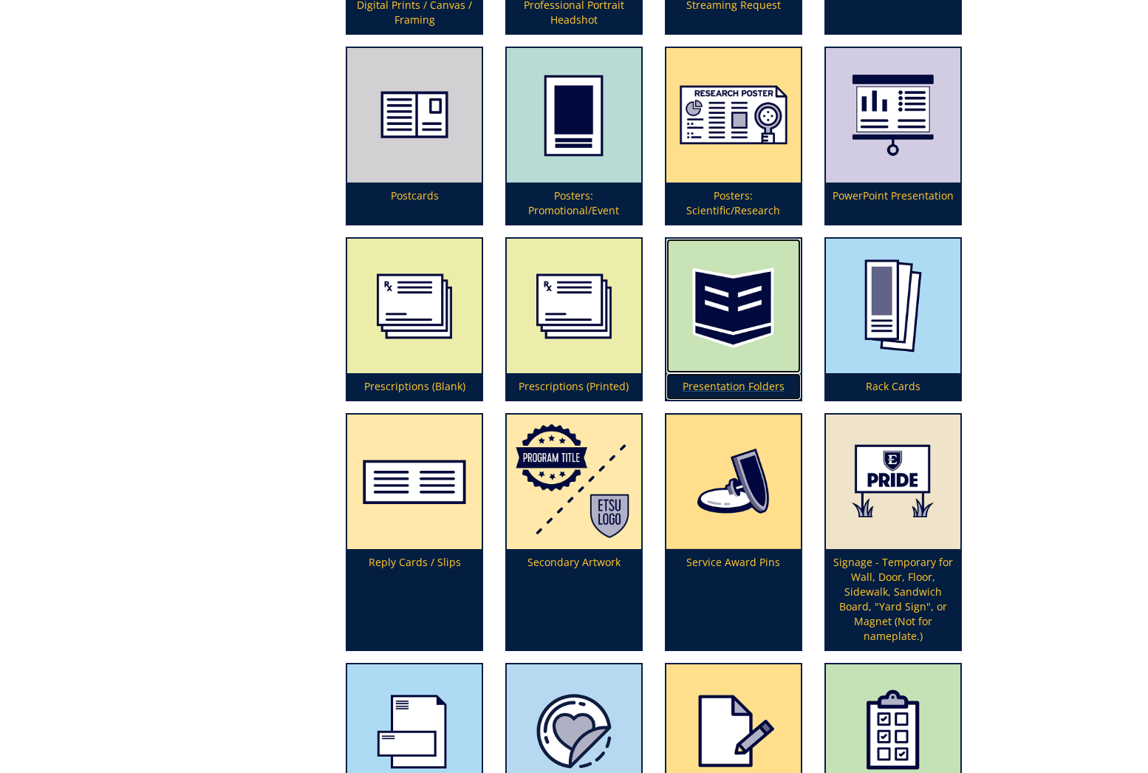
click at [749, 328] on img at bounding box center [733, 306] width 134 height 134
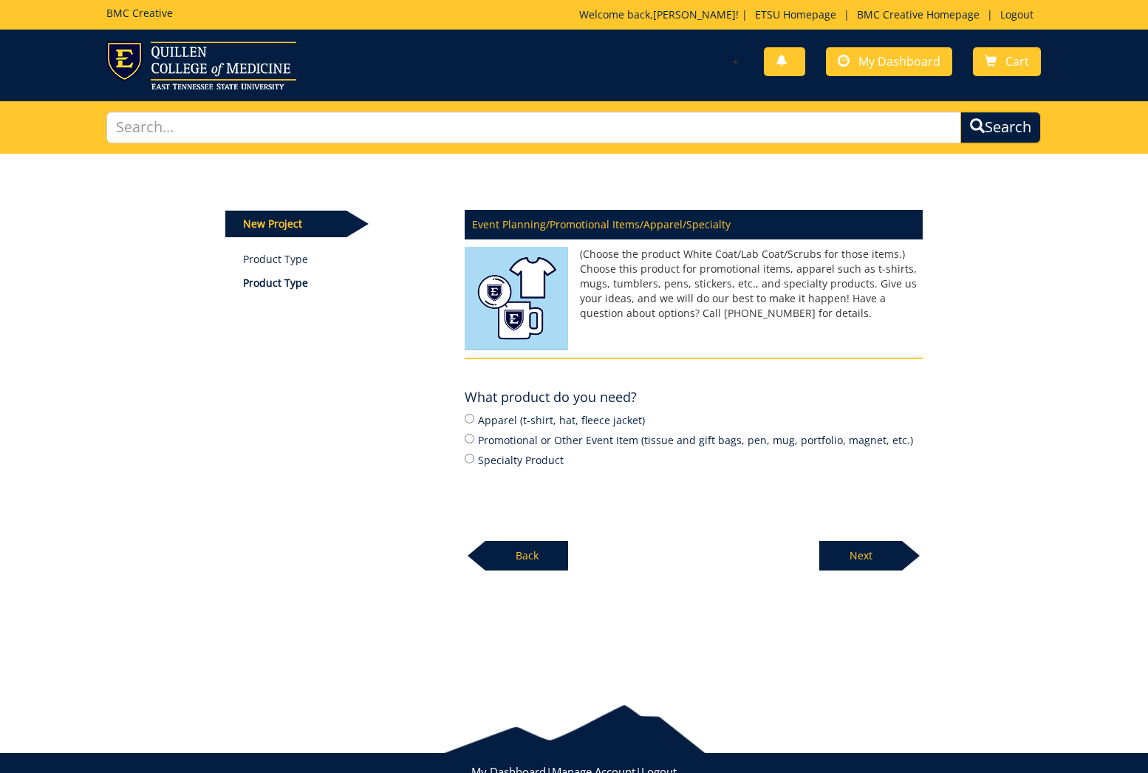
click at [531, 437] on label "Promotional or Other Event Item (tissue and gift bags, pen, mug, portfolio, mag…" at bounding box center [694, 439] width 458 height 16
click at [474, 437] on input "Promotional or Other Event Item (tissue and gift bags, pen, mug, portfolio, mag…" at bounding box center [470, 439] width 10 height 10
radio input "true"
click at [531, 437] on label "Promotional or Other Event Item (tissue and gift bags, pen, mug, portfolio, mag…" at bounding box center [694, 439] width 458 height 16
click at [474, 437] on input "Promotional or Other Event Item (tissue and gift bags, pen, mug, portfolio, mag…" at bounding box center [470, 439] width 10 height 10
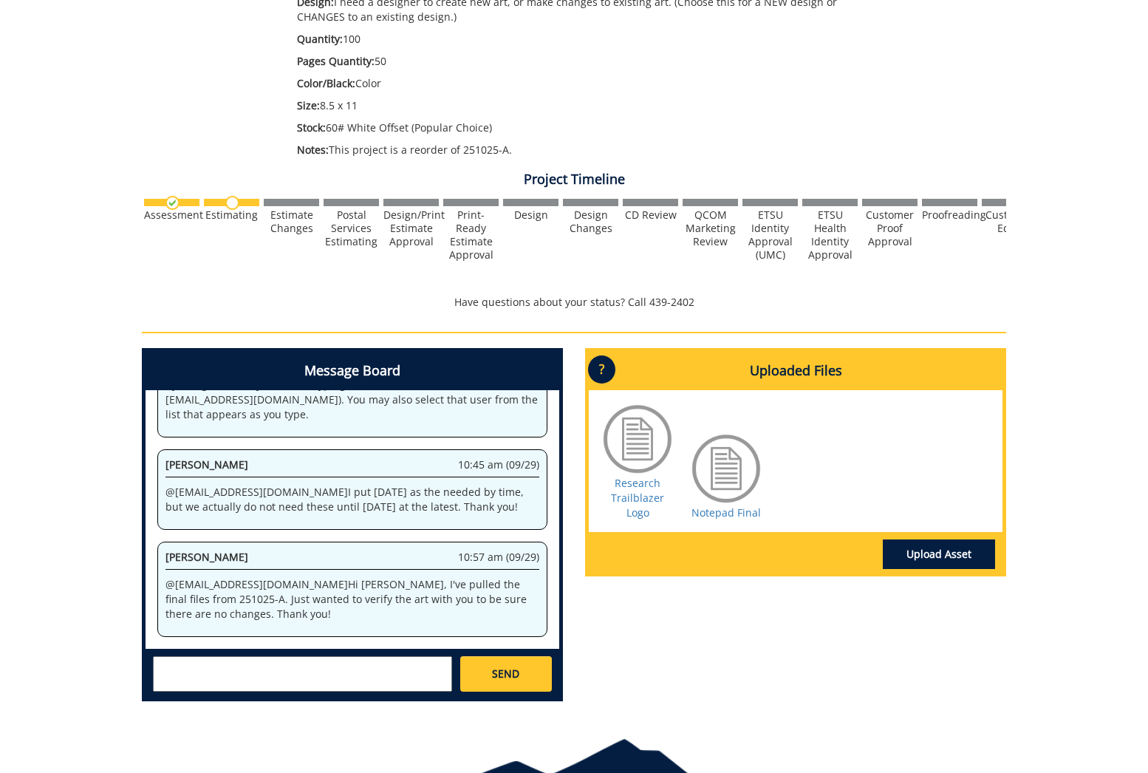
scroll to position [89, 0]
click at [708, 485] on div at bounding box center [726, 468] width 74 height 74
click at [729, 516] on link "Notepad Final" at bounding box center [726, 512] width 69 height 14
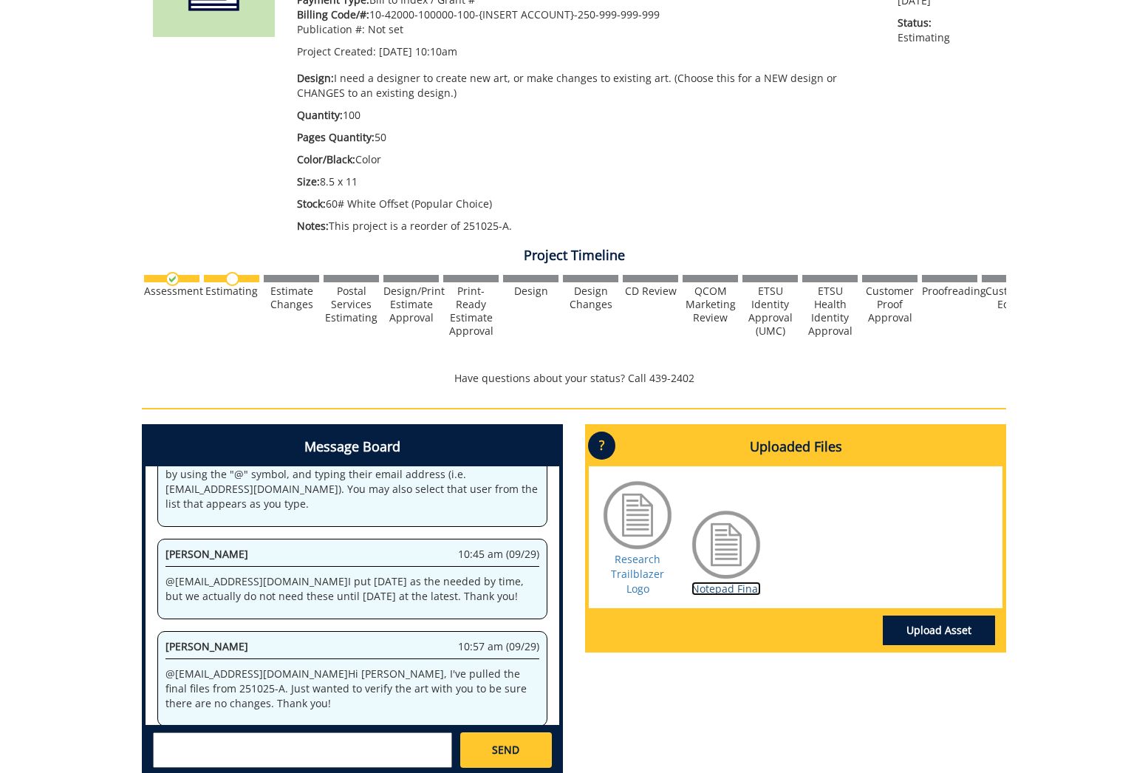
scroll to position [89, 0]
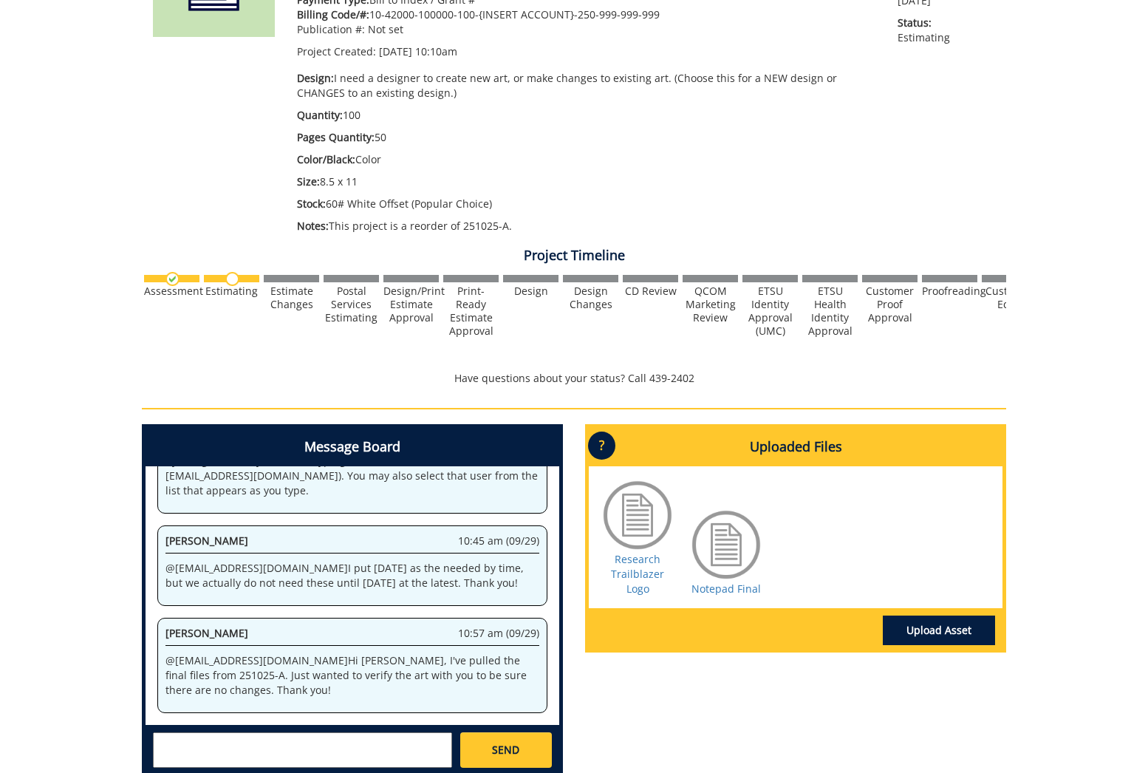
click at [355, 737] on textarea at bounding box center [302, 749] width 299 height 35
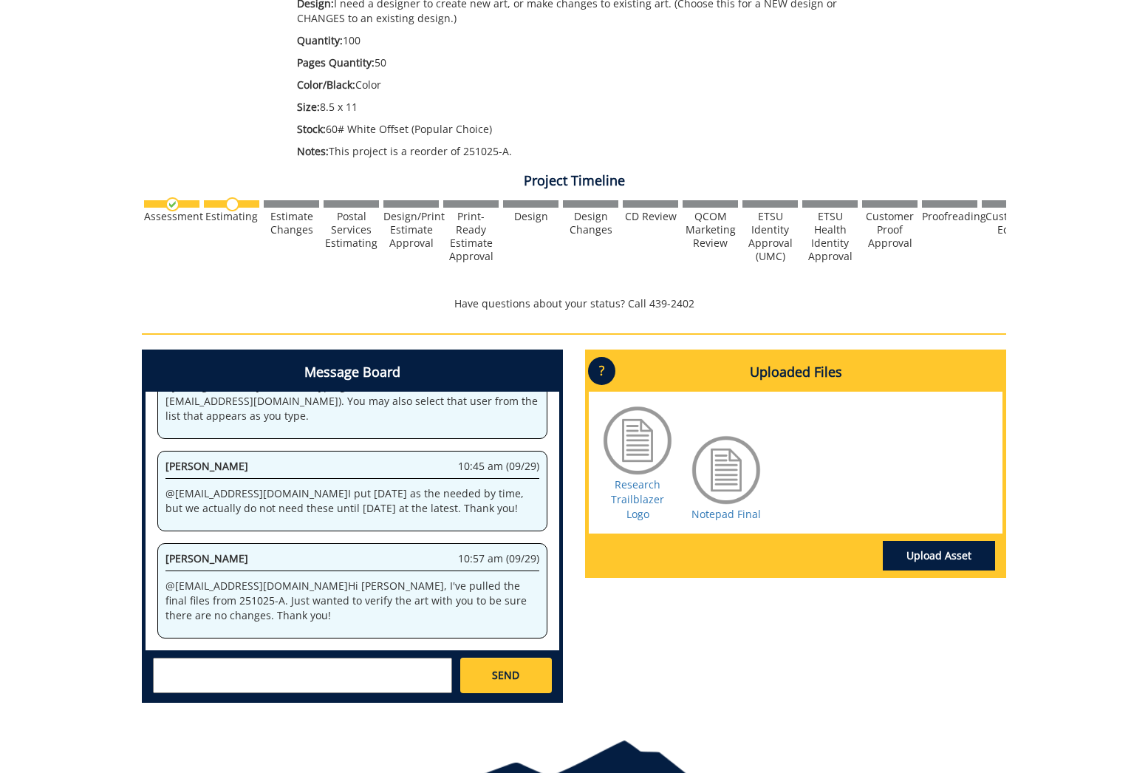
scroll to position [433, 0]
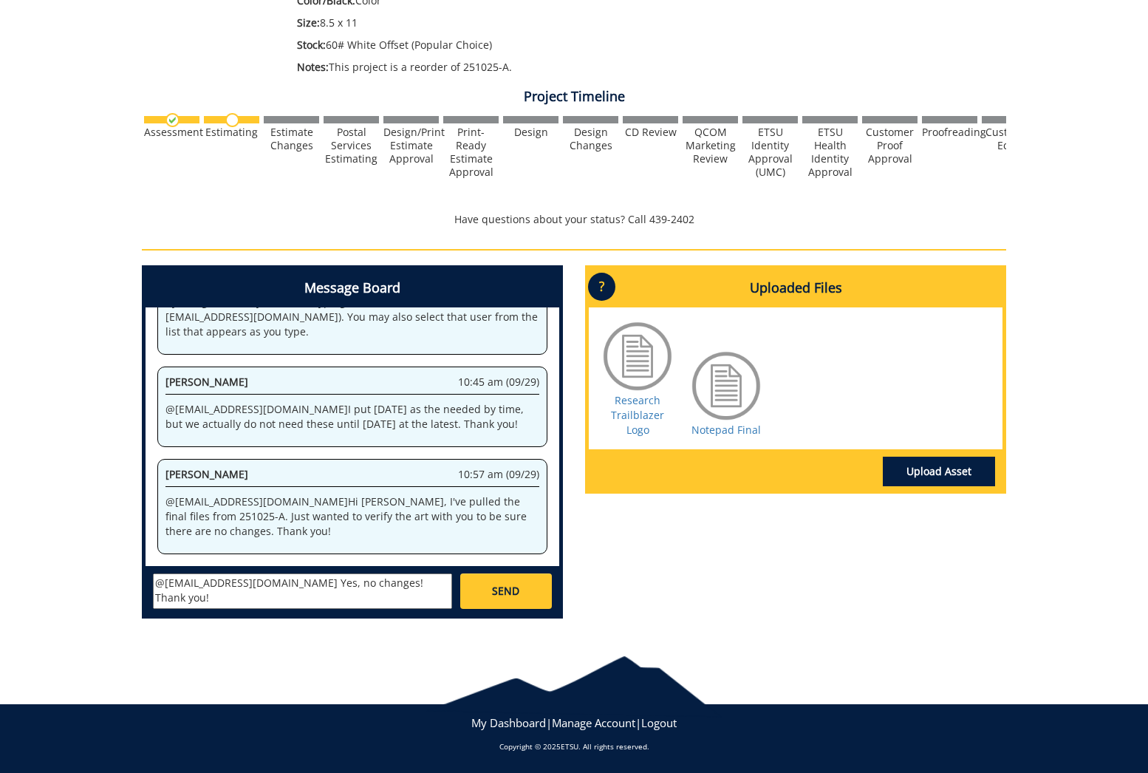
type textarea "@[EMAIL_ADDRESS][DOMAIN_NAME] Yes, no changes! Thank you!"
click at [496, 594] on span "SEND" at bounding box center [505, 591] width 27 height 15
